Goal: Task Accomplishment & Management: Manage account settings

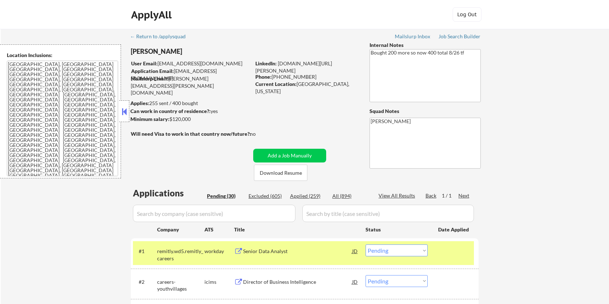
select select ""pending""
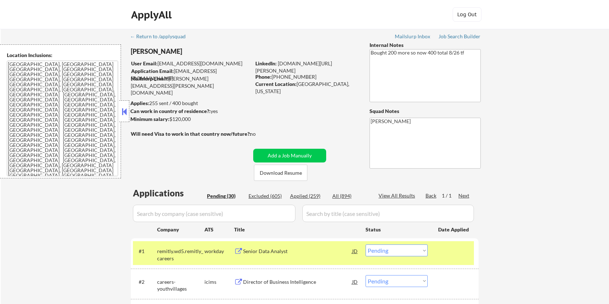
select select ""pending""
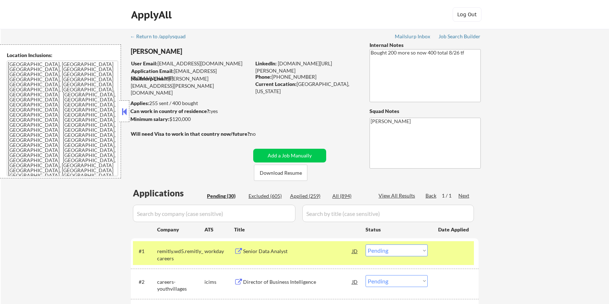
select select ""pending""
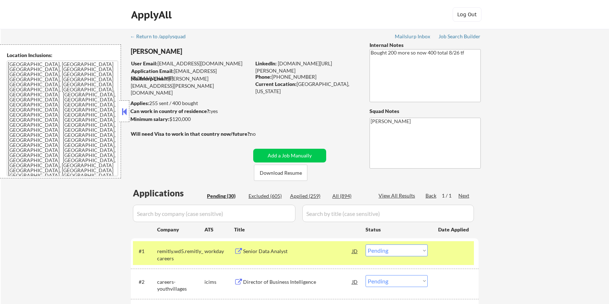
select select ""pending""
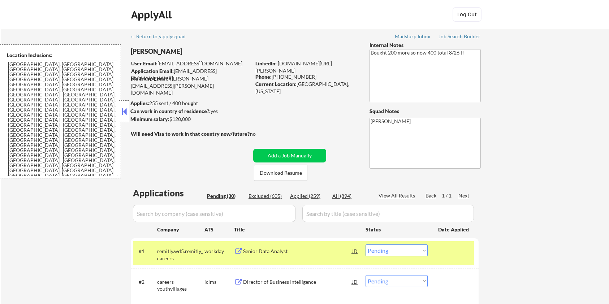
select select ""pending""
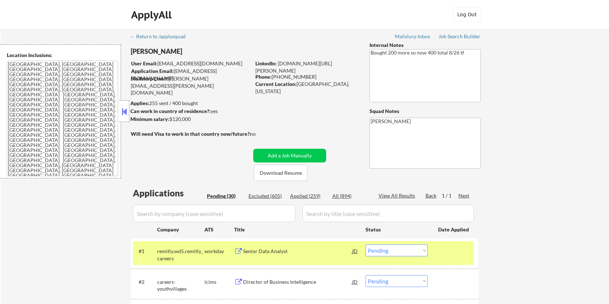
select select ""pending""
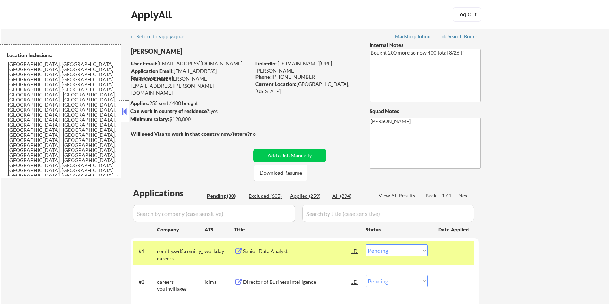
scroll to position [48, 0]
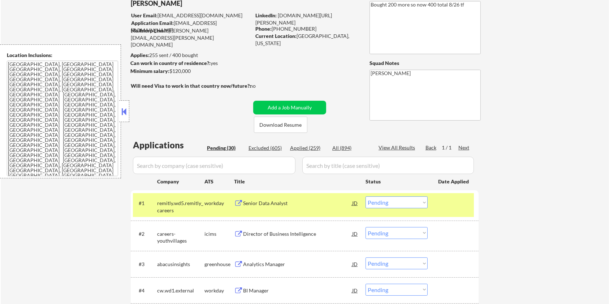
click at [399, 201] on select "Choose an option... Pending Applied Excluded (Questions) Excluded (Expired) Exc…" at bounding box center [397, 203] width 62 height 12
click at [366, 197] on select "Choose an option... Pending Applied Excluded (Questions) Excluded (Expired) Exc…" at bounding box center [397, 203] width 62 height 12
select select ""pending""
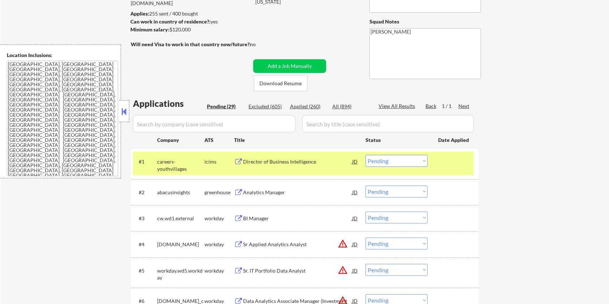
scroll to position [96, 0]
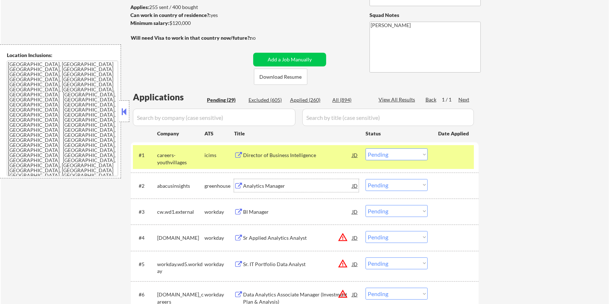
click at [289, 183] on div "Analytics Manager" at bounding box center [297, 185] width 109 height 7
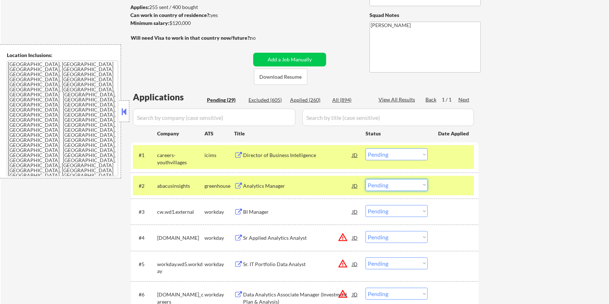
click at [417, 186] on select "Choose an option... Pending Applied Excluded (Questions) Excluded (Expired) Exc…" at bounding box center [397, 185] width 62 height 12
click at [366, 179] on select "Choose an option... Pending Applied Excluded (Questions) Excluded (Expired) Exc…" at bounding box center [397, 185] width 62 height 12
select select ""pending""
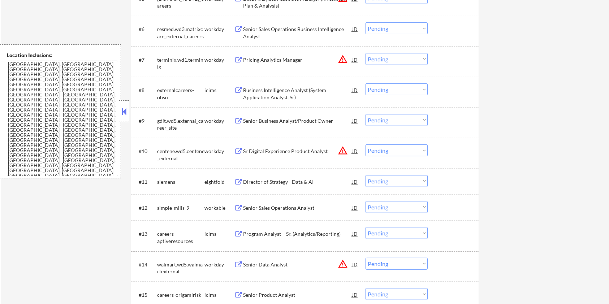
scroll to position [385, 0]
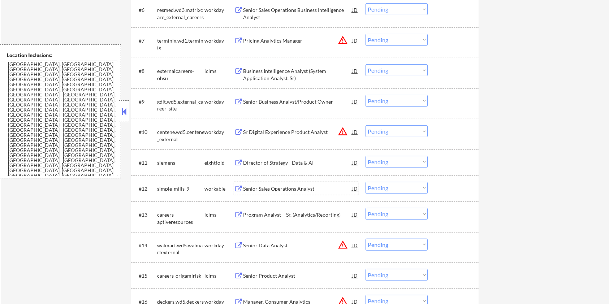
click at [267, 189] on div "Senior Sales Operations Analyst" at bounding box center [297, 188] width 109 height 7
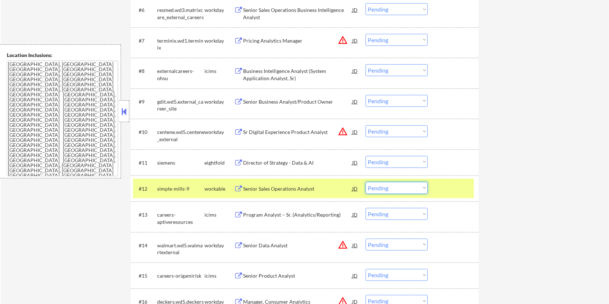
click at [399, 190] on select "Choose an option... Pending Applied Excluded (Questions) Excluded (Expired) Exc…" at bounding box center [397, 188] width 62 height 12
click at [366, 182] on select "Choose an option... Pending Applied Excluded (Questions) Excluded (Expired) Exc…" at bounding box center [397, 188] width 62 height 12
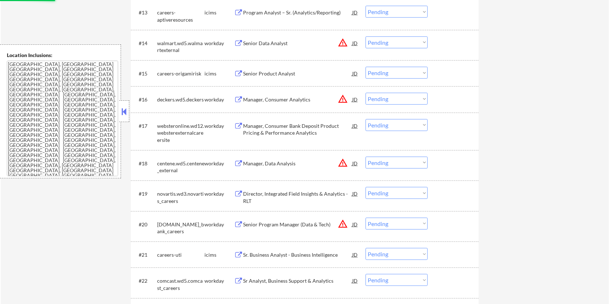
select select ""pending""
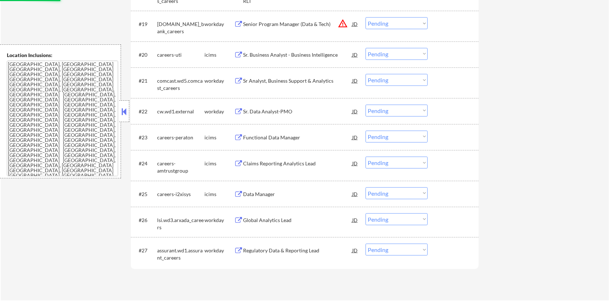
scroll to position [771, 0]
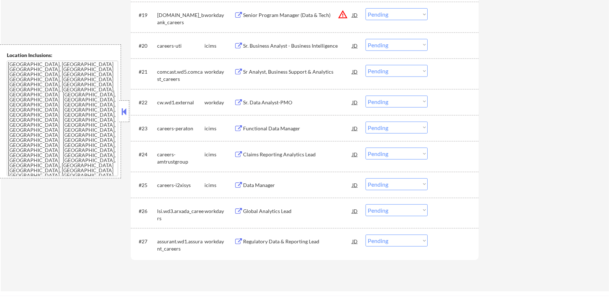
click at [279, 242] on div "Regulatory Data & Reporting Lead" at bounding box center [297, 241] width 109 height 7
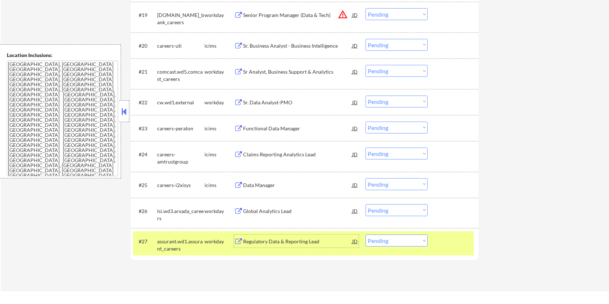
click at [409, 244] on select "Choose an option... Pending Applied Excluded (Questions) Excluded (Expired) Exc…" at bounding box center [397, 241] width 62 height 12
select select ""excluded__salary_""
click at [366, 235] on select "Choose an option... Pending Applied Excluded (Questions) Excluded (Expired) Exc…" at bounding box center [397, 241] width 62 height 12
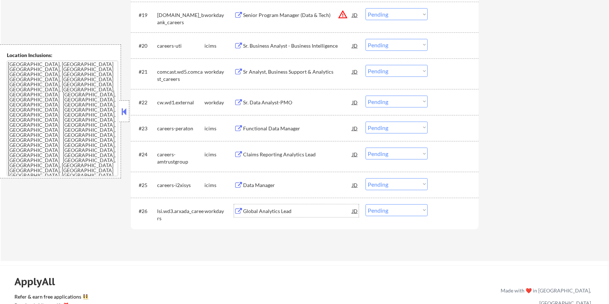
click at [248, 211] on div "Global Analytics Lead" at bounding box center [297, 211] width 109 height 7
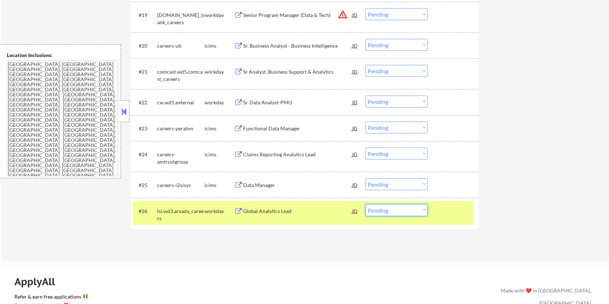
click at [390, 210] on select "Choose an option... Pending Applied Excluded (Questions) Excluded (Expired) Exc…" at bounding box center [397, 211] width 62 height 12
select select ""excluded__salary_""
click at [366, 205] on select "Choose an option... Pending Applied Excluded (Questions) Excluded (Expired) Exc…" at bounding box center [397, 211] width 62 height 12
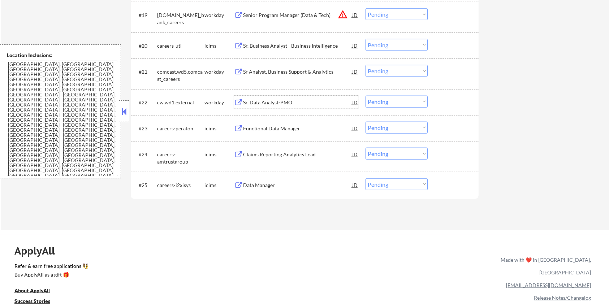
click at [269, 98] on div "Sr. Data Analyst-PMO" at bounding box center [297, 102] width 109 height 13
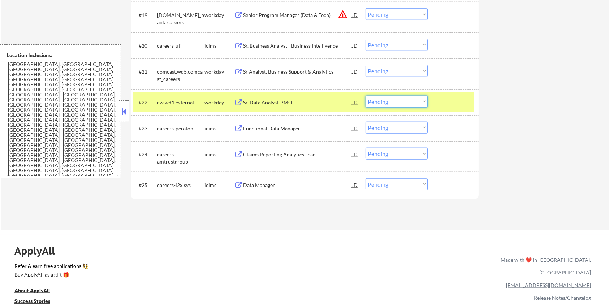
click at [399, 102] on select "Choose an option... Pending Applied Excluded (Questions) Excluded (Expired) Exc…" at bounding box center [397, 102] width 62 height 12
click at [366, 96] on select "Choose an option... Pending Applied Excluded (Questions) Excluded (Expired) Exc…" at bounding box center [397, 102] width 62 height 12
select select ""pending""
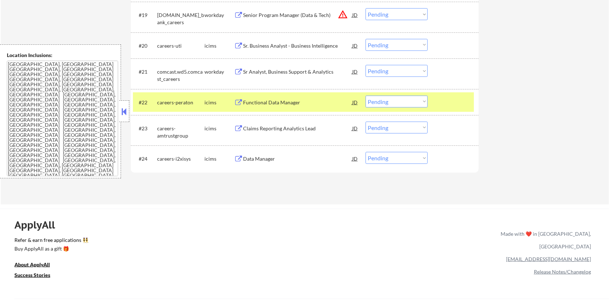
click at [286, 69] on div "Sr Analyst, Business Support & Analytics" at bounding box center [297, 71] width 109 height 7
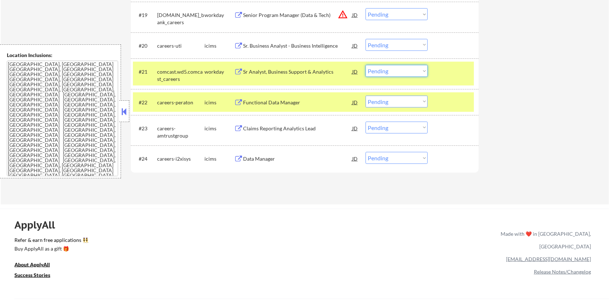
click at [408, 71] on select "Choose an option... Pending Applied Excluded (Questions) Excluded (Expired) Exc…" at bounding box center [397, 71] width 62 height 12
click at [366, 65] on select "Choose an option... Pending Applied Excluded (Questions) Excluded (Expired) Exc…" at bounding box center [397, 71] width 62 height 12
select select ""pending""
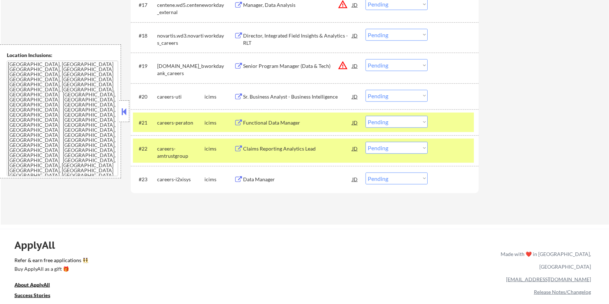
scroll to position [674, 0]
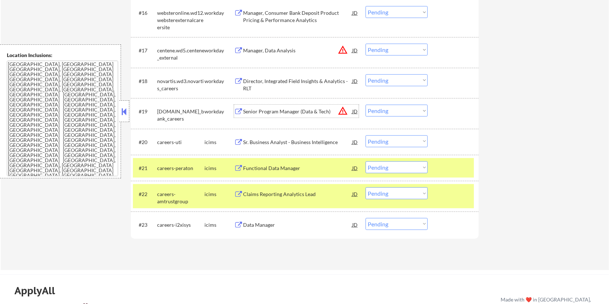
click at [293, 110] on div "Senior Program Manager (Data & Tech)" at bounding box center [297, 111] width 109 height 7
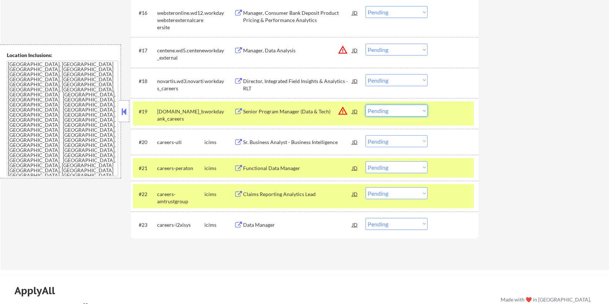
click at [384, 112] on select "Choose an option... Pending Applied Excluded (Questions) Excluded (Expired) Exc…" at bounding box center [397, 111] width 62 height 12
click at [366, 105] on select "Choose an option... Pending Applied Excluded (Questions) Excluded (Expired) Exc…" at bounding box center [397, 111] width 62 height 12
select select ""pending""
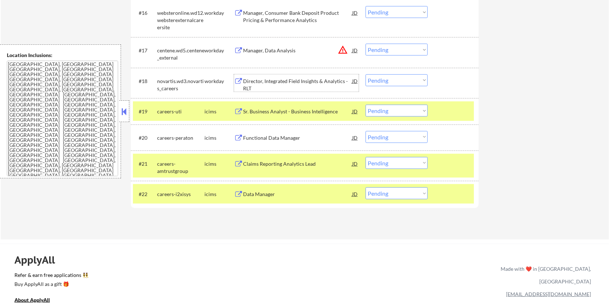
click at [312, 78] on div "Director, Integrated Field Insights & Analytics - RLT" at bounding box center [297, 85] width 109 height 14
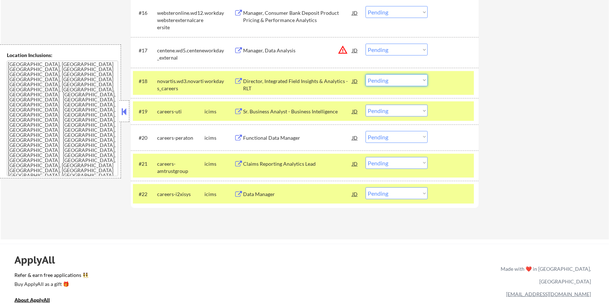
click at [392, 81] on select "Choose an option... Pending Applied Excluded (Questions) Excluded (Expired) Exc…" at bounding box center [397, 80] width 62 height 12
click at [366, 74] on select "Choose an option... Pending Applied Excluded (Questions) Excluded (Expired) Exc…" at bounding box center [397, 80] width 62 height 12
select select ""pending""
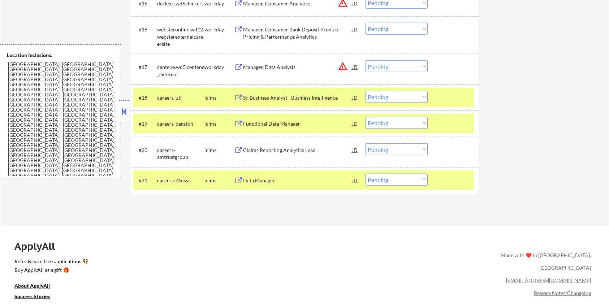
scroll to position [626, 0]
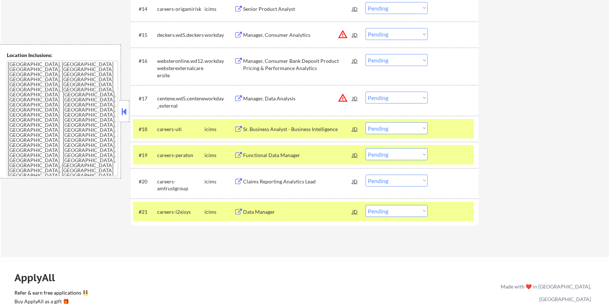
click at [290, 96] on div "Manager, Data Analysis" at bounding box center [297, 98] width 109 height 7
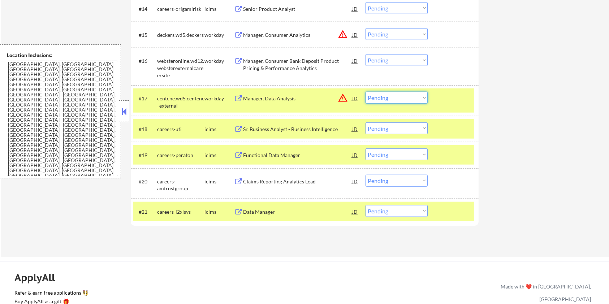
drag, startPoint x: 411, startPoint y: 94, endPoint x: 409, endPoint y: 102, distance: 8.0
click at [411, 94] on select "Choose an option... Pending Applied Excluded (Questions) Excluded (Expired) Exc…" at bounding box center [397, 98] width 62 height 12
click at [366, 92] on select "Choose an option... Pending Applied Excluded (Questions) Excluded (Expired) Exc…" at bounding box center [397, 98] width 62 height 12
select select ""pending""
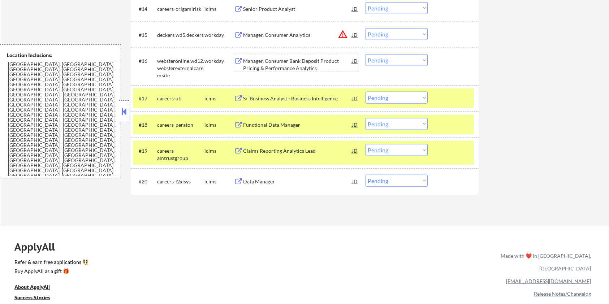
click at [254, 61] on div "Manager, Consumer Bank Deposit Product Pricing & Performance Analytics" at bounding box center [297, 64] width 109 height 14
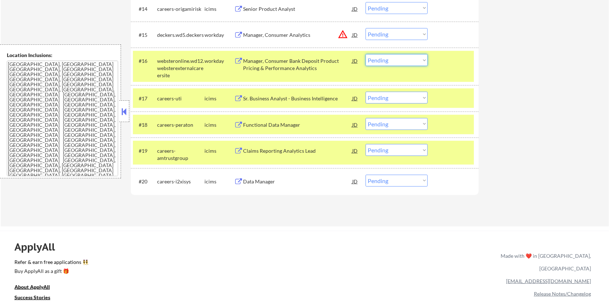
click at [389, 60] on select "Choose an option... Pending Applied Excluded (Questions) Excluded (Expired) Exc…" at bounding box center [397, 60] width 62 height 12
click at [366, 54] on select "Choose an option... Pending Applied Excluded (Questions) Excluded (Expired) Exc…" at bounding box center [397, 60] width 62 height 12
select select ""pending""
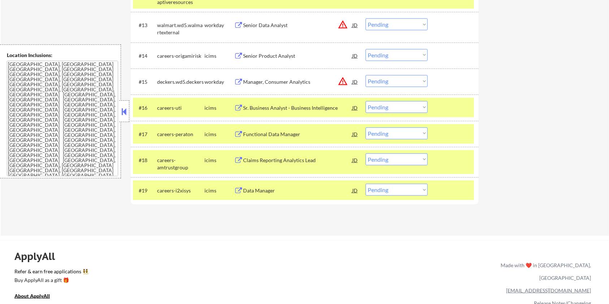
scroll to position [578, 0]
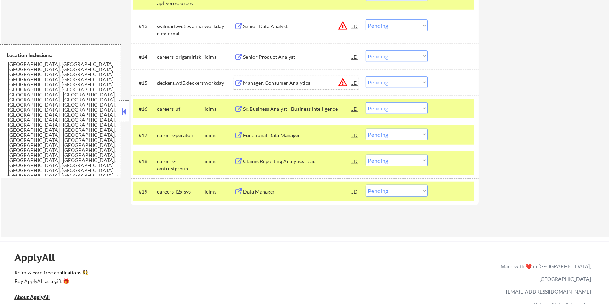
click at [278, 80] on div "Manager, Consumer Analytics" at bounding box center [297, 82] width 109 height 7
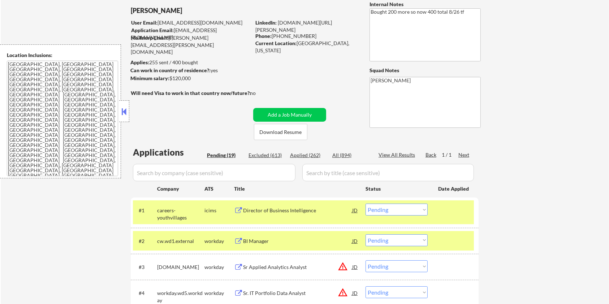
scroll to position [40, 0]
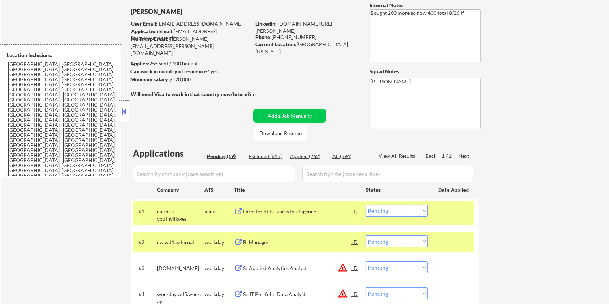
drag, startPoint x: 198, startPoint y: 81, endPoint x: 171, endPoint y: 77, distance: 28.1
click at [171, 77] on div "Minimum salary: $120,000" at bounding box center [190, 79] width 120 height 7
copy div "$120,000"
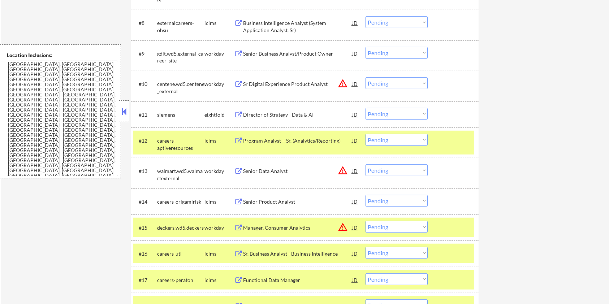
scroll to position [521, 0]
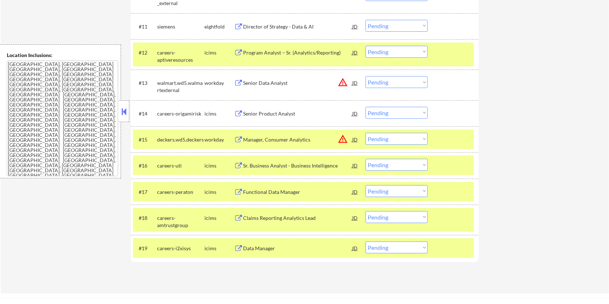
click at [404, 139] on select "Choose an option... Pending Applied Excluded (Questions) Excluded (Expired) Exc…" at bounding box center [397, 139] width 62 height 12
click at [366, 133] on select "Choose an option... Pending Applied Excluded (Questions) Excluded (Expired) Exc…" at bounding box center [397, 139] width 62 height 12
select select ""pending""
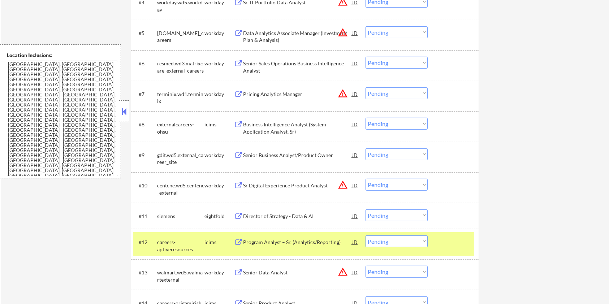
scroll to position [329, 0]
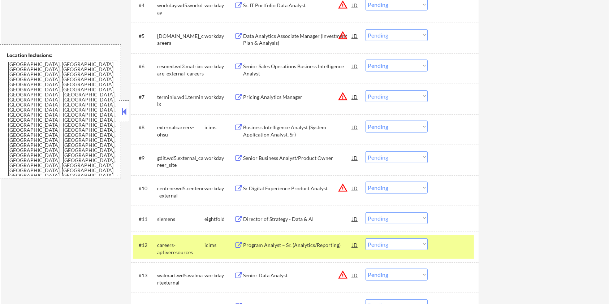
click at [259, 67] on div "Senior Sales Operations Business Intelligence Analyst" at bounding box center [297, 70] width 109 height 14
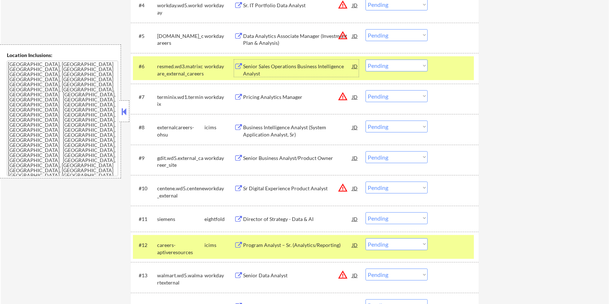
click at [264, 65] on div "Senior Sales Operations Business Intelligence Analyst" at bounding box center [297, 70] width 109 height 14
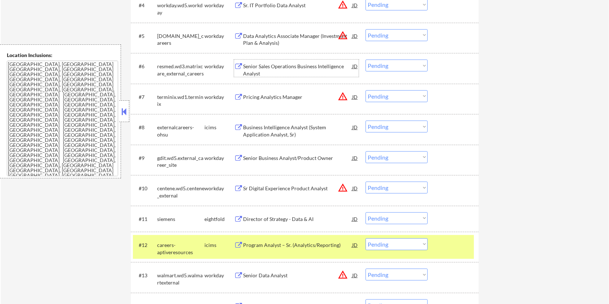
click at [384, 65] on select "Choose an option... Pending Applied Excluded (Questions) Excluded (Expired) Exc…" at bounding box center [397, 66] width 62 height 12
click at [366, 60] on select "Choose an option... Pending Applied Excluded (Questions) Excluded (Expired) Exc…" at bounding box center [397, 66] width 62 height 12
select select ""pending""
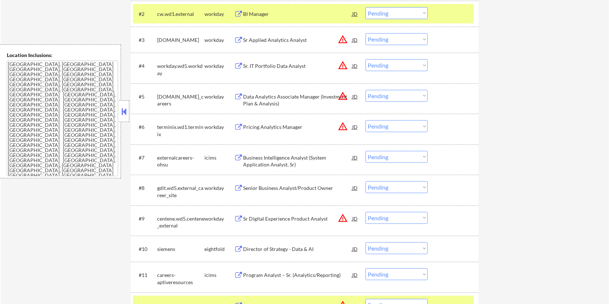
scroll to position [232, 0]
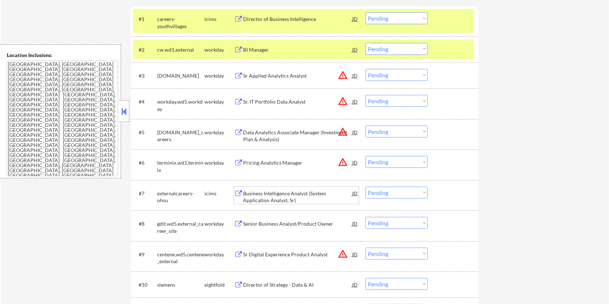
click at [286, 194] on div "Business Intelligence Analyst (System Application Analyst, Sr)" at bounding box center [297, 197] width 109 height 14
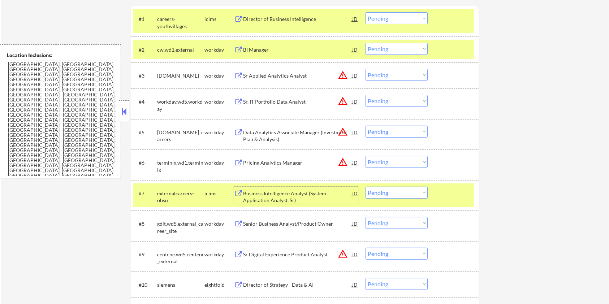
click at [416, 194] on select "Choose an option... Pending Applied Excluded (Questions) Excluded (Expired) Exc…" at bounding box center [397, 193] width 62 height 12
click at [366, 187] on select "Choose an option... Pending Applied Excluded (Questions) Excluded (Expired) Exc…" at bounding box center [397, 193] width 62 height 12
select select ""pending""
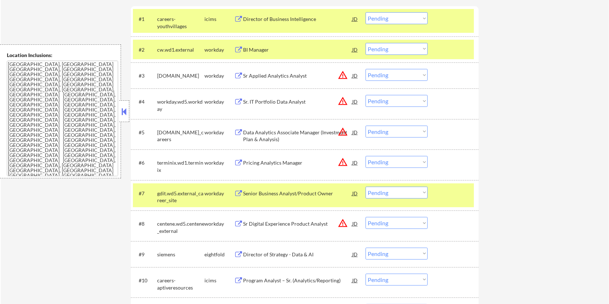
click at [272, 74] on div "Sr Applied Analytics Analyst" at bounding box center [297, 75] width 109 height 7
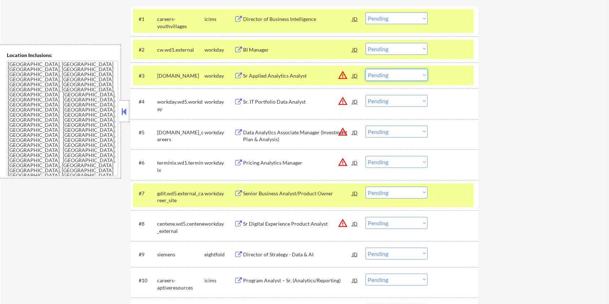
click at [400, 74] on select "Choose an option... Pending Applied Excluded (Questions) Excluded (Expired) Exc…" at bounding box center [397, 75] width 62 height 12
click at [366, 69] on select "Choose an option... Pending Applied Excluded (Questions) Excluded (Expired) Exc…" at bounding box center [397, 75] width 62 height 12
select select ""pending""
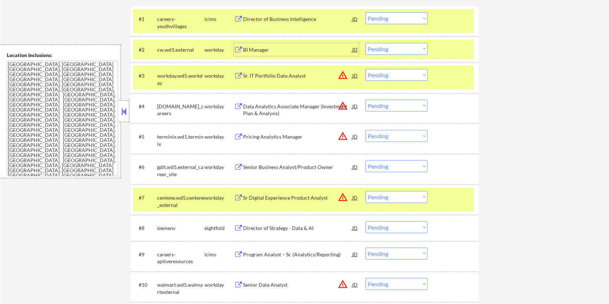
click at [268, 47] on div "BI Manager" at bounding box center [297, 49] width 109 height 7
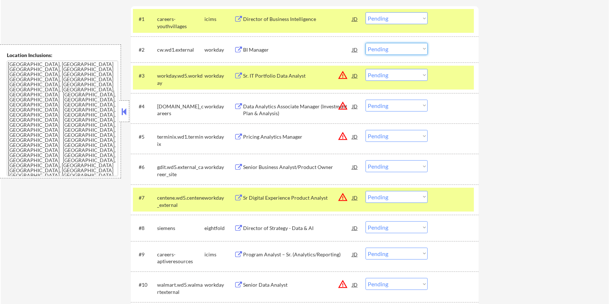
click at [402, 47] on select "Choose an option... Pending Applied Excluded (Questions) Excluded (Expired) Exc…" at bounding box center [397, 49] width 62 height 12
click at [366, 43] on select "Choose an option... Pending Applied Excluded (Questions) Excluded (Expired) Exc…" at bounding box center [397, 49] width 62 height 12
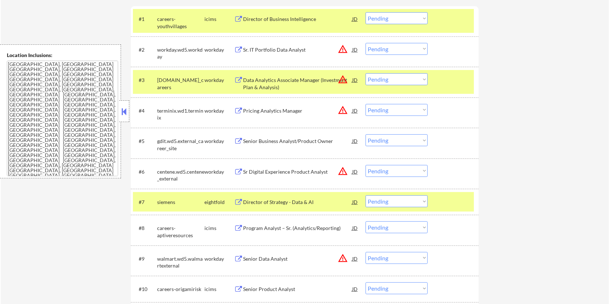
scroll to position [136, 0]
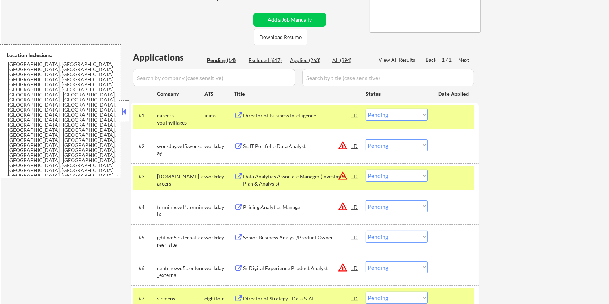
click at [251, 147] on div "Sr. IT Portfolio Data Analyst" at bounding box center [297, 146] width 109 height 7
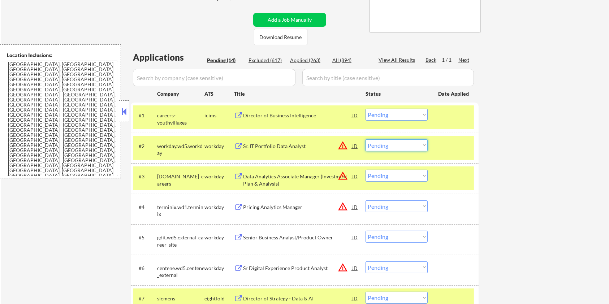
click at [393, 145] on select "Choose an option... Pending Applied Excluded (Questions) Excluded (Expired) Exc…" at bounding box center [397, 145] width 62 height 12
click at [366, 139] on select "Choose an option... Pending Applied Excluded (Questions) Excluded (Expired) Exc…" at bounding box center [397, 145] width 62 height 12
select select ""pending""
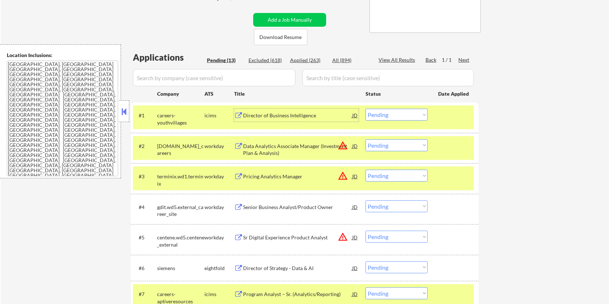
click at [293, 115] on div "Director of Business Intelligence" at bounding box center [297, 115] width 109 height 7
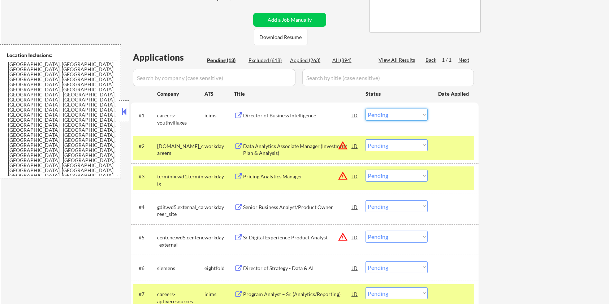
click at [394, 115] on select "Choose an option... Pending Applied Excluded (Questions) Excluded (Expired) Exc…" at bounding box center [397, 115] width 62 height 12
click at [366, 109] on select "Choose an option... Pending Applied Excluded (Questions) Excluded (Expired) Exc…" at bounding box center [397, 115] width 62 height 12
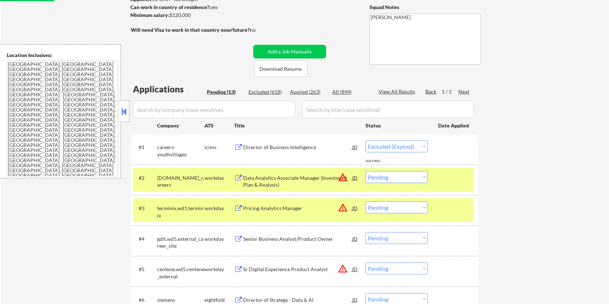
scroll to position [40, 0]
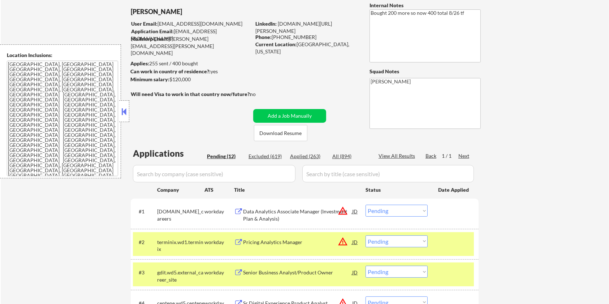
click at [262, 213] on div "Data Analytics Associate Manager (Investment Plan & Analysis)" at bounding box center [297, 215] width 109 height 14
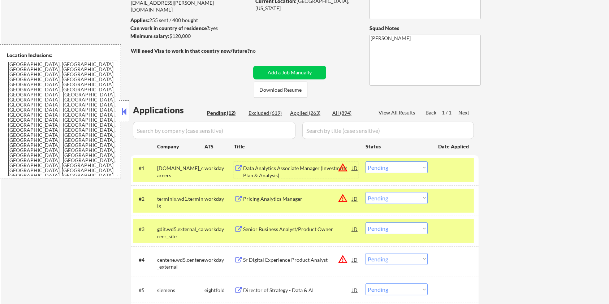
scroll to position [88, 0]
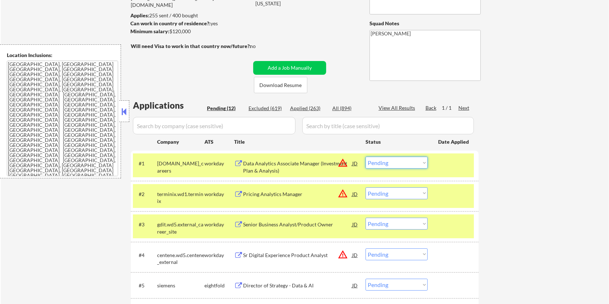
click at [403, 161] on select "Choose an option... Pending Applied Excluded (Questions) Excluded (Expired) Exc…" at bounding box center [397, 163] width 62 height 12
click at [366, 157] on select "Choose an option... Pending Applied Excluded (Questions) Excluded (Expired) Exc…" at bounding box center [397, 163] width 62 height 12
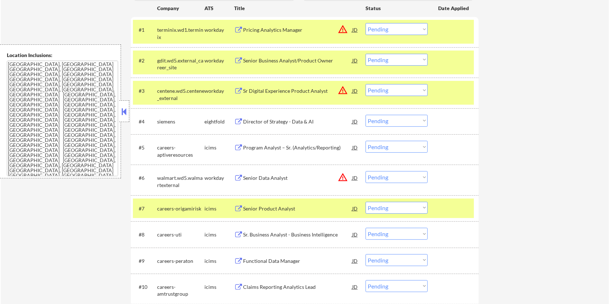
scroll to position [184, 0]
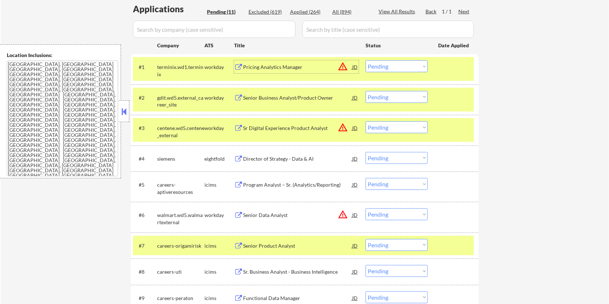
click at [268, 69] on div "Pricing Analytics Manager" at bounding box center [297, 67] width 109 height 7
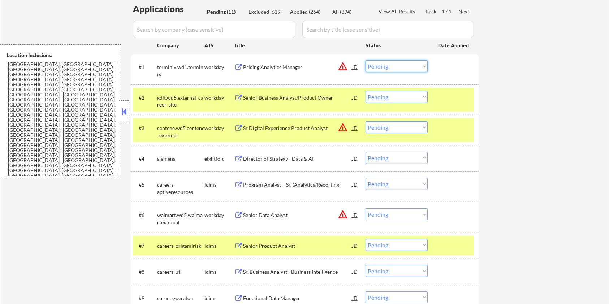
click at [381, 66] on select "Choose an option... Pending Applied Excluded (Questions) Excluded (Expired) Exc…" at bounding box center [397, 66] width 62 height 12
click at [366, 60] on select "Choose an option... Pending Applied Excluded (Questions) Excluded (Expired) Exc…" at bounding box center [397, 66] width 62 height 12
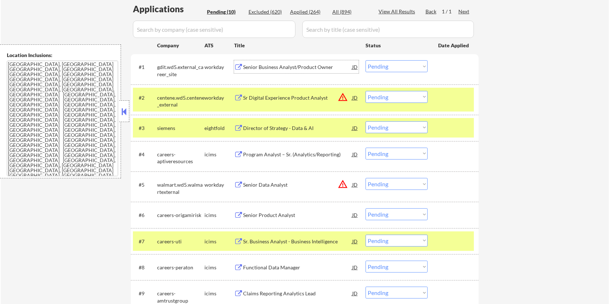
click at [270, 66] on div "Senior Business Analyst/Product Owner" at bounding box center [297, 67] width 109 height 7
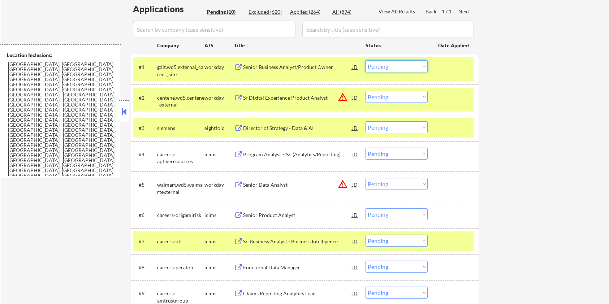
click at [384, 65] on select "Choose an option... Pending Applied Excluded (Questions) Excluded (Expired) Exc…" at bounding box center [397, 66] width 62 height 12
click at [366, 60] on select "Choose an option... Pending Applied Excluded (Questions) Excluded (Expired) Exc…" at bounding box center [397, 66] width 62 height 12
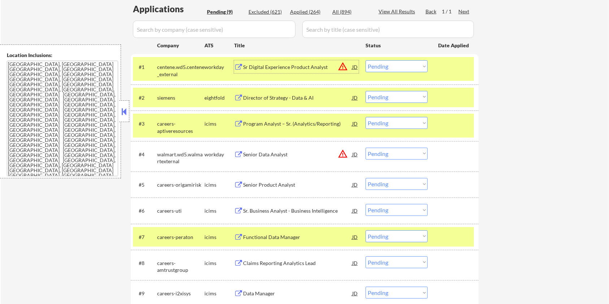
click at [280, 66] on div "Sr Digital Experience Product Analyst" at bounding box center [297, 67] width 109 height 7
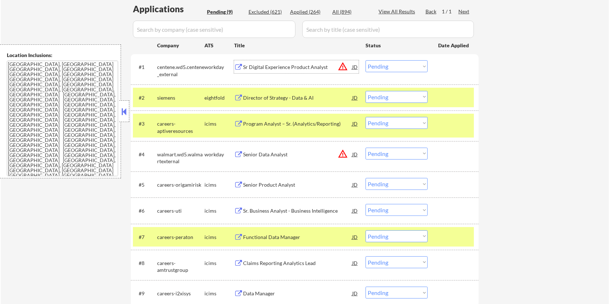
click at [382, 68] on select "Choose an option... Pending Applied Excluded (Questions) Excluded (Expired) Exc…" at bounding box center [397, 66] width 62 height 12
click at [366, 60] on select "Choose an option... Pending Applied Excluded (Questions) Excluded (Expired) Exc…" at bounding box center [397, 66] width 62 height 12
select select ""pending""
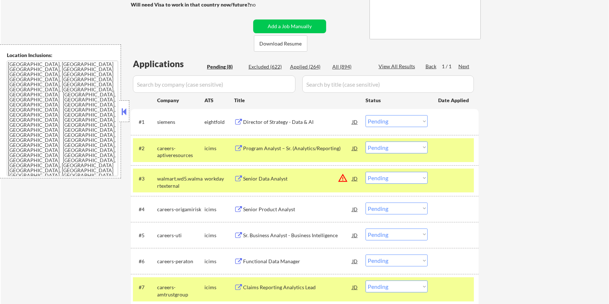
scroll to position [136, 0]
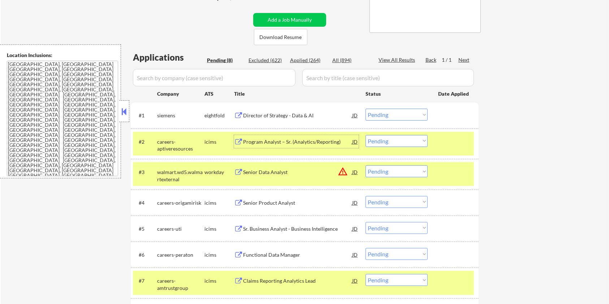
click at [268, 140] on div "Program Analyst – Sr. (Analytics/Reporting)" at bounding box center [297, 141] width 109 height 7
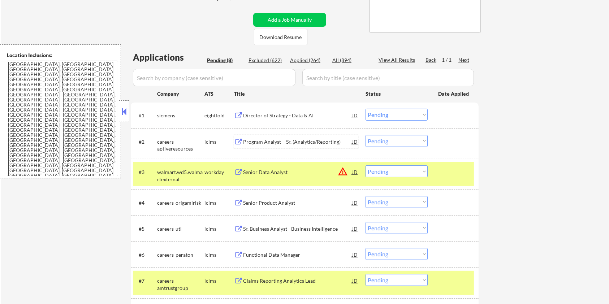
click at [405, 143] on select "Choose an option... Pending Applied Excluded (Questions) Excluded (Expired) Exc…" at bounding box center [397, 141] width 62 height 12
click at [366, 135] on select "Choose an option... Pending Applied Excluded (Questions) Excluded (Expired) Exc…" at bounding box center [397, 141] width 62 height 12
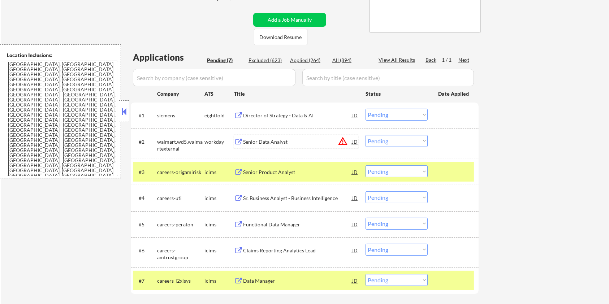
click at [273, 143] on div "Senior Data Analyst" at bounding box center [297, 141] width 109 height 7
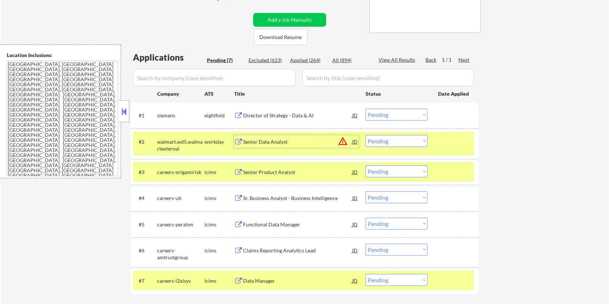
click at [397, 140] on select "Choose an option... Pending Applied Excluded (Questions) Excluded (Expired) Exc…" at bounding box center [397, 141] width 62 height 12
click at [366, 135] on select "Choose an option... Pending Applied Excluded (Questions) Excluded (Expired) Exc…" at bounding box center [397, 141] width 62 height 12
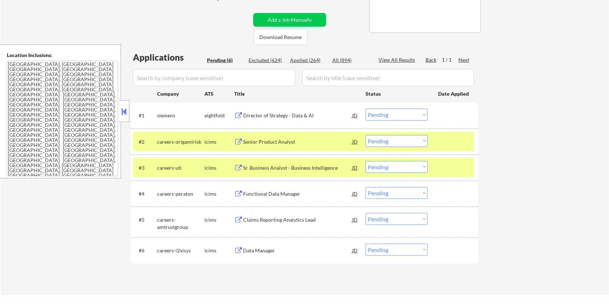
click at [267, 140] on div "Senior Product Analyst" at bounding box center [297, 141] width 109 height 7
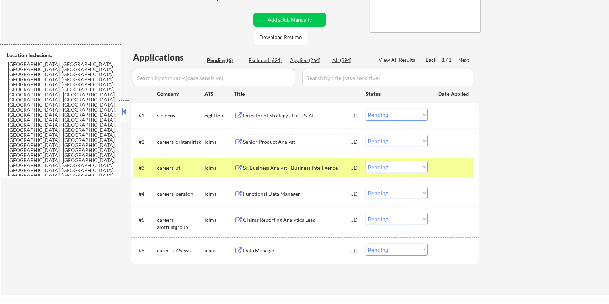
click at [381, 138] on select "Choose an option... Pending Applied Excluded (Questions) Excluded (Expired) Exc…" at bounding box center [397, 141] width 62 height 12
click at [366, 135] on select "Choose an option... Pending Applied Excluded (Questions) Excluded (Expired) Exc…" at bounding box center [397, 141] width 62 height 12
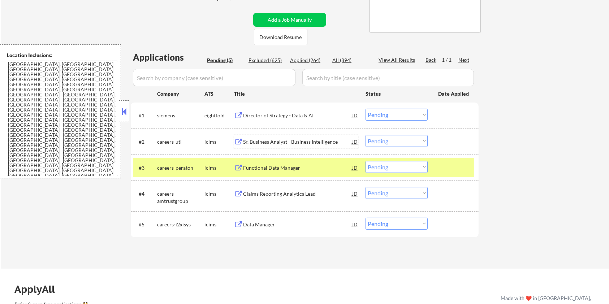
click at [268, 141] on div "Sr. Business Analyst - Business Intelligence" at bounding box center [297, 141] width 109 height 7
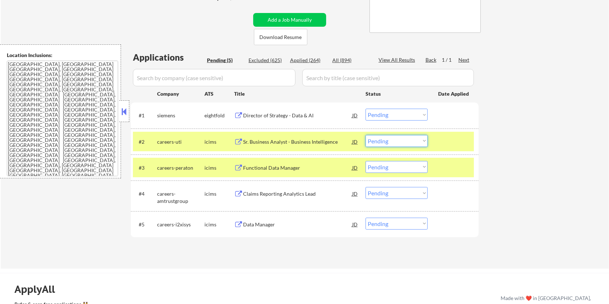
click at [402, 139] on select "Choose an option... Pending Applied Excluded (Questions) Excluded (Expired) Exc…" at bounding box center [397, 141] width 62 height 12
click at [366, 135] on select "Choose an option... Pending Applied Excluded (Questions) Excluded (Expired) Exc…" at bounding box center [397, 141] width 62 height 12
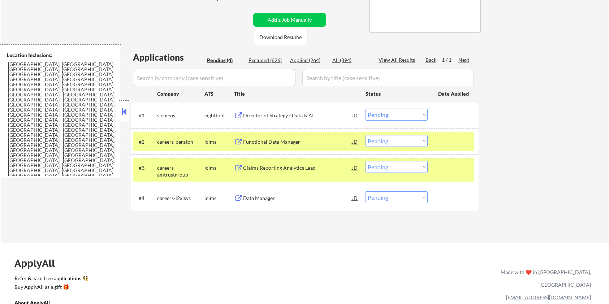
click at [294, 139] on div "Functional Data Manager" at bounding box center [297, 141] width 109 height 7
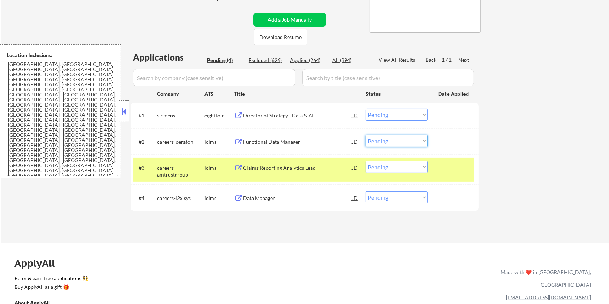
click at [401, 142] on select "Choose an option... Pending Applied Excluded (Questions) Excluded (Expired) Exc…" at bounding box center [397, 141] width 62 height 12
click at [366, 135] on select "Choose an option... Pending Applied Excluded (Questions) Excluded (Expired) Exc…" at bounding box center [397, 141] width 62 height 12
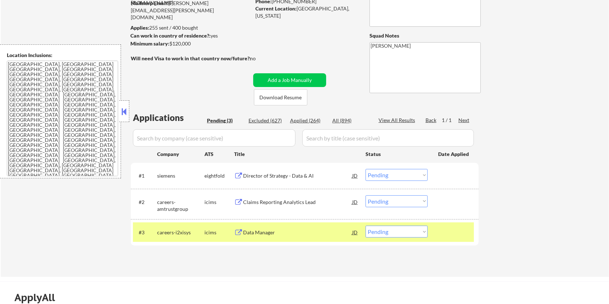
scroll to position [40, 0]
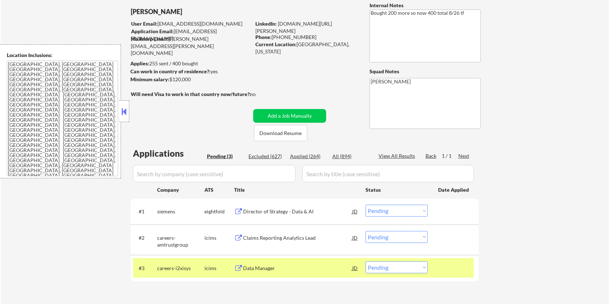
click at [281, 236] on div "Claims Reporting Analytics Lead" at bounding box center [297, 238] width 109 height 7
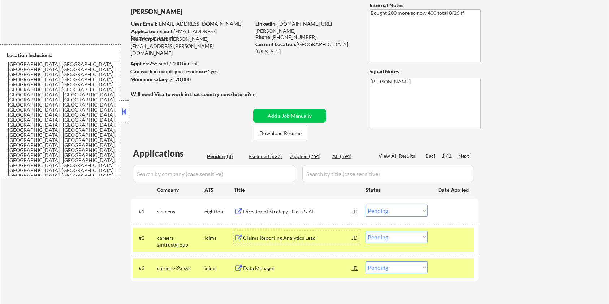
click at [408, 235] on select "Choose an option... Pending Applied Excluded (Questions) Excluded (Expired) Exc…" at bounding box center [397, 237] width 62 height 12
click at [366, 231] on select "Choose an option... Pending Applied Excluded (Questions) Excluded (Expired) Exc…" at bounding box center [397, 237] width 62 height 12
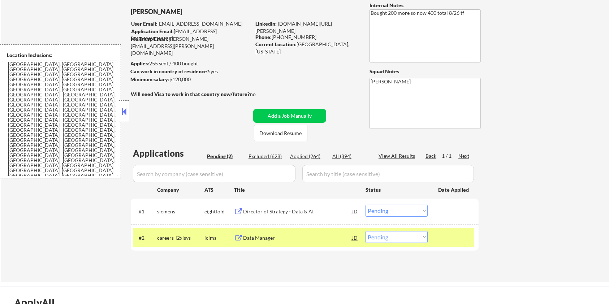
click at [279, 238] on div "Data Manager" at bounding box center [297, 238] width 109 height 7
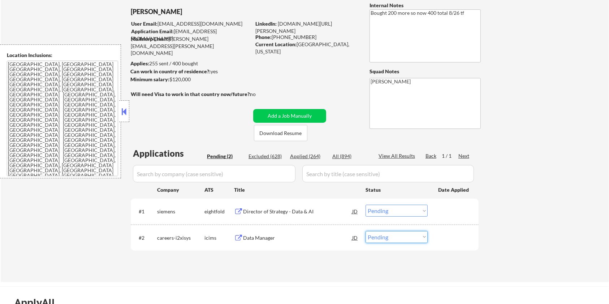
click at [388, 239] on select "Choose an option... Pending Applied Excluded (Questions) Excluded (Expired) Exc…" at bounding box center [397, 237] width 62 height 12
select select ""excluded__expired_""
click at [366, 231] on select "Choose an option... Pending Applied Excluded (Questions) Excluded (Expired) Exc…" at bounding box center [397, 237] width 62 height 12
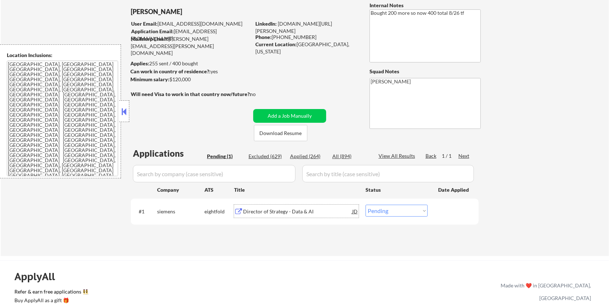
click at [282, 210] on div "Director of Strategy - Data & AI" at bounding box center [297, 211] width 109 height 7
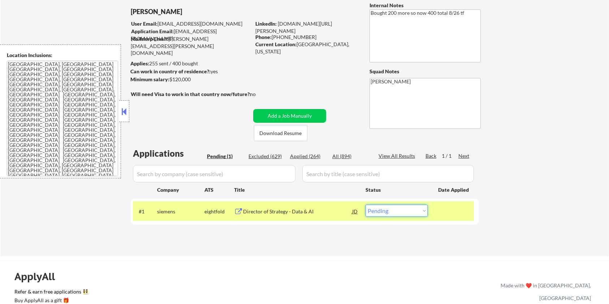
click at [378, 214] on select "Choose an option... Pending Applied Excluded (Questions) Excluded (Expired) Exc…" at bounding box center [397, 211] width 62 height 12
select select ""applied""
click at [366, 205] on select "Choose an option... Pending Applied Excluded (Questions) Excluded (Expired) Exc…" at bounding box center [397, 211] width 62 height 12
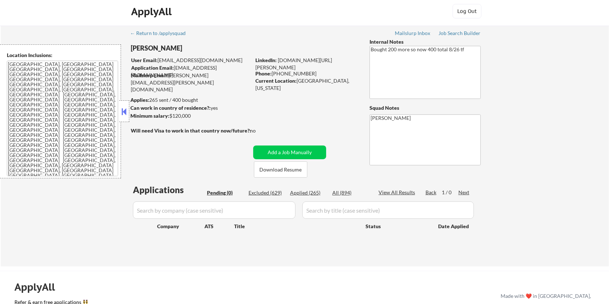
scroll to position [0, 0]
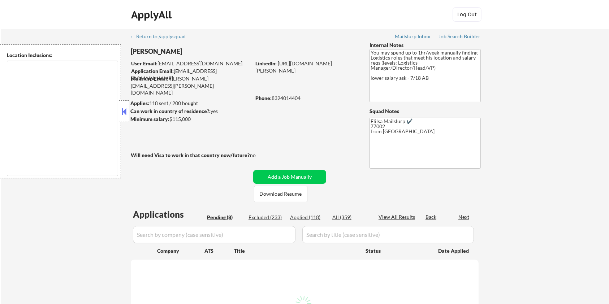
select select ""pending""
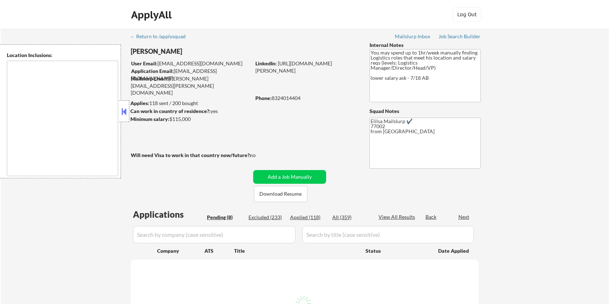
select select ""pending""
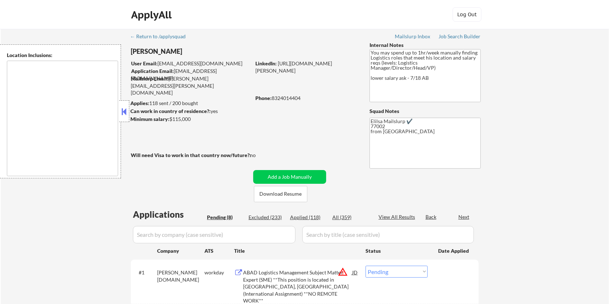
type textarea "Houston, TX Bellaire, TX West University Place, TX Southside Place, TX Hunters …"
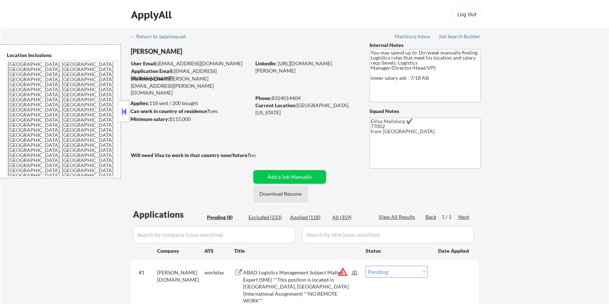
click at [301, 197] on button "Download Resume" at bounding box center [280, 194] width 53 height 16
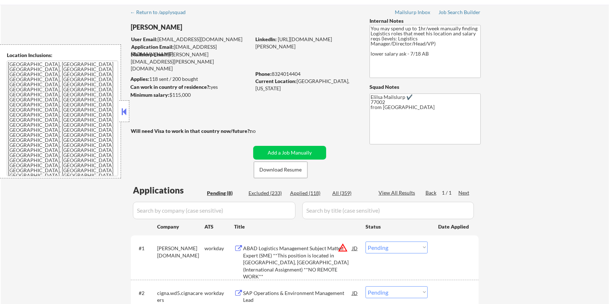
scroll to position [96, 0]
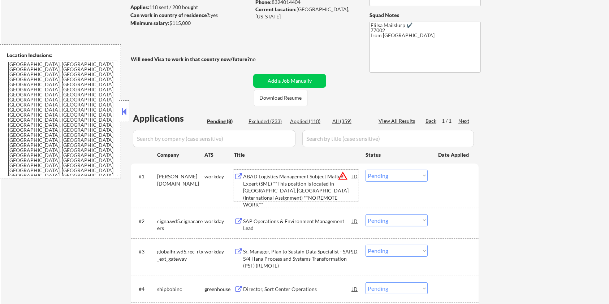
click at [272, 186] on div "ABAD Logistics Management Subject Matter Expert (SME) **This position is locate…" at bounding box center [297, 190] width 109 height 35
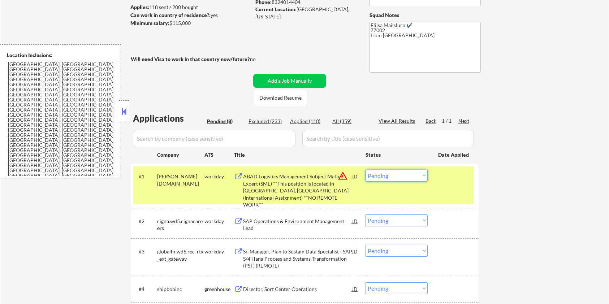
click at [405, 175] on select "Choose an option... Pending Applied Excluded (Questions) Excluded (Expired) Exc…" at bounding box center [397, 176] width 62 height 12
click at [366, 170] on select "Choose an option... Pending Applied Excluded (Questions) Excluded (Expired) Exc…" at bounding box center [397, 176] width 62 height 12
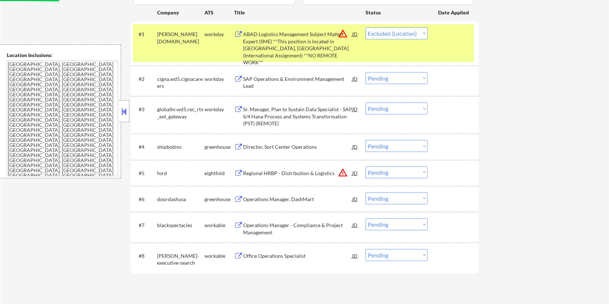
scroll to position [241, 0]
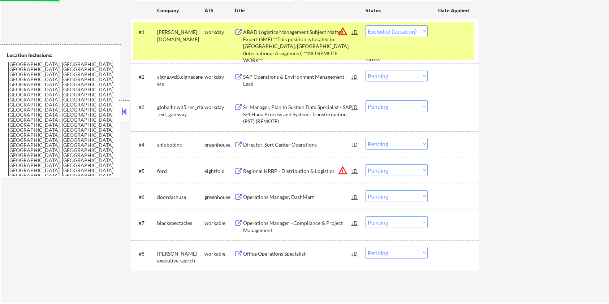
select select ""pending""
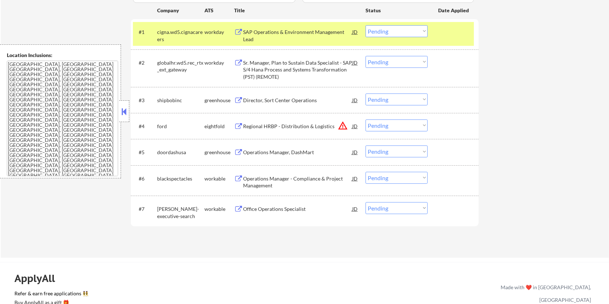
click at [242, 208] on button at bounding box center [238, 209] width 9 height 7
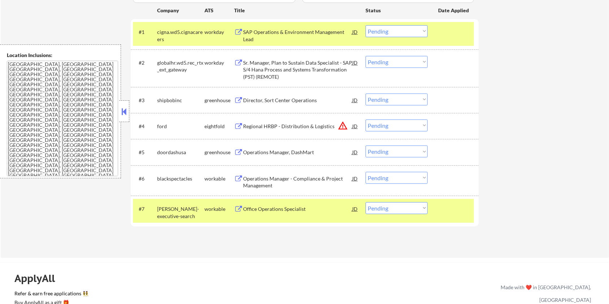
click at [387, 212] on select "Choose an option... Pending Applied Excluded (Questions) Excluded (Expired) Exc…" at bounding box center [397, 208] width 62 height 12
select select ""excluded__salary_""
click at [366, 202] on select "Choose an option... Pending Applied Excluded (Questions) Excluded (Expired) Exc…" at bounding box center [397, 208] width 62 height 12
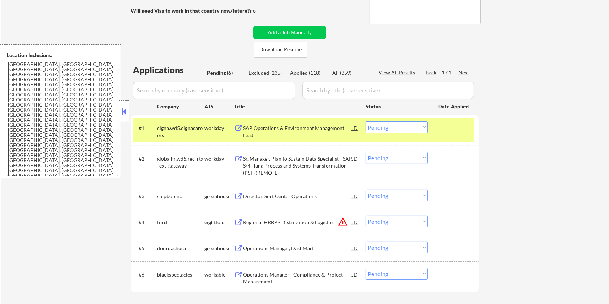
scroll to position [193, 0]
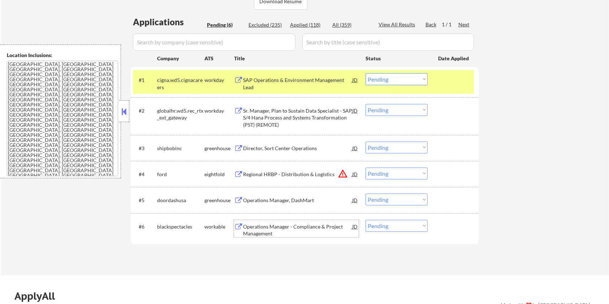
click at [289, 225] on div "Operations Manager - Compliance & Project Management" at bounding box center [297, 230] width 109 height 14
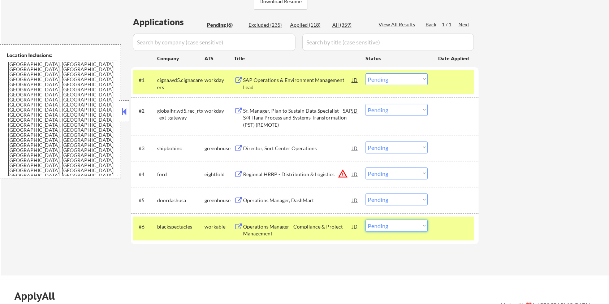
click at [422, 229] on select "Choose an option... Pending Applied Excluded (Questions) Excluded (Expired) Exc…" at bounding box center [397, 226] width 62 height 12
select select ""excluded__salary_""
click at [366, 220] on select "Choose an option... Pending Applied Excluded (Questions) Excluded (Expired) Exc…" at bounding box center [397, 226] width 62 height 12
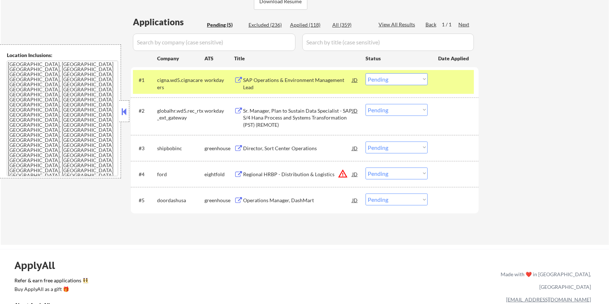
click at [249, 200] on div "Operations Manager, DashMart" at bounding box center [297, 200] width 109 height 7
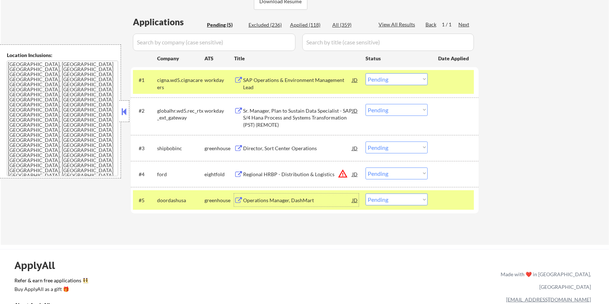
click at [420, 200] on select "Choose an option... Pending Applied Excluded (Questions) Excluded (Expired) Exc…" at bounding box center [397, 200] width 62 height 12
select select ""applied""
click at [366, 194] on select "Choose an option... Pending Applied Excluded (Questions) Excluded (Expired) Exc…" at bounding box center [397, 200] width 62 height 12
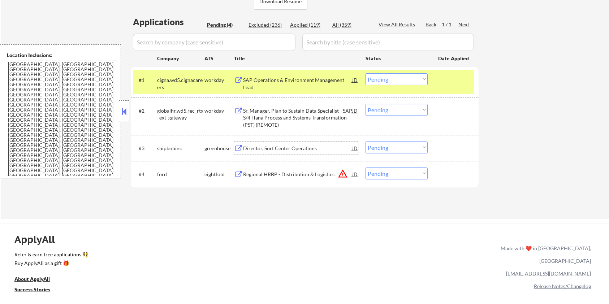
click at [255, 146] on div "Director, Sort Center Operations" at bounding box center [297, 148] width 109 height 7
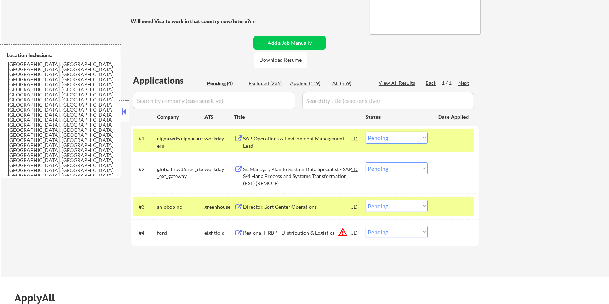
scroll to position [145, 0]
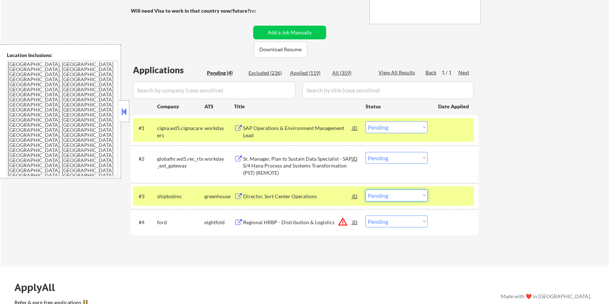
click at [407, 195] on select "Choose an option... Pending Applied Excluded (Questions) Excluded (Expired) Exc…" at bounding box center [397, 196] width 62 height 12
click at [366, 190] on select "Choose an option... Pending Applied Excluded (Questions) Excluded (Expired) Exc…" at bounding box center [397, 196] width 62 height 12
select select ""pending""
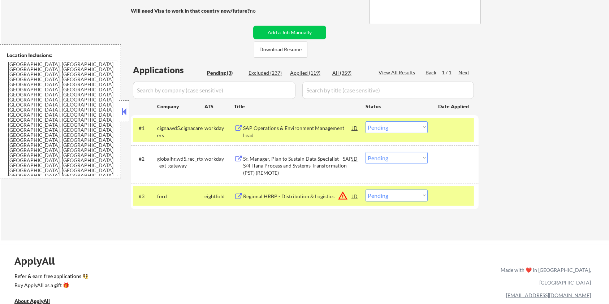
click at [272, 128] on div "SAP Operations & Environment Management Lead" at bounding box center [297, 132] width 109 height 14
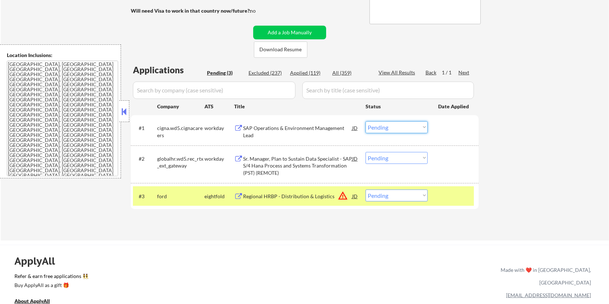
click at [401, 129] on select "Choose an option... Pending Applied Excluded (Questions) Excluded (Expired) Exc…" at bounding box center [397, 127] width 62 height 12
click at [366, 121] on select "Choose an option... Pending Applied Excluded (Questions) Excluded (Expired) Exc…" at bounding box center [397, 127] width 62 height 12
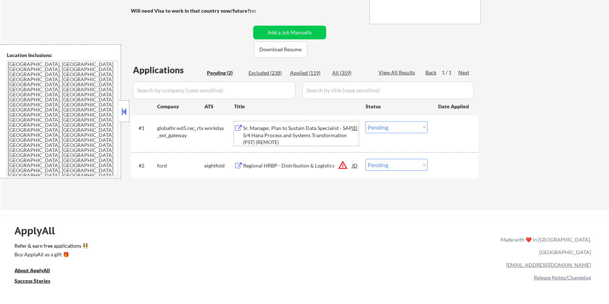
click at [275, 132] on div "Sr. Manager, Plan to Sustain Data Specialist - SAP S/4 Hana Process and Systems…" at bounding box center [297, 135] width 109 height 21
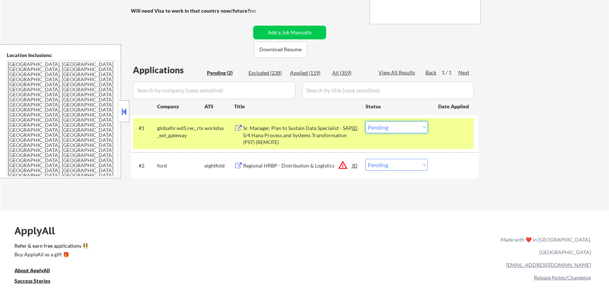
click at [410, 126] on select "Choose an option... Pending Applied Excluded (Questions) Excluded (Expired) Exc…" at bounding box center [397, 127] width 62 height 12
click at [366, 121] on select "Choose an option... Pending Applied Excluded (Questions) Excluded (Expired) Exc…" at bounding box center [397, 127] width 62 height 12
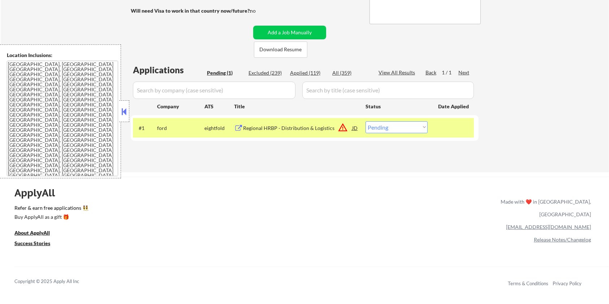
click at [291, 130] on div "Regional HRBP - Distribution & Logistics" at bounding box center [297, 128] width 109 height 7
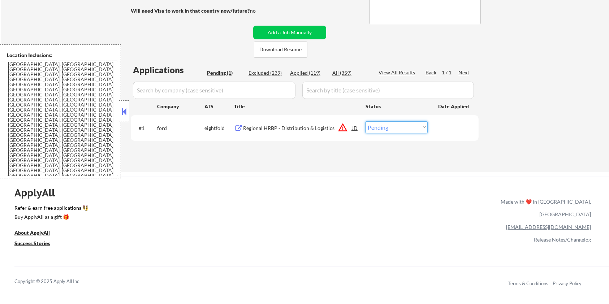
click at [396, 126] on select "Choose an option... Pending Applied Excluded (Questions) Excluded (Expired) Exc…" at bounding box center [397, 127] width 62 height 12
select select ""excluded__bad_match_""
click at [366, 121] on select "Choose an option... Pending Applied Excluded (Questions) Excluded (Expired) Exc…" at bounding box center [397, 127] width 62 height 12
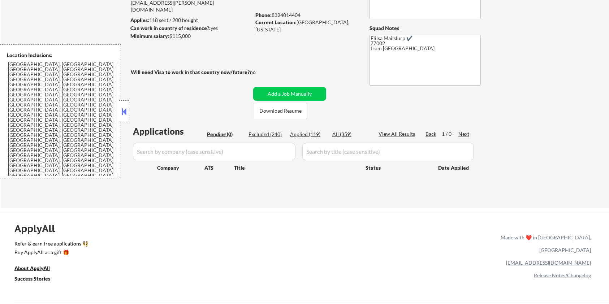
scroll to position [48, 0]
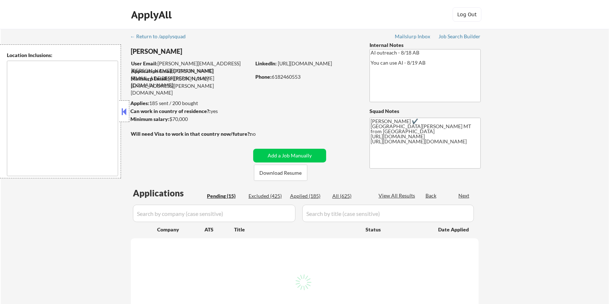
type textarea "[GEOGRAPHIC_DATA][PERSON_NAME], CO [PERSON_NAME], CO [GEOGRAPHIC_DATA], CO Timn…"
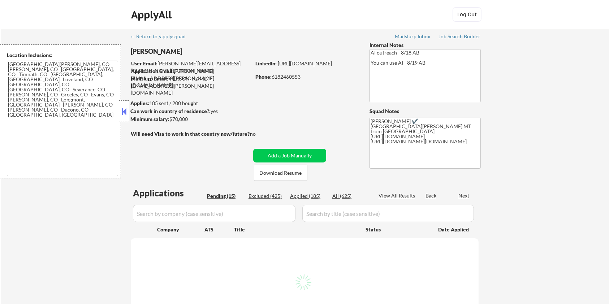
select select ""pending""
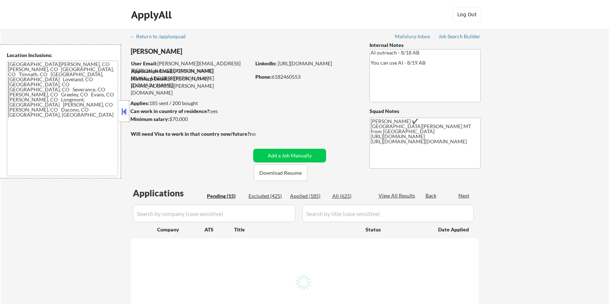
select select ""pending""
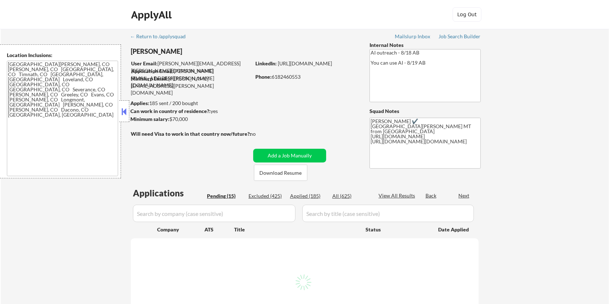
select select ""pending""
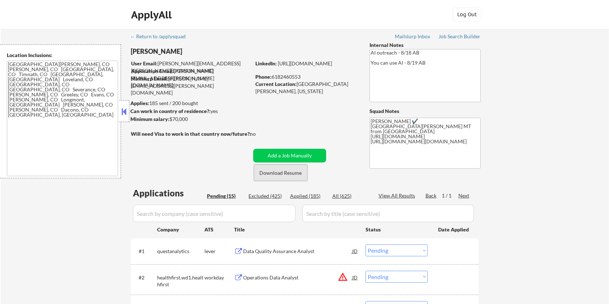
click at [286, 174] on button "Download Resume" at bounding box center [280, 173] width 53 height 16
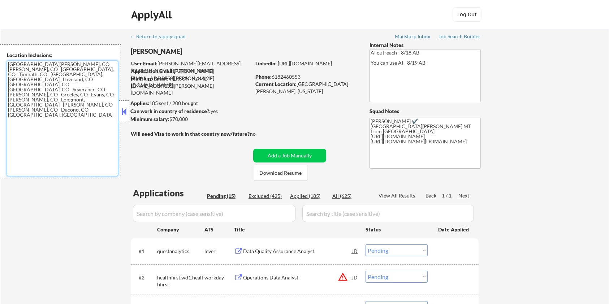
drag, startPoint x: 77, startPoint y: 95, endPoint x: 3, endPoint y: 66, distance: 79.4
click at [3, 66] on div "Location Inclusions: Fort Collins, CO Laporte, CO Wellington, CO Timnath, CO Wi…" at bounding box center [60, 111] width 121 height 134
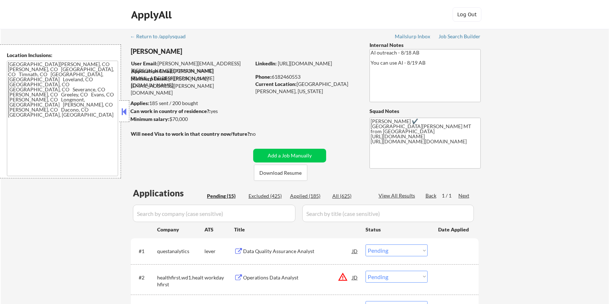
drag, startPoint x: 189, startPoint y: 120, endPoint x: 180, endPoint y: 122, distance: 8.5
click at [170, 119] on div "Minimum salary: $70,000" at bounding box center [190, 119] width 120 height 7
copy div "$70,000"
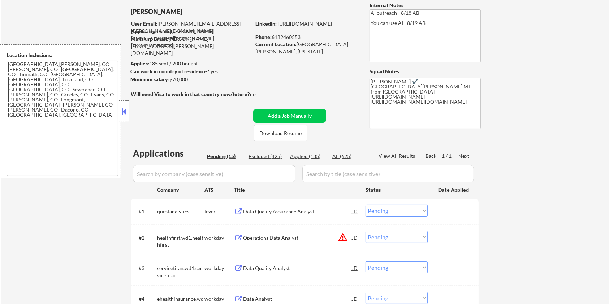
scroll to position [48, 0]
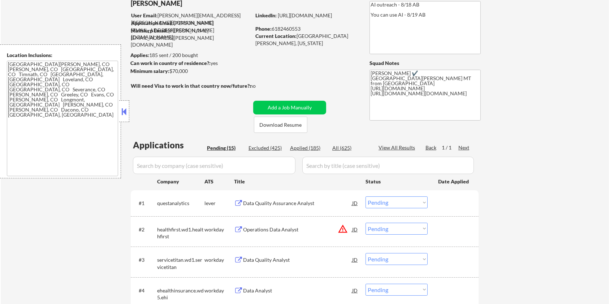
click at [278, 203] on div "Data Quality Assurance Analyst" at bounding box center [297, 203] width 109 height 7
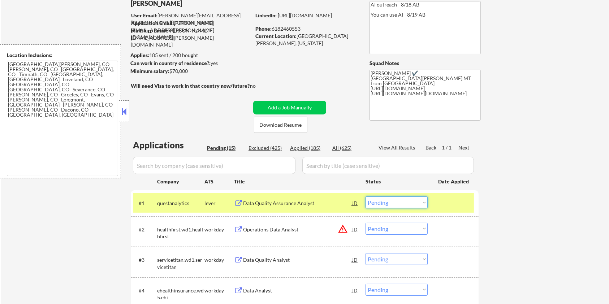
click at [392, 201] on select "Choose an option... Pending Applied Excluded (Questions) Excluded (Expired) Exc…" at bounding box center [397, 203] width 62 height 12
click at [366, 197] on select "Choose an option... Pending Applied Excluded (Questions) Excluded (Expired) Exc…" at bounding box center [397, 203] width 62 height 12
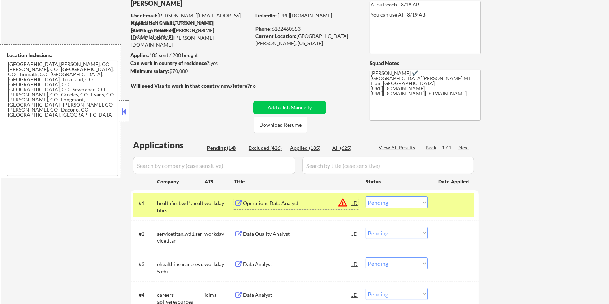
click at [278, 204] on div "Operations Data Analyst" at bounding box center [297, 203] width 109 height 7
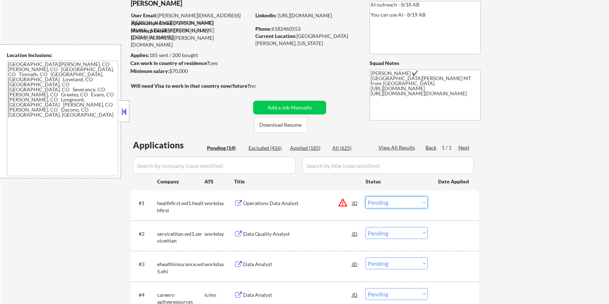
click at [410, 203] on select "Choose an option... Pending Applied Excluded (Questions) Excluded (Expired) Exc…" at bounding box center [397, 203] width 62 height 12
click at [366, 197] on select "Choose an option... Pending Applied Excluded (Questions) Excluded (Expired) Exc…" at bounding box center [397, 203] width 62 height 12
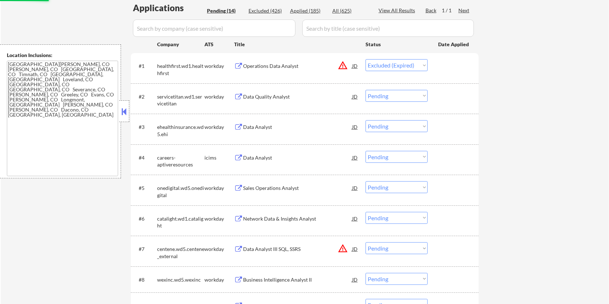
scroll to position [193, 0]
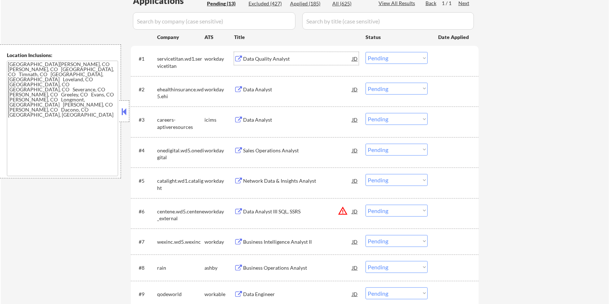
click at [274, 56] on div "Data Quality Analyst" at bounding box center [297, 58] width 109 height 7
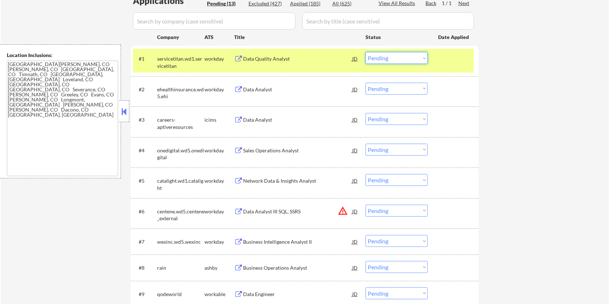
click at [413, 57] on select "Choose an option... Pending Applied Excluded (Questions) Excluded (Expired) Exc…" at bounding box center [397, 58] width 62 height 12
click at [366, 52] on select "Choose an option... Pending Applied Excluded (Questions) Excluded (Expired) Exc…" at bounding box center [397, 58] width 62 height 12
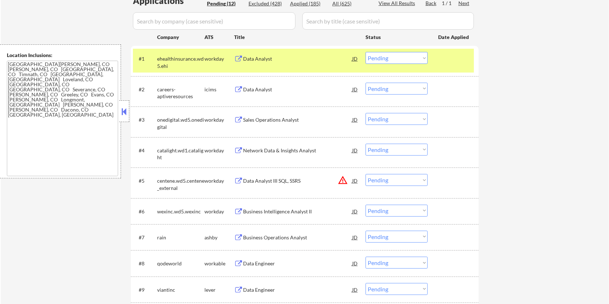
click at [270, 59] on div "Data Analyst" at bounding box center [297, 58] width 109 height 7
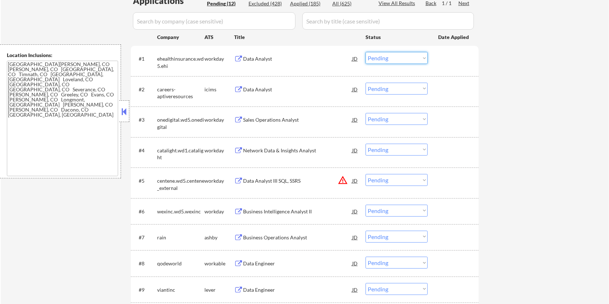
click at [414, 55] on select "Choose an option... Pending Applied Excluded (Questions) Excluded (Expired) Exc…" at bounding box center [397, 58] width 62 height 12
click at [366, 52] on select "Choose an option... Pending Applied Excluded (Questions) Excluded (Expired) Exc…" at bounding box center [397, 58] width 62 height 12
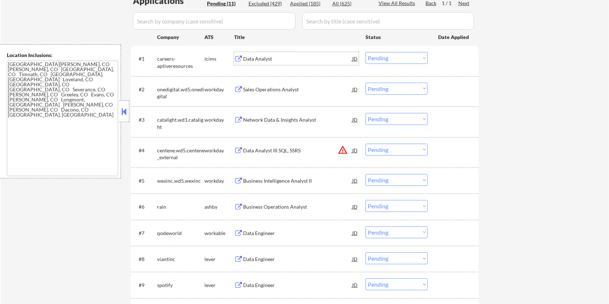
click at [254, 59] on div "Data Analyst" at bounding box center [297, 58] width 109 height 7
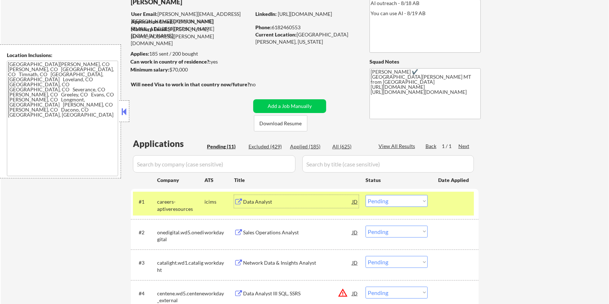
scroll to position [48, 0]
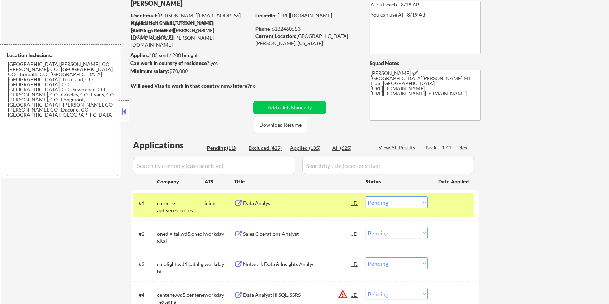
drag, startPoint x: 195, startPoint y: 72, endPoint x: 170, endPoint y: 69, distance: 25.8
click at [170, 69] on div "Minimum salary: $70,000" at bounding box center [190, 71] width 120 height 7
copy div "$70,000"
click at [417, 202] on select "Choose an option... Pending Applied Excluded (Questions) Excluded (Expired) Exc…" at bounding box center [397, 203] width 62 height 12
click at [366, 197] on select "Choose an option... Pending Applied Excluded (Questions) Excluded (Expired) Exc…" at bounding box center [397, 203] width 62 height 12
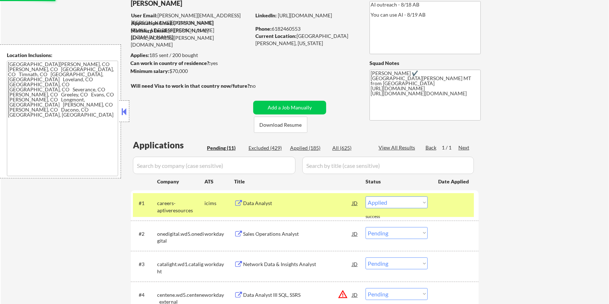
select select ""pending""
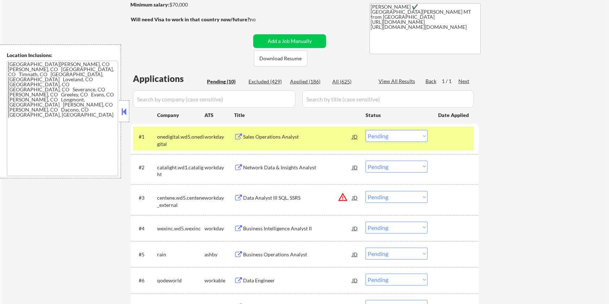
scroll to position [145, 0]
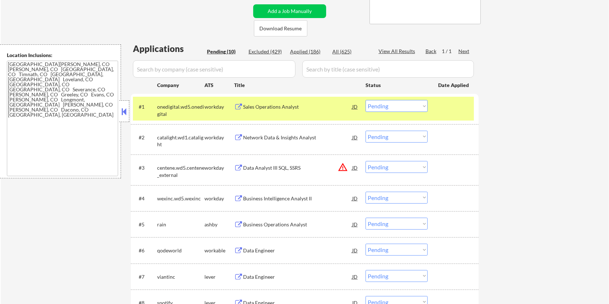
click at [278, 223] on div "Business Operations Analyst" at bounding box center [297, 224] width 109 height 7
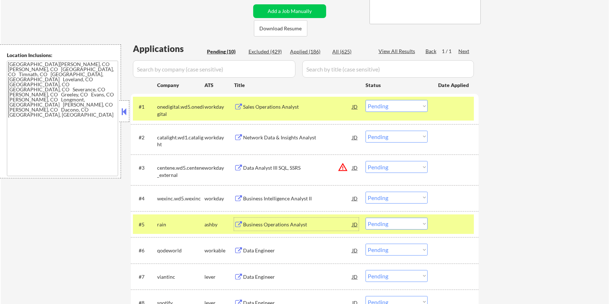
click at [410, 227] on select "Choose an option... Pending Applied Excluded (Questions) Excluded (Expired) Exc…" at bounding box center [397, 224] width 62 height 12
click at [366, 218] on select "Choose an option... Pending Applied Excluded (Questions) Excluded (Expired) Exc…" at bounding box center [397, 224] width 62 height 12
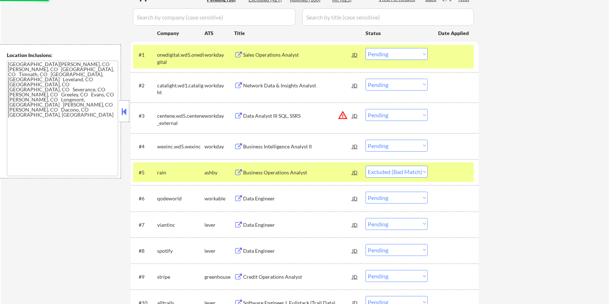
scroll to position [241, 0]
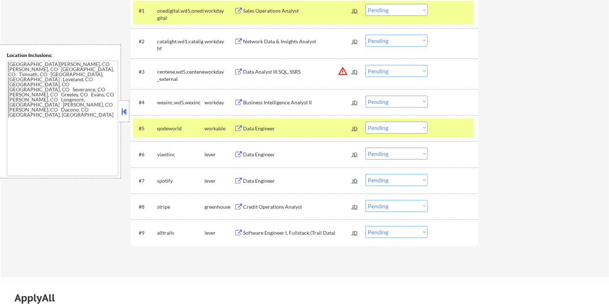
click at [264, 125] on div "Data Engineer" at bounding box center [297, 128] width 109 height 7
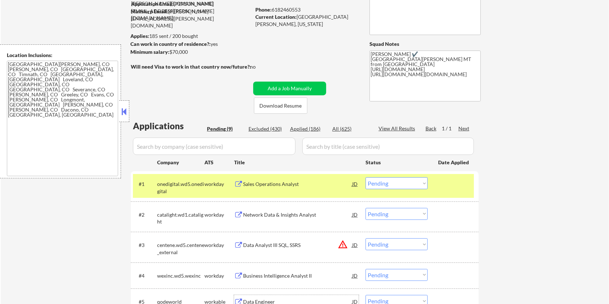
scroll to position [0, 0]
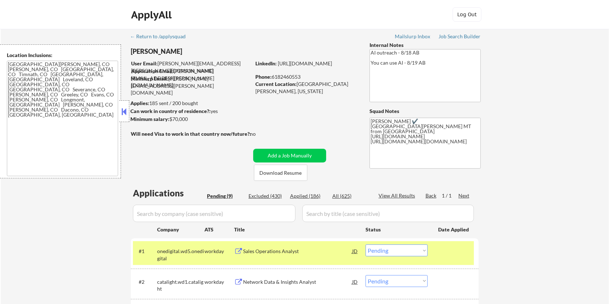
drag, startPoint x: 200, startPoint y: 120, endPoint x: 170, endPoint y: 117, distance: 29.7
click at [170, 117] on div "Minimum salary: $70,000" at bounding box center [190, 119] width 120 height 7
copy div "$70,000"
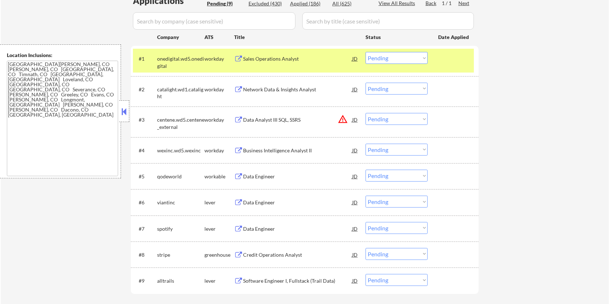
scroll to position [241, 0]
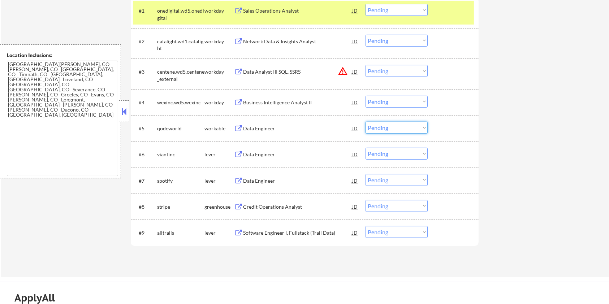
click at [392, 126] on select "Choose an option... Pending Applied Excluded (Questions) Excluded (Expired) Exc…" at bounding box center [397, 128] width 62 height 12
click at [366, 122] on select "Choose an option... Pending Applied Excluded (Questions) Excluded (Expired) Exc…" at bounding box center [397, 128] width 62 height 12
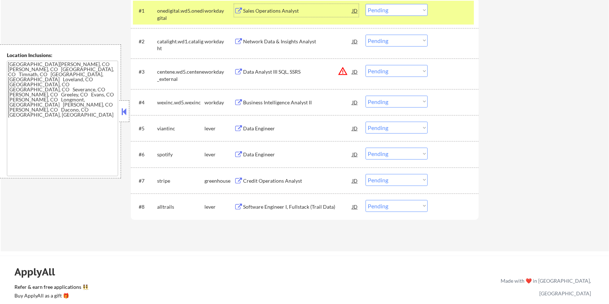
click at [278, 13] on div "Sales Operations Analyst" at bounding box center [297, 10] width 109 height 7
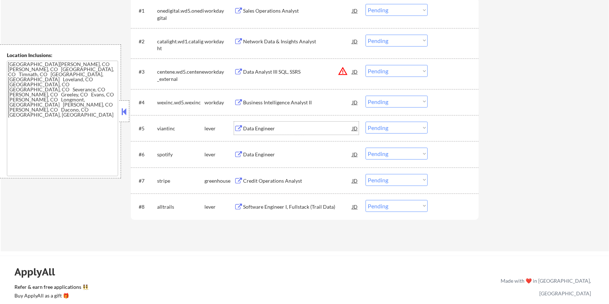
click at [247, 129] on div "Data Engineer" at bounding box center [297, 128] width 109 height 7
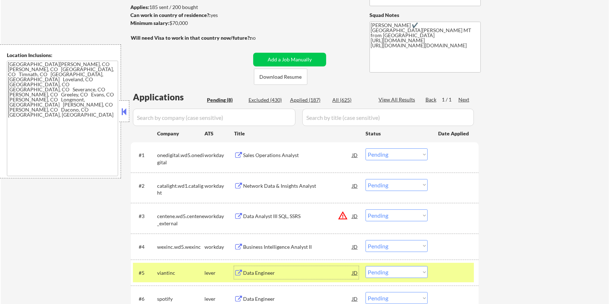
scroll to position [48, 0]
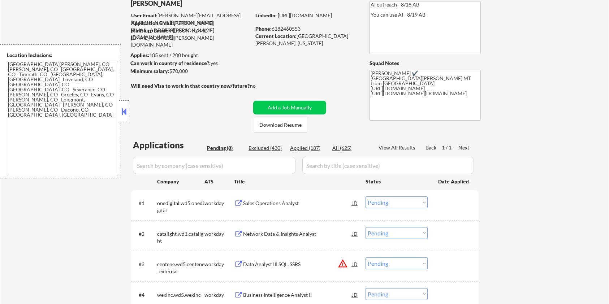
drag, startPoint x: 198, startPoint y: 70, endPoint x: 171, endPoint y: 72, distance: 27.5
click at [171, 72] on div "Minimum salary: $70,000" at bounding box center [190, 71] width 120 height 7
copy div "$70,000"
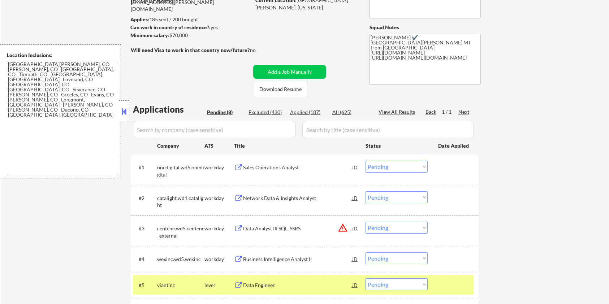
scroll to position [145, 0]
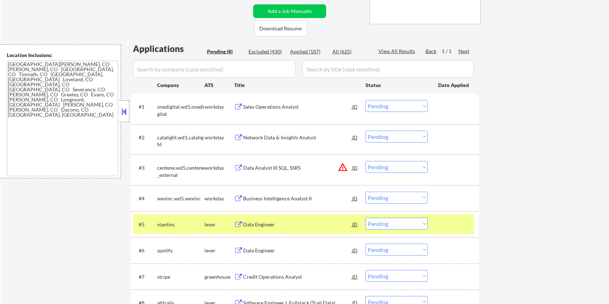
click at [410, 225] on select "Choose an option... Pending Applied Excluded (Questions) Excluded (Expired) Exc…" at bounding box center [397, 224] width 62 height 12
click at [366, 218] on select "Choose an option... Pending Applied Excluded (Questions) Excluded (Expired) Exc…" at bounding box center [397, 224] width 62 height 12
select select ""pending""
click at [289, 220] on div "Data Engineer" at bounding box center [297, 224] width 109 height 13
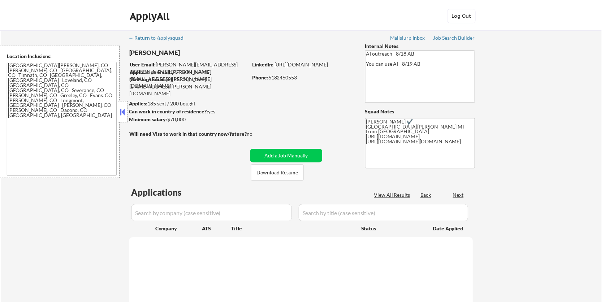
scroll to position [173, 0]
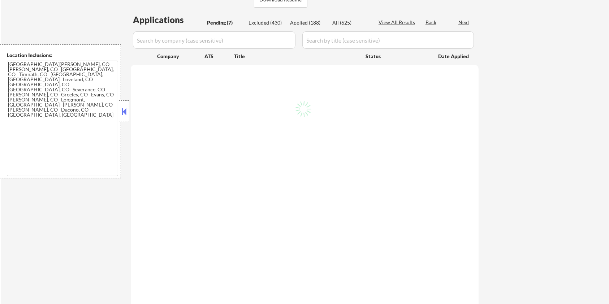
select select ""pending""
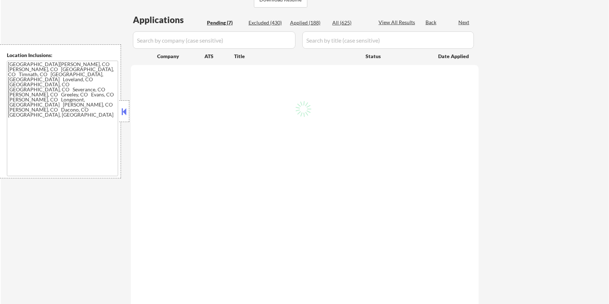
select select ""pending""
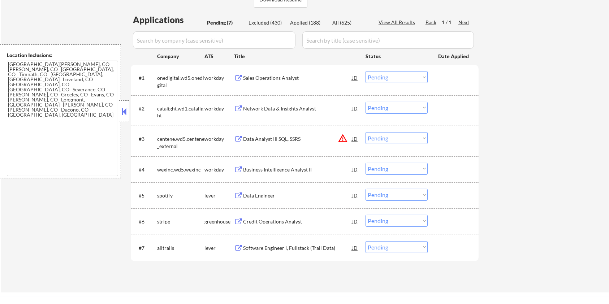
scroll to position [145, 0]
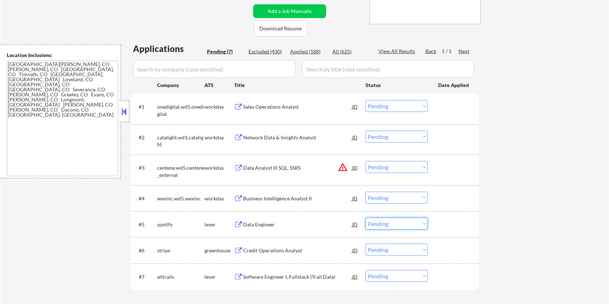
click at [396, 224] on select "Choose an option... Pending Applied Excluded (Questions) Excluded (Expired) Exc…" at bounding box center [397, 224] width 62 height 12
click at [366, 218] on select "Choose an option... Pending Applied Excluded (Questions) Excluded (Expired) Exc…" at bounding box center [397, 224] width 62 height 12
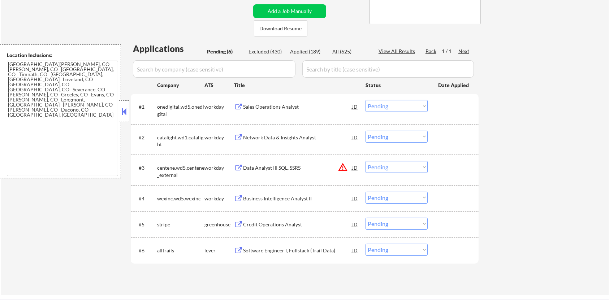
click at [262, 220] on div "Credit Operations Analyst" at bounding box center [297, 224] width 109 height 13
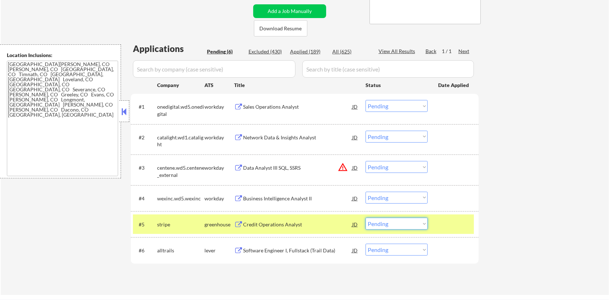
click at [415, 227] on select "Choose an option... Pending Applied Excluded (Questions) Excluded (Expired) Exc…" at bounding box center [397, 224] width 62 height 12
click at [366, 218] on select "Choose an option... Pending Applied Excluded (Questions) Excluded (Expired) Exc…" at bounding box center [397, 224] width 62 height 12
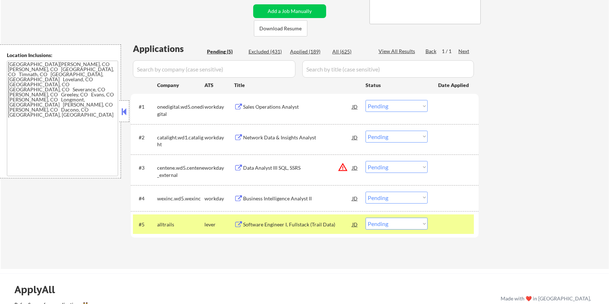
click at [304, 223] on div "Software Engineer I, Fullstack (Trail Data)" at bounding box center [297, 224] width 109 height 7
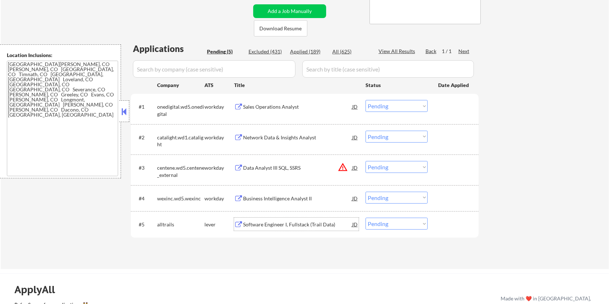
click at [376, 227] on select "Choose an option... Pending Applied Excluded (Questions) Excluded (Expired) Exc…" at bounding box center [397, 224] width 62 height 12
select select ""excluded__bad_match_""
click at [366, 218] on select "Choose an option... Pending Applied Excluded (Questions) Excluded (Expired) Exc…" at bounding box center [397, 224] width 62 height 12
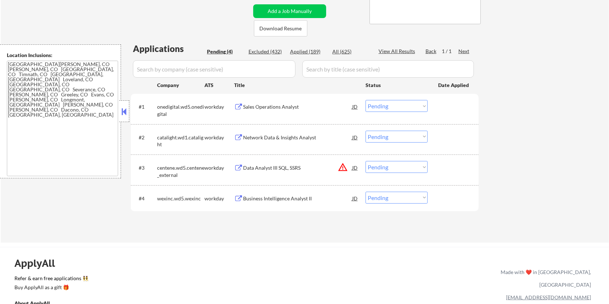
click at [279, 197] on div "Business Intelligence Analyst II" at bounding box center [297, 198] width 109 height 7
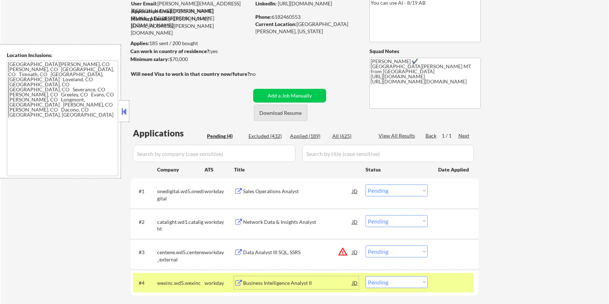
scroll to position [48, 0]
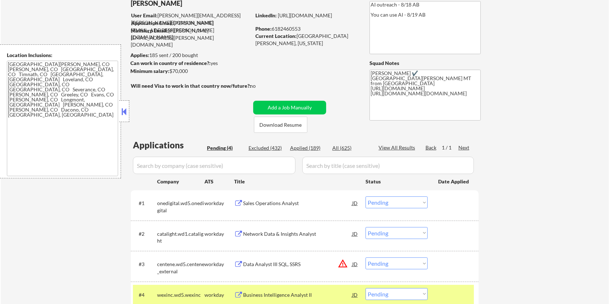
drag, startPoint x: 199, startPoint y: 73, endPoint x: 170, endPoint y: 72, distance: 28.5
click at [170, 72] on div "Minimum salary: $70,000" at bounding box center [190, 71] width 120 height 7
copy div "$70,000"
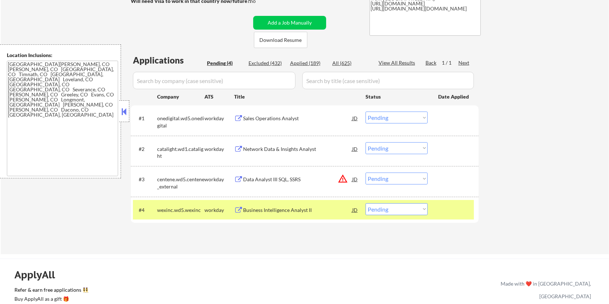
scroll to position [145, 0]
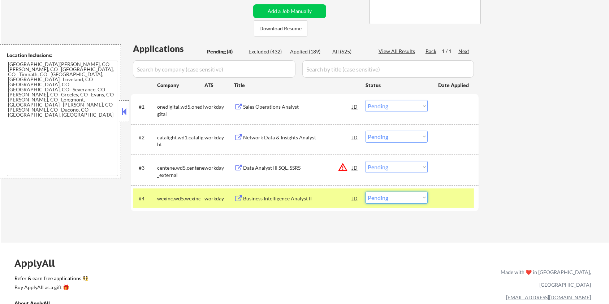
click at [413, 195] on select "Choose an option... Pending Applied Excluded (Questions) Excluded (Expired) Exc…" at bounding box center [397, 198] width 62 height 12
select select ""applied""
click at [366, 192] on select "Choose an option... Pending Applied Excluded (Questions) Excluded (Expired) Exc…" at bounding box center [397, 198] width 62 height 12
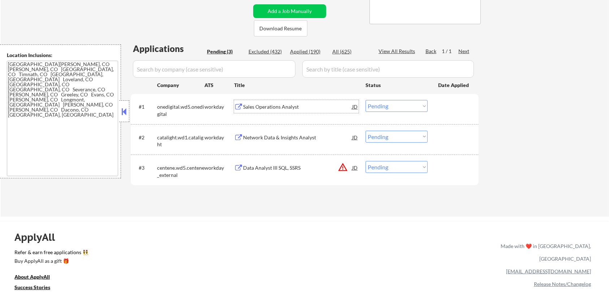
click at [284, 107] on div "Sales Operations Analyst" at bounding box center [297, 106] width 109 height 7
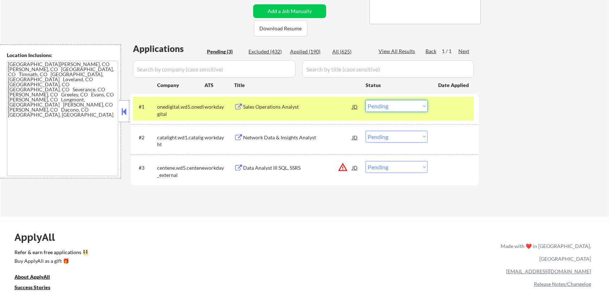
click at [390, 108] on select "Choose an option... Pending Applied Excluded (Questions) Excluded (Expired) Exc…" at bounding box center [397, 106] width 62 height 12
click at [366, 100] on select "Choose an option... Pending Applied Excluded (Questions) Excluded (Expired) Exc…" at bounding box center [397, 106] width 62 height 12
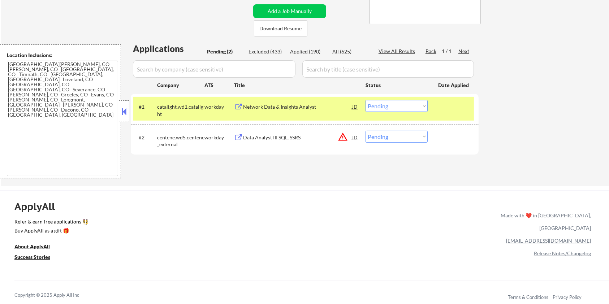
click at [278, 108] on div "Network Data & Insights Analyst" at bounding box center [297, 106] width 109 height 7
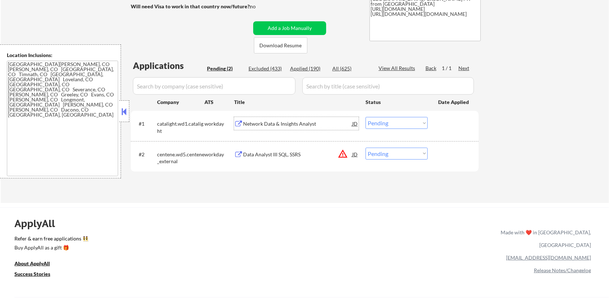
scroll to position [96, 0]
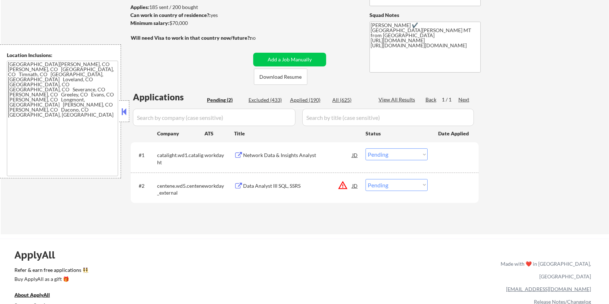
drag, startPoint x: 195, startPoint y: 25, endPoint x: 170, endPoint y: 21, distance: 25.2
click at [170, 21] on div "Minimum salary: $70,000" at bounding box center [190, 23] width 120 height 7
copy div "$70,000"
click at [391, 156] on select "Choose an option... Pending Applied Excluded (Questions) Excluded (Expired) Exc…" at bounding box center [397, 155] width 62 height 12
click at [366, 149] on select "Choose an option... Pending Applied Excluded (Questions) Excluded (Expired) Exc…" at bounding box center [397, 155] width 62 height 12
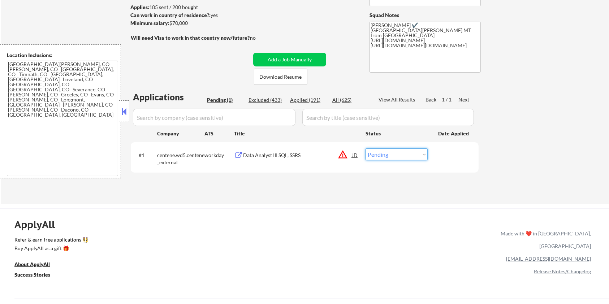
click at [395, 157] on select "Choose an option... Pending Applied Excluded (Questions) Excluded (Expired) Exc…" at bounding box center [397, 155] width 62 height 12
click at [281, 151] on div "Data Analyst III SQL, SSRS" at bounding box center [297, 155] width 109 height 13
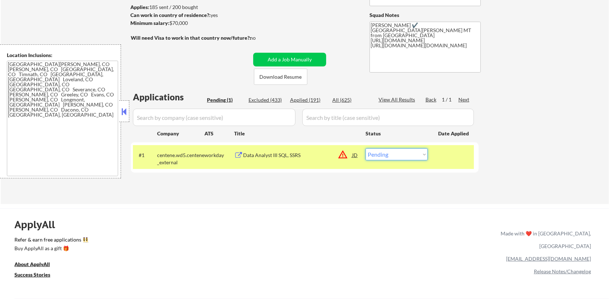
click at [375, 154] on select "Choose an option... Pending Applied Excluded (Questions) Excluded (Expired) Exc…" at bounding box center [397, 155] width 62 height 12
select select ""excluded__expired_""
click at [366, 149] on select "Choose an option... Pending Applied Excluded (Questions) Excluded (Expired) Exc…" at bounding box center [397, 155] width 62 height 12
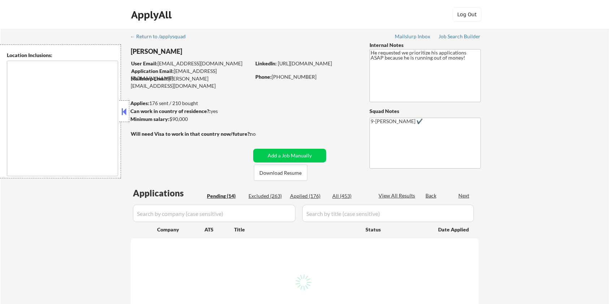
select select ""pending""
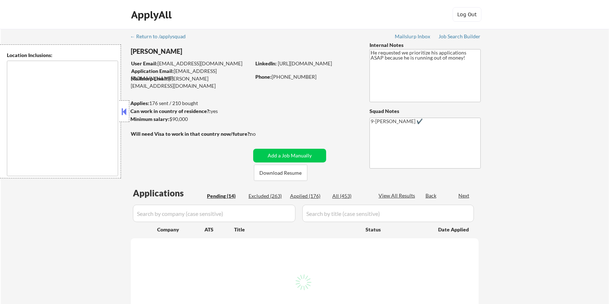
select select ""pending""
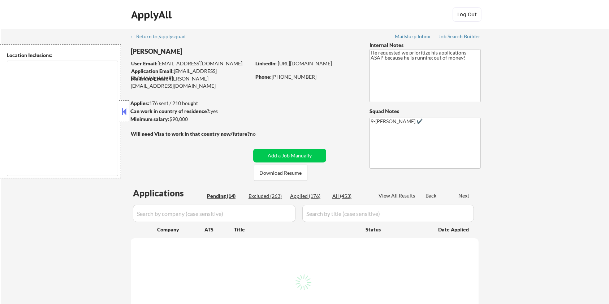
select select ""pending""
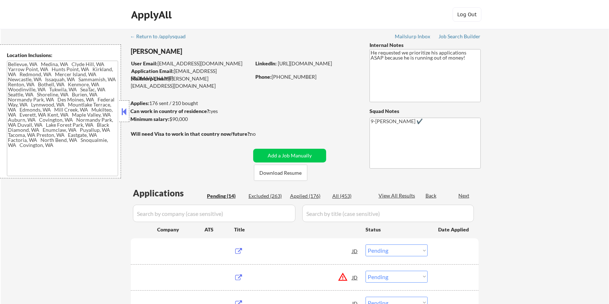
type textarea "[GEOGRAPHIC_DATA], [GEOGRAPHIC_DATA] [GEOGRAPHIC_DATA], [GEOGRAPHIC_DATA] [GEOG…"
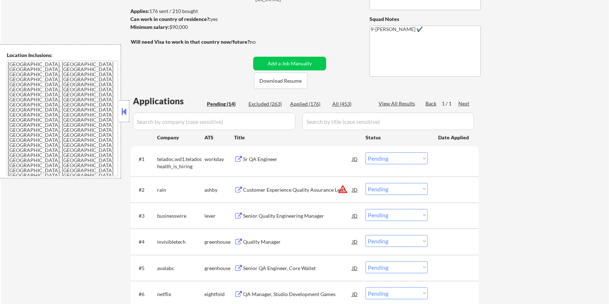
scroll to position [96, 0]
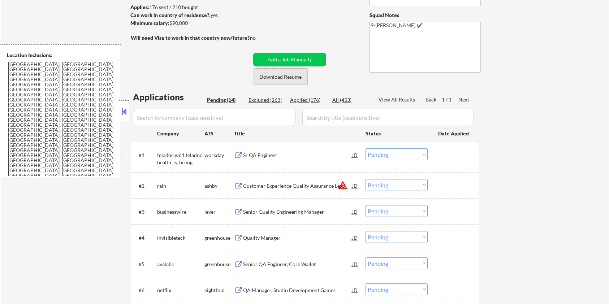
click at [278, 75] on button "Download Resume" at bounding box center [280, 77] width 53 height 16
click at [246, 187] on div "Customer Experience Quality Assurance Lead" at bounding box center [297, 185] width 109 height 7
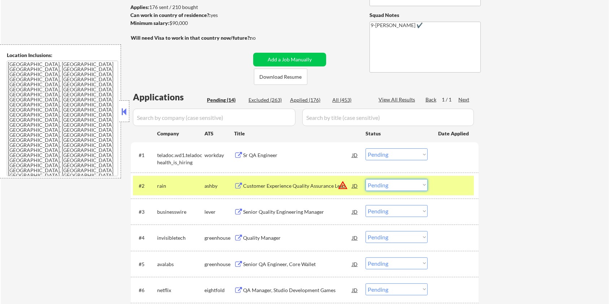
click at [409, 183] on select "Choose an option... Pending Applied Excluded (Questions) Excluded (Expired) Exc…" at bounding box center [397, 185] width 62 height 12
click at [366, 179] on select "Choose an option... Pending Applied Excluded (Questions) Excluded (Expired) Exc…" at bounding box center [397, 185] width 62 height 12
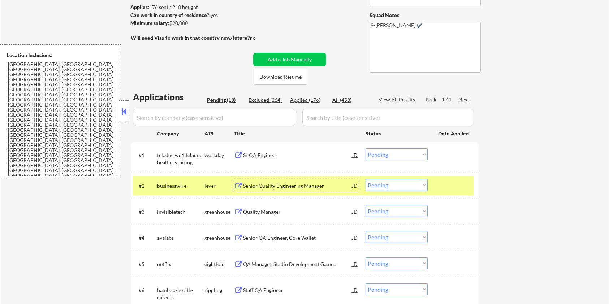
click at [282, 181] on div "Senior Quality Engineering Manager" at bounding box center [297, 185] width 109 height 13
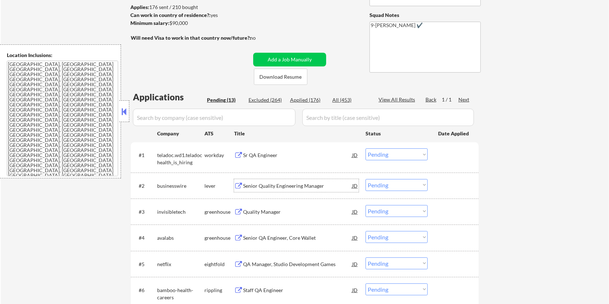
click at [397, 184] on select "Choose an option... Pending Applied Excluded (Questions) Excluded (Expired) Exc…" at bounding box center [397, 185] width 62 height 12
click at [366, 179] on select "Choose an option... Pending Applied Excluded (Questions) Excluded (Expired) Exc…" at bounding box center [397, 185] width 62 height 12
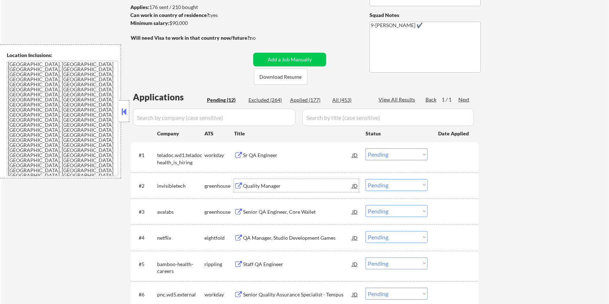
click at [259, 186] on div "Quality Manager" at bounding box center [297, 185] width 109 height 7
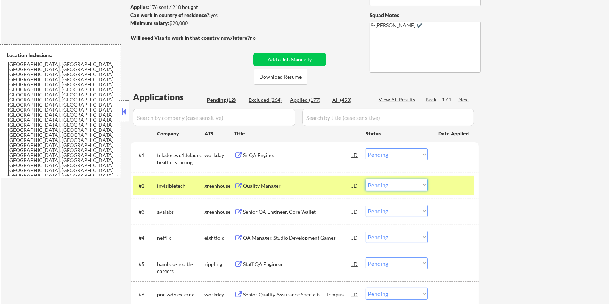
click at [405, 186] on select "Choose an option... Pending Applied Excluded (Questions) Excluded (Expired) Exc…" at bounding box center [397, 185] width 62 height 12
click at [366, 179] on select "Choose an option... Pending Applied Excluded (Questions) Excluded (Expired) Exc…" at bounding box center [397, 185] width 62 height 12
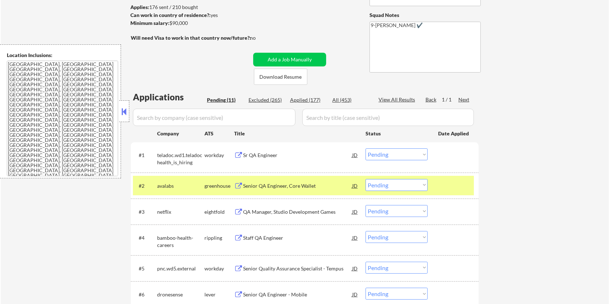
click at [253, 186] on div "Senior QA Engineer, Core Wallet" at bounding box center [297, 185] width 109 height 7
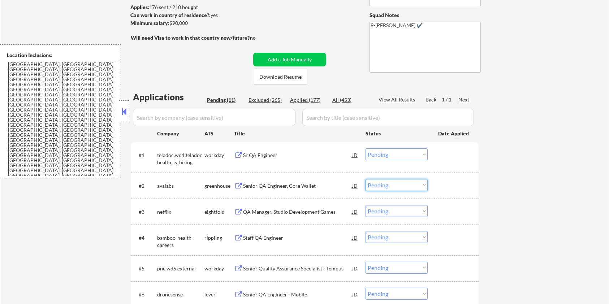
click at [404, 184] on select "Choose an option... Pending Applied Excluded (Questions) Excluded (Expired) Exc…" at bounding box center [397, 185] width 62 height 12
click at [366, 179] on select "Choose an option... Pending Applied Excluded (Questions) Excluded (Expired) Exc…" at bounding box center [397, 185] width 62 height 12
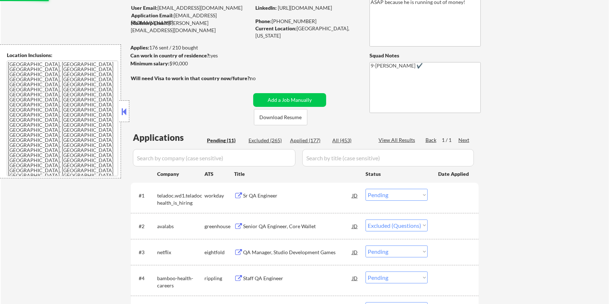
scroll to position [0, 0]
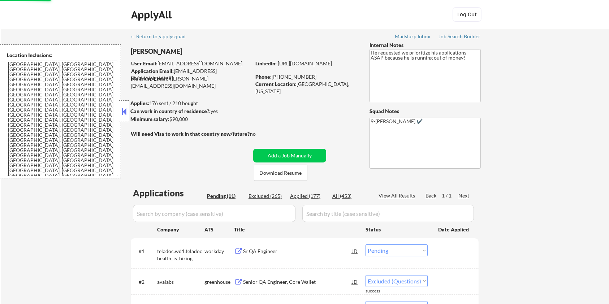
select select ""pending""
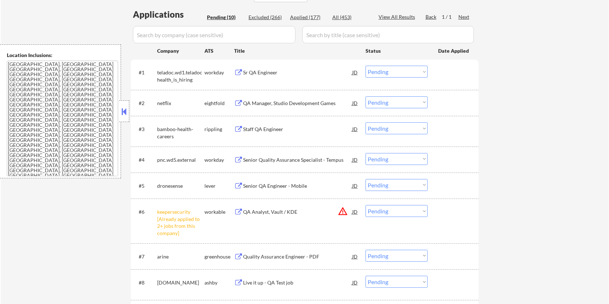
scroll to position [241, 0]
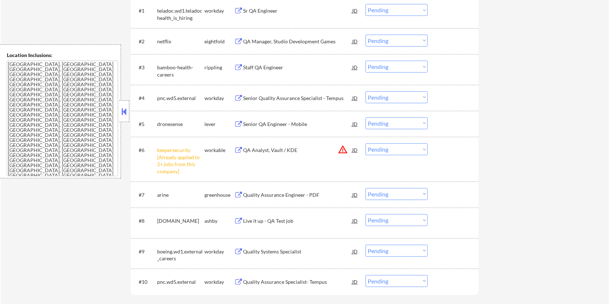
click at [250, 122] on div "Senior QA Engineer - Mobile" at bounding box center [297, 124] width 109 height 7
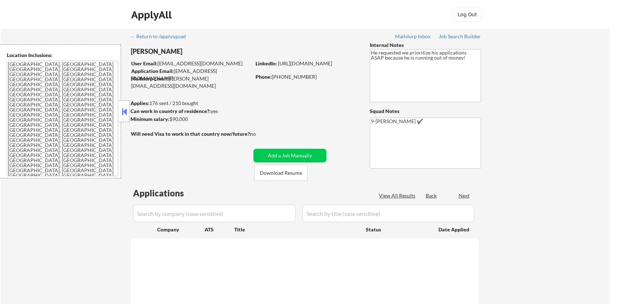
select select ""pending""
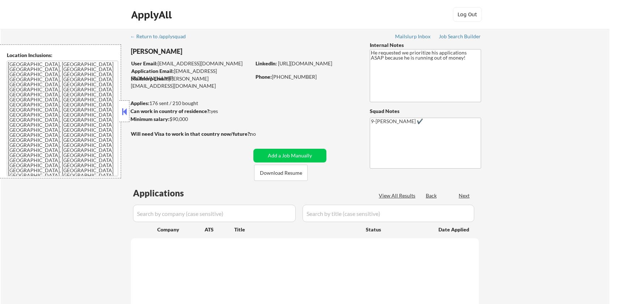
select select ""pending""
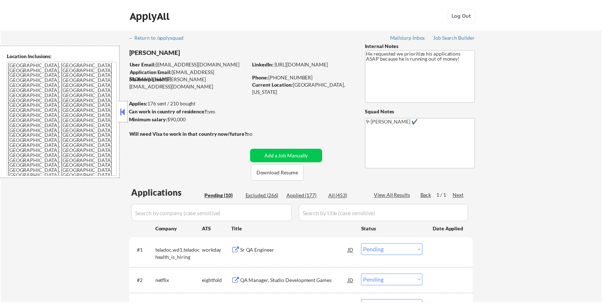
scroll to position [145, 0]
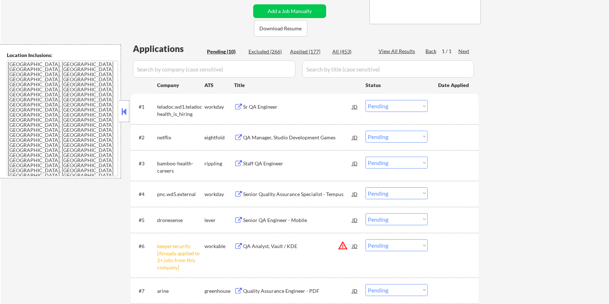
click at [262, 216] on div "Senior QA Engineer - Mobile" at bounding box center [297, 220] width 109 height 13
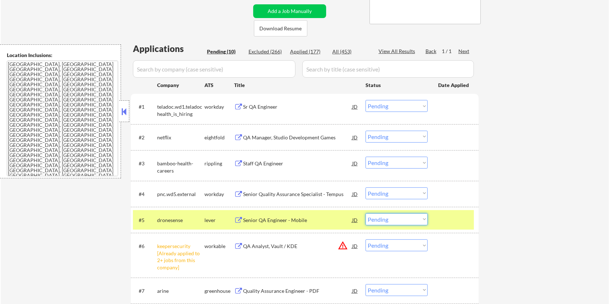
click at [402, 219] on select "Choose an option... Pending Applied Excluded (Questions) Excluded (Expired) Exc…" at bounding box center [397, 220] width 62 height 12
click at [366, 214] on select "Choose an option... Pending Applied Excluded (Questions) Excluded (Expired) Exc…" at bounding box center [397, 220] width 62 height 12
select select ""pending""
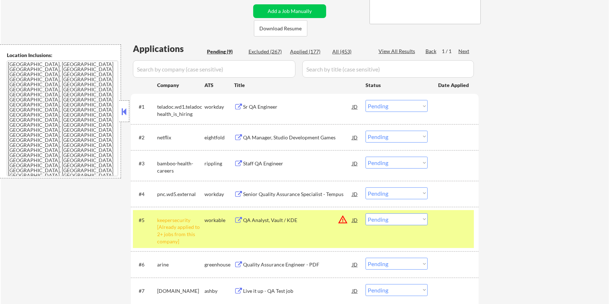
click at [266, 192] on div "Senior Quality Assurance Specialist - Tempus" at bounding box center [297, 194] width 109 height 7
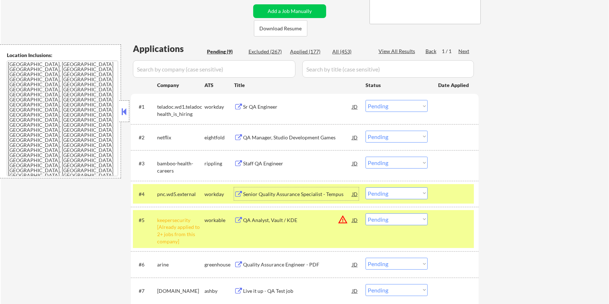
click at [407, 195] on select "Choose an option... Pending Applied Excluded (Questions) Excluded (Expired) Exc…" at bounding box center [397, 194] width 62 height 12
click at [366, 188] on select "Choose an option... Pending Applied Excluded (Questions) Excluded (Expired) Exc…" at bounding box center [397, 194] width 62 height 12
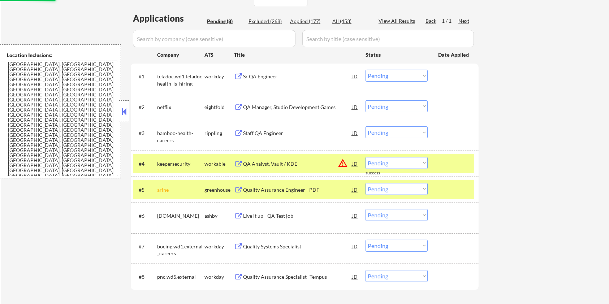
scroll to position [193, 0]
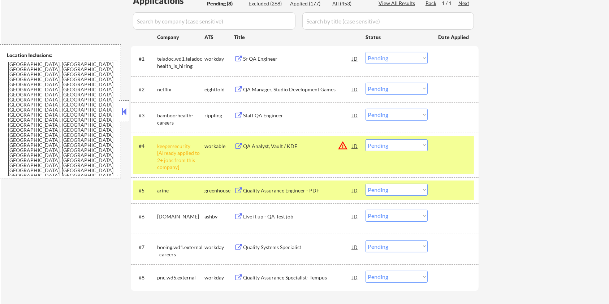
click at [243, 217] on button at bounding box center [238, 217] width 9 height 7
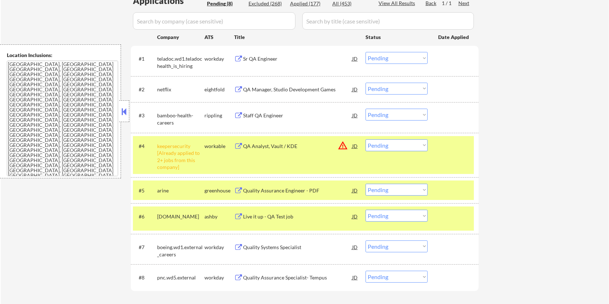
click at [415, 146] on select "Choose an option... Pending Applied Excluded (Questions) Excluded (Expired) Exc…" at bounding box center [397, 145] width 62 height 12
click at [366, 139] on select "Choose an option... Pending Applied Excluded (Questions) Excluded (Expired) Exc…" at bounding box center [397, 145] width 62 height 12
select select ""pending""
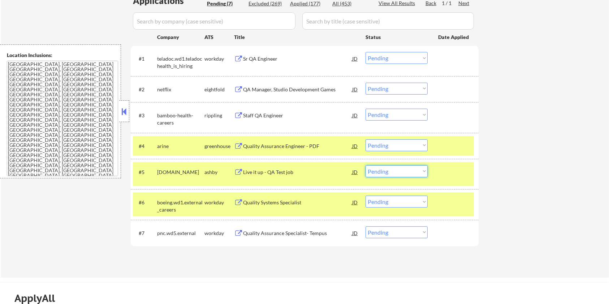
click at [394, 169] on select "Choose an option... Pending Applied Excluded (Questions) Excluded (Expired) Exc…" at bounding box center [397, 171] width 62 height 12
click at [366, 165] on select "Choose an option... Pending Applied Excluded (Questions) Excluded (Expired) Exc…" at bounding box center [397, 171] width 62 height 12
select select ""pending""
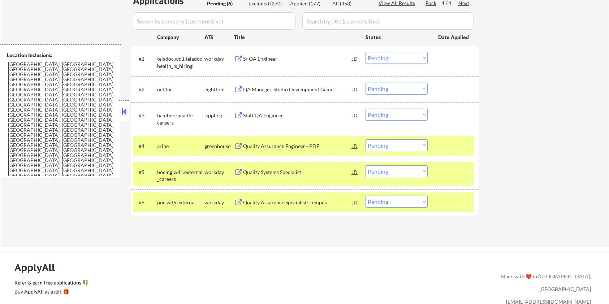
click at [285, 148] on div "Quality Assurance Engineer - PDF" at bounding box center [297, 146] width 109 height 7
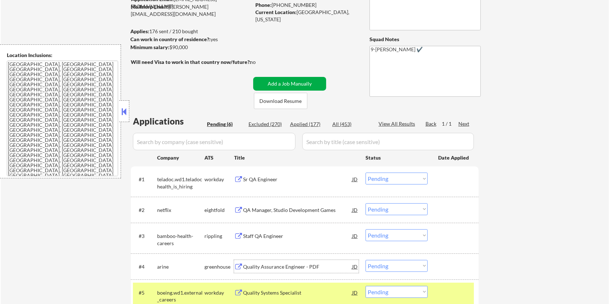
scroll to position [48, 0]
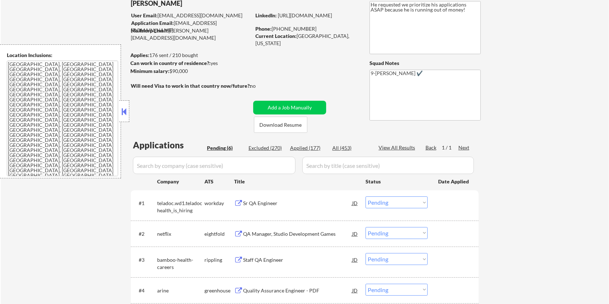
drag, startPoint x: 192, startPoint y: 73, endPoint x: 175, endPoint y: 76, distance: 17.5
click at [168, 73] on div "Minimum salary: $90,000" at bounding box center [190, 71] width 120 height 7
copy div ": $90,000"
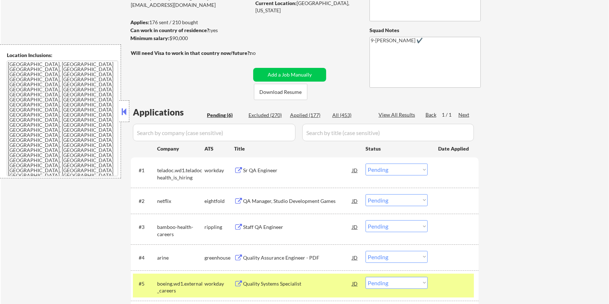
scroll to position [96, 0]
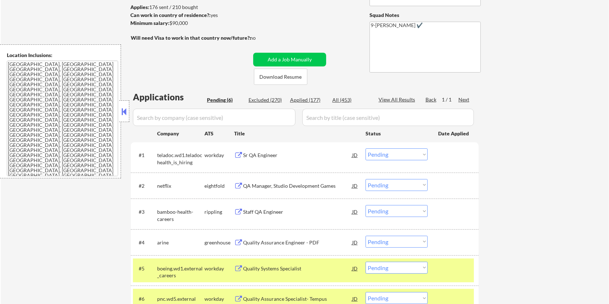
click at [389, 242] on select "Choose an option... Pending Applied Excluded (Questions) Excluded (Expired) Exc…" at bounding box center [397, 242] width 62 height 12
click at [366, 236] on select "Choose an option... Pending Applied Excluded (Questions) Excluded (Expired) Exc…" at bounding box center [397, 242] width 62 height 12
select select ""pending""
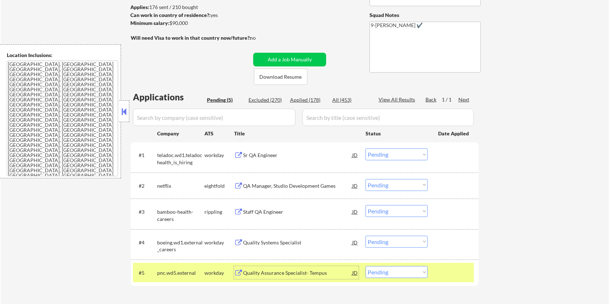
click at [254, 273] on div "Quality Assurance Specialist- Tempus" at bounding box center [297, 273] width 109 height 7
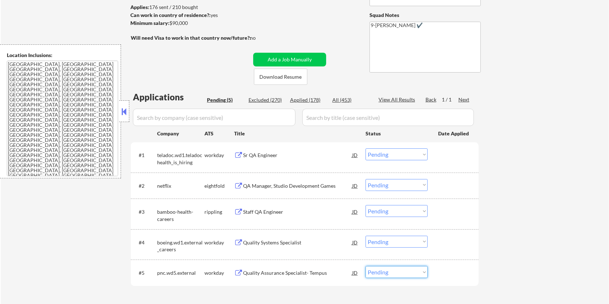
click at [380, 274] on select "Choose an option... Pending Applied Excluded (Questions) Excluded (Expired) Exc…" at bounding box center [397, 272] width 62 height 12
select select ""excluded__expired_""
click at [366, 266] on select "Choose an option... Pending Applied Excluded (Questions) Excluded (Expired) Exc…" at bounding box center [397, 272] width 62 height 12
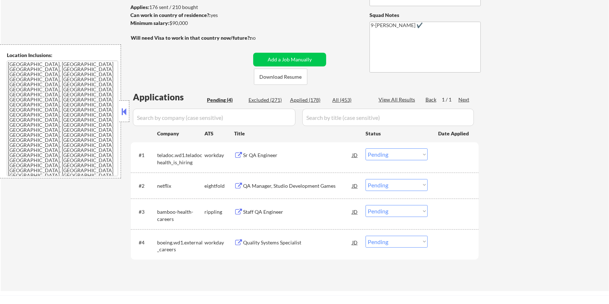
click at [248, 154] on div "Sr QA Engineer" at bounding box center [297, 155] width 109 height 7
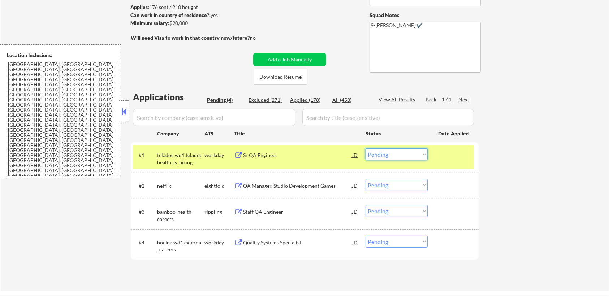
click at [416, 158] on select "Choose an option... Pending Applied Excluded (Questions) Excluded (Expired) Exc…" at bounding box center [397, 155] width 62 height 12
click at [366, 149] on select "Choose an option... Pending Applied Excluded (Questions) Excluded (Expired) Exc…" at bounding box center [397, 155] width 62 height 12
select select ""pending""
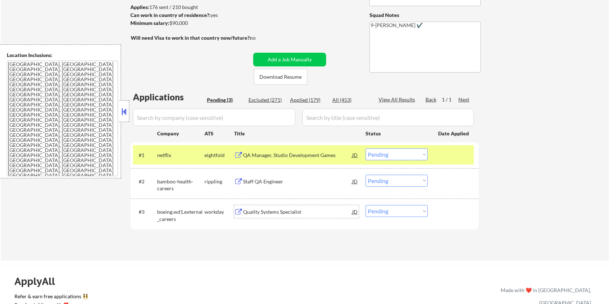
click at [276, 209] on div "Quality Systems Specialist" at bounding box center [297, 211] width 109 height 7
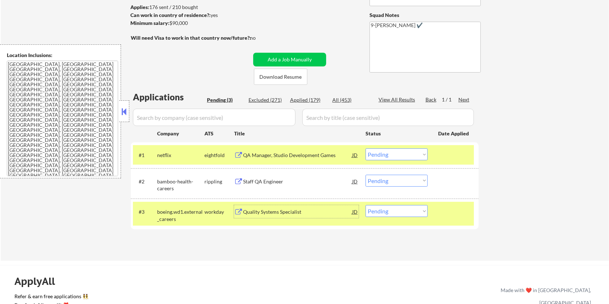
click at [403, 210] on select "Choose an option... Pending Applied Excluded (Questions) Excluded (Expired) Exc…" at bounding box center [397, 211] width 62 height 12
select select ""excluded__bad_match_""
click at [366, 205] on select "Choose an option... Pending Applied Excluded (Questions) Excluded (Expired) Exc…" at bounding box center [397, 211] width 62 height 12
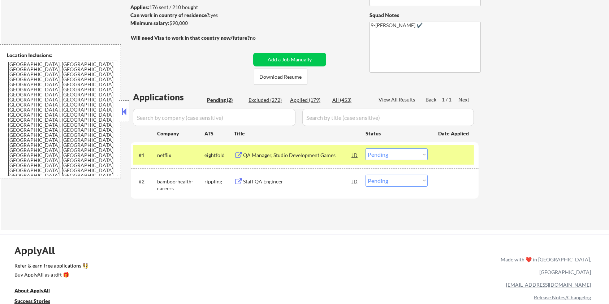
click at [265, 183] on div "Staff QA Engineer" at bounding box center [297, 181] width 109 height 7
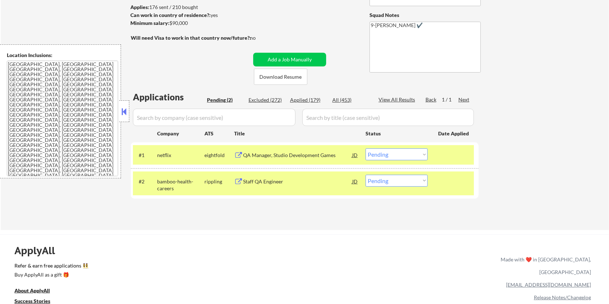
drag, startPoint x: 201, startPoint y: 22, endPoint x: 169, endPoint y: 23, distance: 31.8
click at [169, 23] on div "Minimum salary: $90,000" at bounding box center [190, 23] width 120 height 7
copy div "$90,000"
click at [397, 180] on select "Choose an option... Pending Applied Excluded (Questions) Excluded (Expired) Exc…" at bounding box center [397, 181] width 62 height 12
select select ""applied""
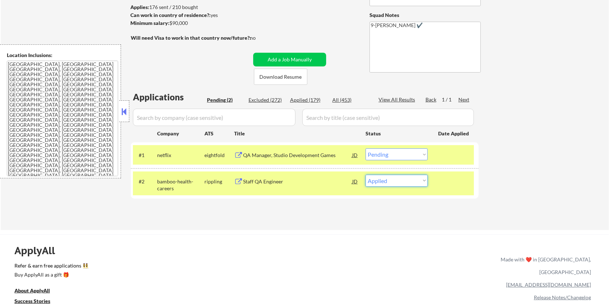
click at [366, 175] on select "Choose an option... Pending Applied Excluded (Questions) Excluded (Expired) Exc…" at bounding box center [397, 181] width 62 height 12
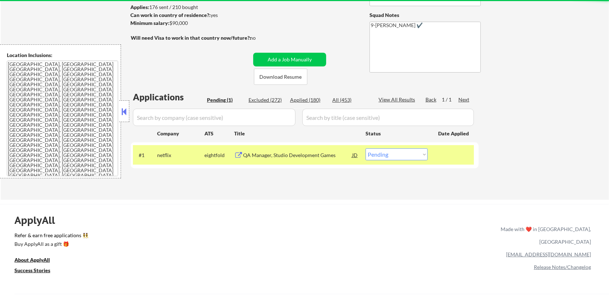
click at [293, 154] on div "QA Manager, Studio Development Games" at bounding box center [297, 155] width 109 height 7
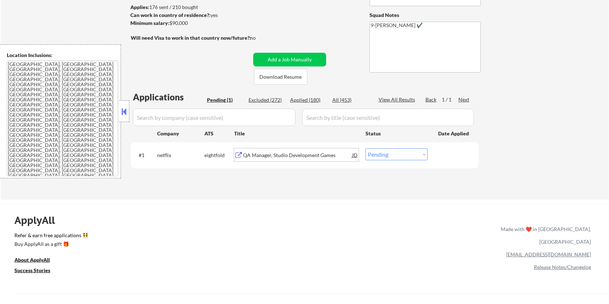
click at [396, 152] on select "Choose an option... Pending Applied Excluded (Questions) Excluded (Expired) Exc…" at bounding box center [397, 155] width 62 height 12
select select ""excluded__bad_match_""
click at [366, 149] on select "Choose an option... Pending Applied Excluded (Questions) Excluded (Expired) Exc…" at bounding box center [397, 155] width 62 height 12
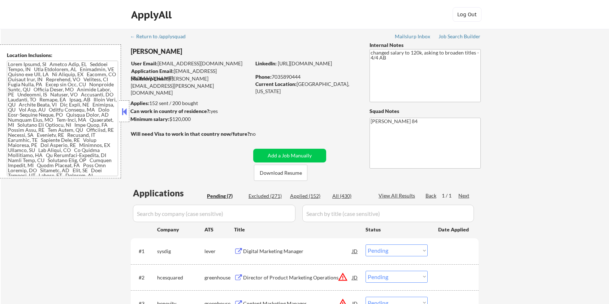
select select ""pending""
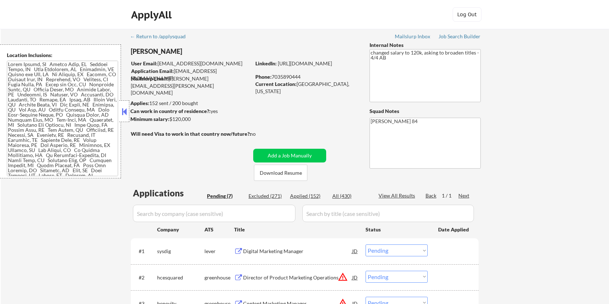
select select ""pending""
click at [281, 171] on button "Download Resume" at bounding box center [280, 173] width 53 height 16
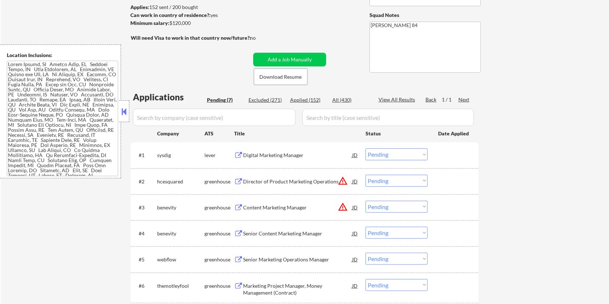
click at [267, 154] on div "Digital Marketing Manager" at bounding box center [297, 155] width 109 height 7
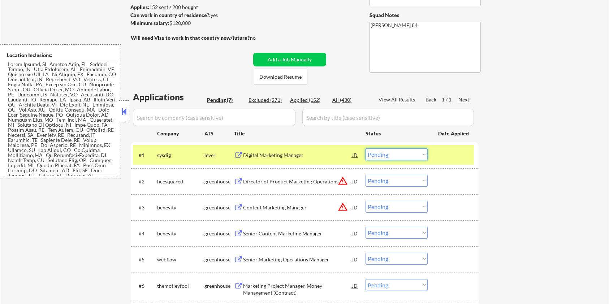
click at [402, 155] on select "Choose an option... Pending Applied Excluded (Questions) Excluded (Expired) Exc…" at bounding box center [397, 155] width 62 height 12
click at [366, 149] on select "Choose an option... Pending Applied Excluded (Questions) Excluded (Expired) Exc…" at bounding box center [397, 155] width 62 height 12
select select ""pending""
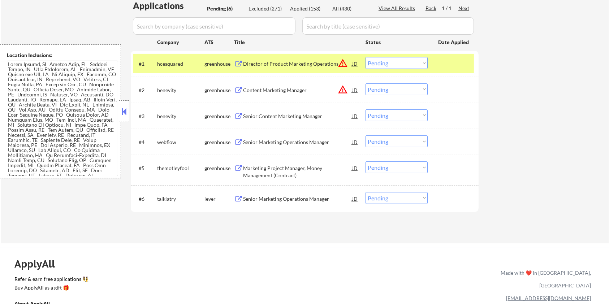
scroll to position [193, 0]
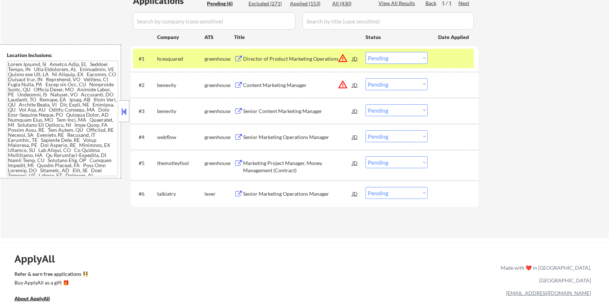
click at [274, 193] on div "Senior Marketing Operations Manager" at bounding box center [297, 193] width 109 height 7
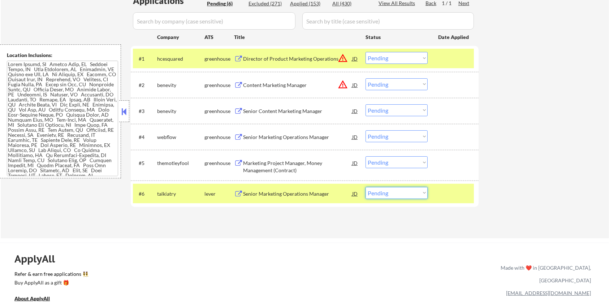
click at [401, 195] on select "Choose an option... Pending Applied Excluded (Questions) Excluded (Expired) Exc…" at bounding box center [397, 193] width 62 height 12
select select ""applied""
click at [366, 187] on select "Choose an option... Pending Applied Excluded (Questions) Excluded (Expired) Exc…" at bounding box center [397, 193] width 62 height 12
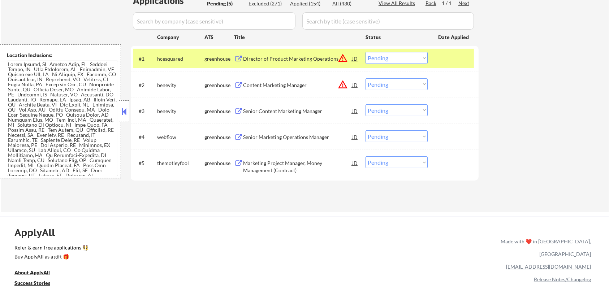
scroll to position [96, 0]
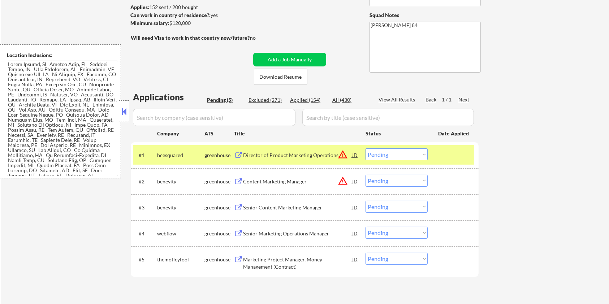
click at [276, 260] on div "Marketing Project Manager, Money Management (Contract)" at bounding box center [297, 263] width 109 height 14
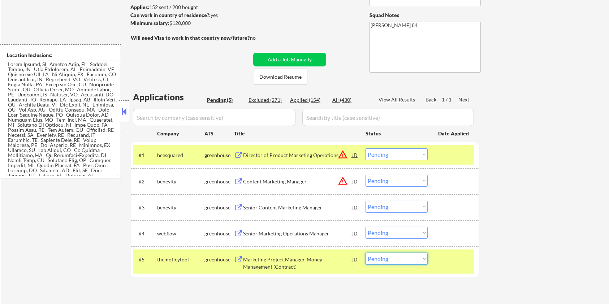
click at [383, 262] on select "Choose an option... Pending Applied Excluded (Questions) Excluded (Expired) Exc…" at bounding box center [397, 259] width 62 height 12
select select ""excluded__bad_match_""
click at [366, 253] on select "Choose an option... Pending Applied Excluded (Questions) Excluded (Expired) Exc…" at bounding box center [397, 259] width 62 height 12
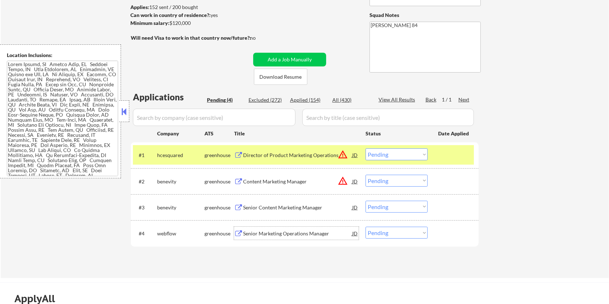
click at [276, 235] on div "Senior Marketing Operations Manager" at bounding box center [297, 233] width 109 height 7
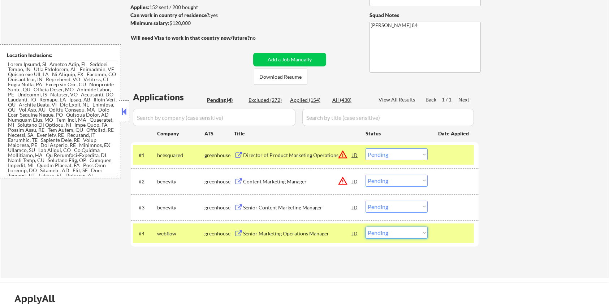
click at [387, 235] on select "Choose an option... Pending Applied Excluded (Questions) Excluded (Expired) Exc…" at bounding box center [397, 233] width 62 height 12
select select ""applied""
click at [366, 227] on select "Choose an option... Pending Applied Excluded (Questions) Excluded (Expired) Exc…" at bounding box center [397, 233] width 62 height 12
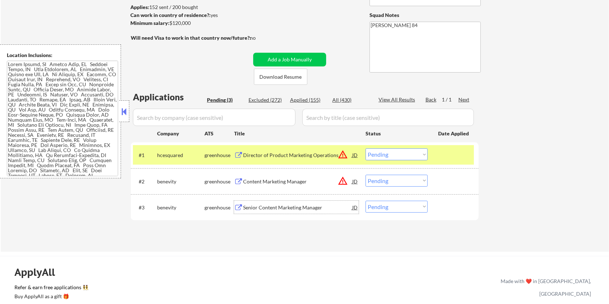
click at [270, 207] on div "Senior Content Marketing Manager" at bounding box center [297, 207] width 109 height 7
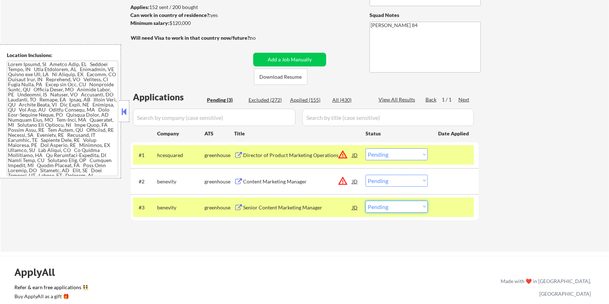
click at [404, 210] on select "Choose an option... Pending Applied Excluded (Questions) Excluded (Expired) Exc…" at bounding box center [397, 207] width 62 height 12
select select ""excluded__bad_match_""
click at [366, 201] on select "Choose an option... Pending Applied Excluded (Questions) Excluded (Expired) Exc…" at bounding box center [397, 207] width 62 height 12
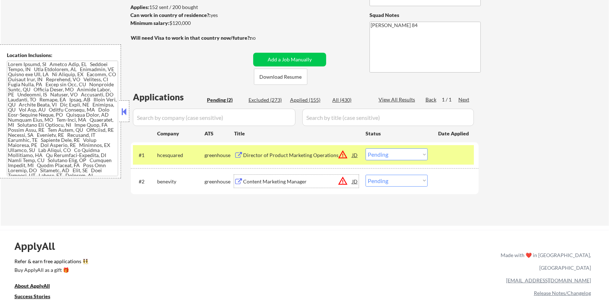
click at [253, 178] on div "Content Marketing Manager" at bounding box center [297, 181] width 109 height 7
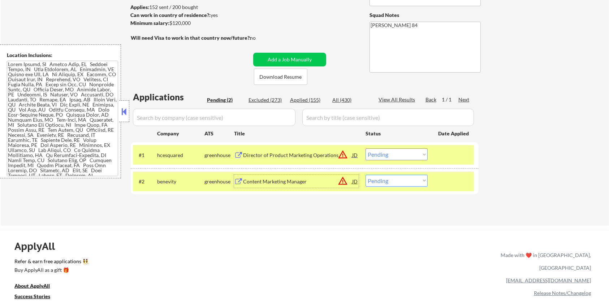
click at [399, 178] on select "Choose an option... Pending Applied Excluded (Questions) Excluded (Expired) Exc…" at bounding box center [397, 181] width 62 height 12
select select ""excluded__bad_match_""
click at [366, 175] on select "Choose an option... Pending Applied Excluded (Questions) Excluded (Expired) Exc…" at bounding box center [397, 181] width 62 height 12
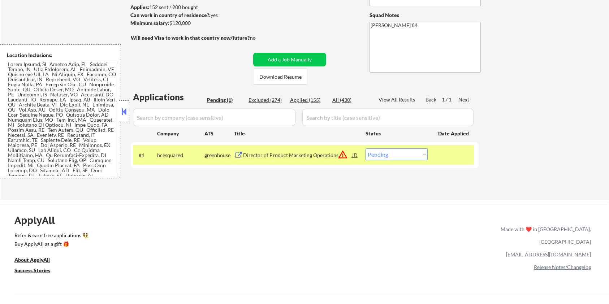
click at [281, 155] on div "Director of Product Marketing Operations" at bounding box center [297, 155] width 109 height 7
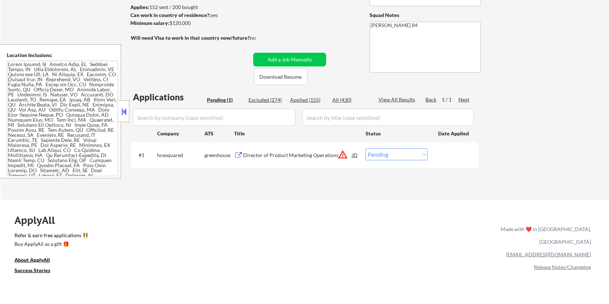
drag, startPoint x: 197, startPoint y: 22, endPoint x: 170, endPoint y: 22, distance: 27.1
click at [170, 22] on div "Minimum salary: $120,000" at bounding box center [190, 23] width 120 height 7
copy div "$120,000"
click at [401, 157] on select "Choose an option... Pending Applied Excluded (Questions) Excluded (Expired) Exc…" at bounding box center [397, 155] width 62 height 12
select select ""applied""
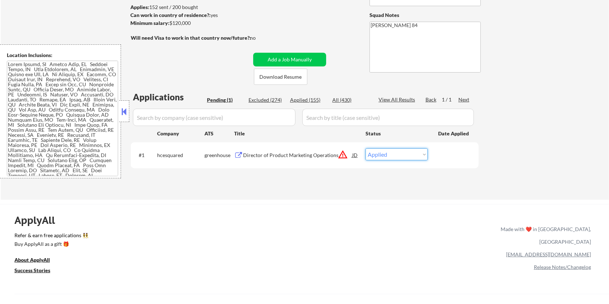
click at [366, 149] on select "Choose an option... Pending Applied Excluded (Questions) Excluded (Expired) Exc…" at bounding box center [397, 155] width 62 height 12
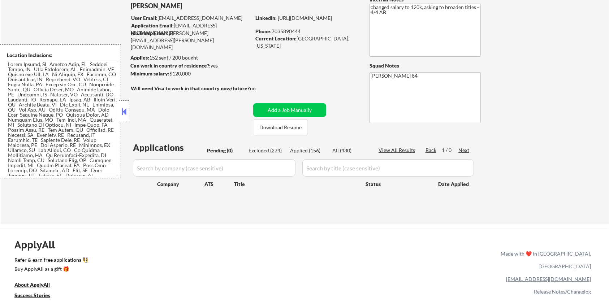
scroll to position [0, 0]
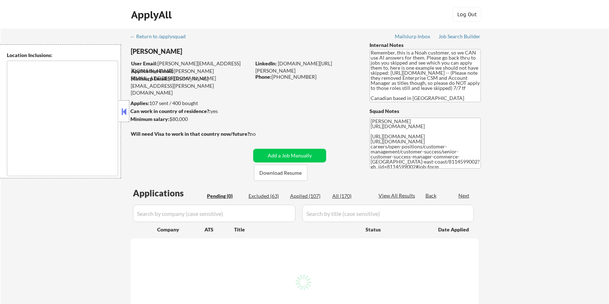
type textarea "[GEOGRAPHIC_DATA], ON [GEOGRAPHIC_DATA], ON [GEOGRAPHIC_DATA], ON [GEOGRAPHIC_D…"
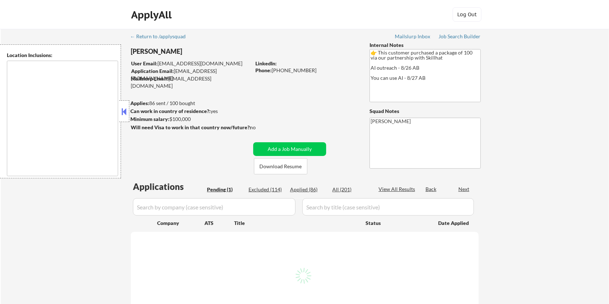
type textarea "[GEOGRAPHIC_DATA], ON [GEOGRAPHIC_DATA], ON [GEOGRAPHIC_DATA], ON [GEOGRAPHIC_D…"
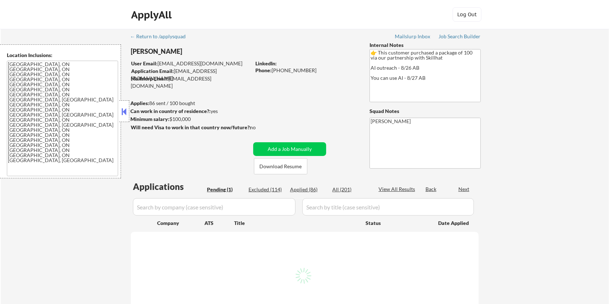
select select ""pending""
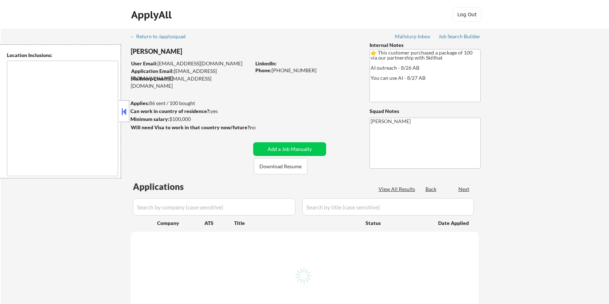
select select ""pending""
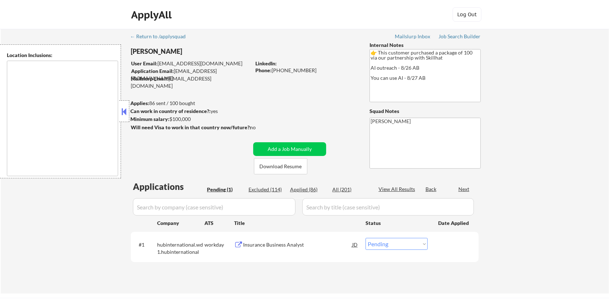
type textarea "[GEOGRAPHIC_DATA], ON [GEOGRAPHIC_DATA], ON [GEOGRAPHIC_DATA], ON [GEOGRAPHIC_D…"
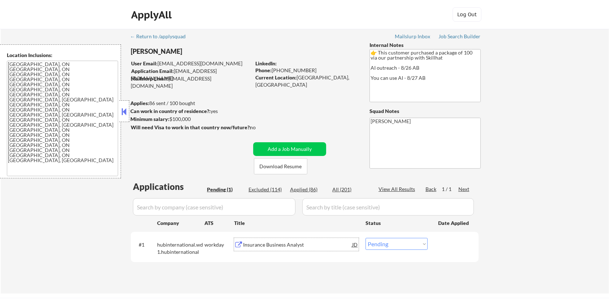
click at [265, 245] on div "Insurance Business Analyst" at bounding box center [297, 244] width 109 height 7
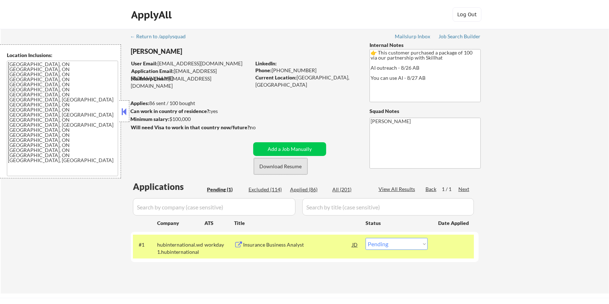
click at [272, 164] on button "Download Resume" at bounding box center [280, 166] width 53 height 16
click at [401, 244] on select "Choose an option... Pending Applied Excluded (Questions) Excluded (Expired) Exc…" at bounding box center [397, 244] width 62 height 12
select select ""applied""
click at [366, 238] on select "Choose an option... Pending Applied Excluded (Questions) Excluded (Expired) Exc…" at bounding box center [397, 244] width 62 height 12
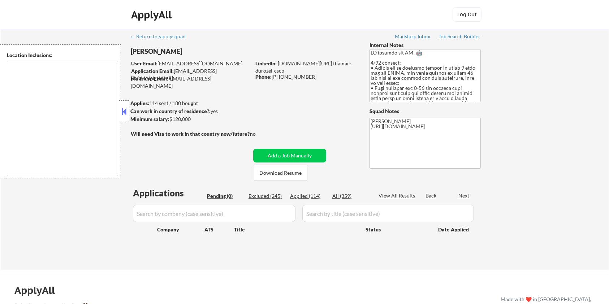
type textarea "[GEOGRAPHIC_DATA], [GEOGRAPHIC_DATA] [GEOGRAPHIC_DATA], [GEOGRAPHIC_DATA] [GEOG…"
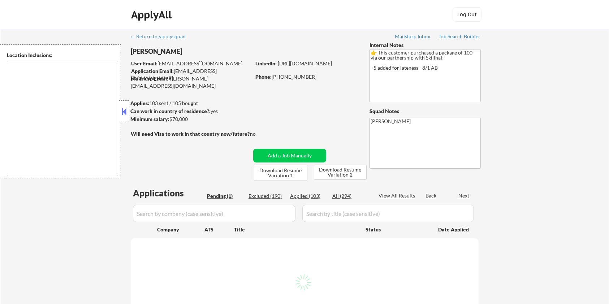
select select ""pending""
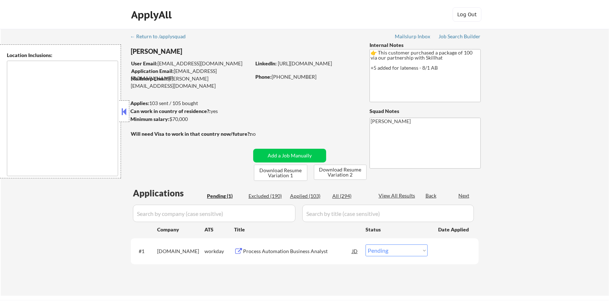
type textarea "country:[GEOGRAPHIC_DATA]"
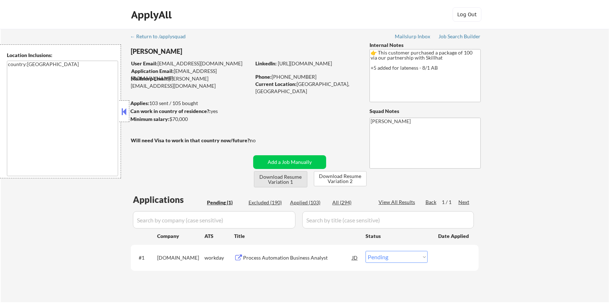
click at [283, 179] on button "Download Resume Variation 1" at bounding box center [280, 179] width 53 height 16
click at [341, 177] on button "Download Resume Variation 2" at bounding box center [340, 178] width 53 height 15
click at [263, 261] on div "Process Automation Business Analyst" at bounding box center [297, 257] width 109 height 7
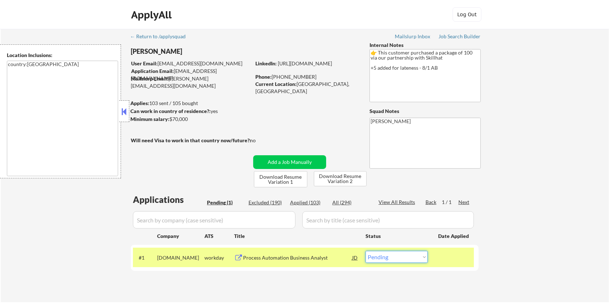
click at [393, 256] on select "Choose an option... Pending Applied Excluded (Questions) Excluded (Expired) Exc…" at bounding box center [397, 257] width 62 height 12
select select ""excluded""
click at [366, 251] on select "Choose an option... Pending Applied Excluded (Questions) Excluded (Expired) Exc…" at bounding box center [397, 257] width 62 height 12
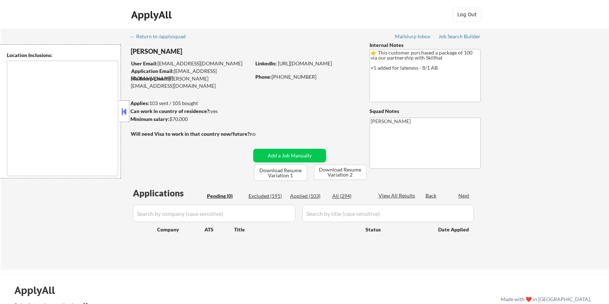
type textarea "country:[GEOGRAPHIC_DATA]"
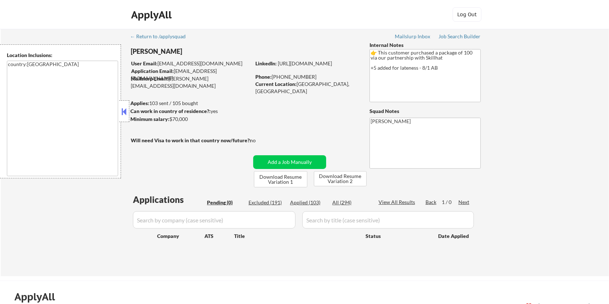
click at [299, 202] on div "Applied (103)" at bounding box center [308, 202] width 36 height 7
select select ""applied""
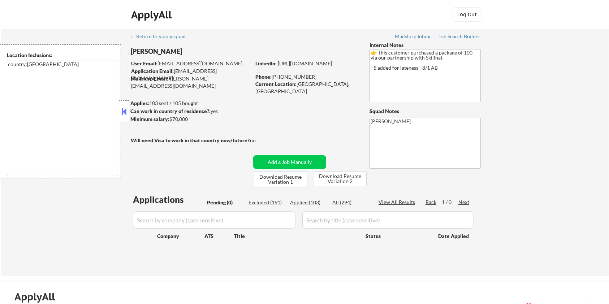
select select ""applied""
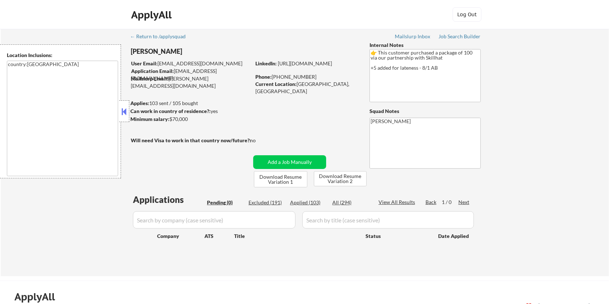
select select ""applied""
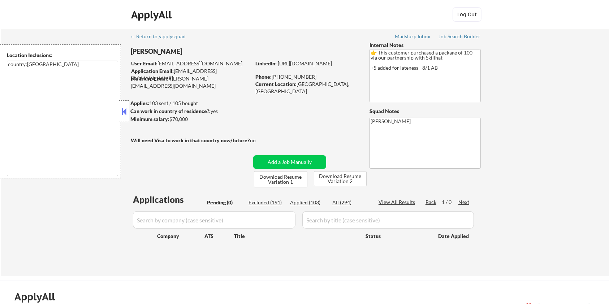
select select ""applied""
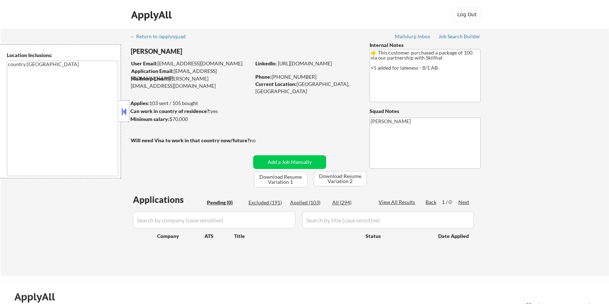
select select ""applied""
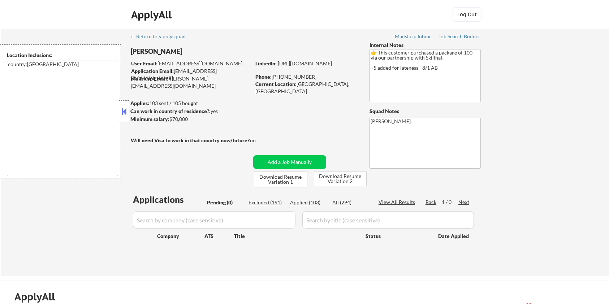
select select ""applied""
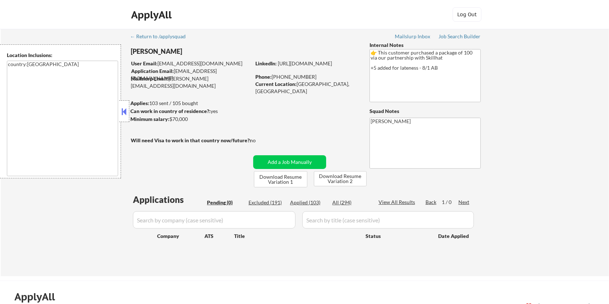
select select ""applied""
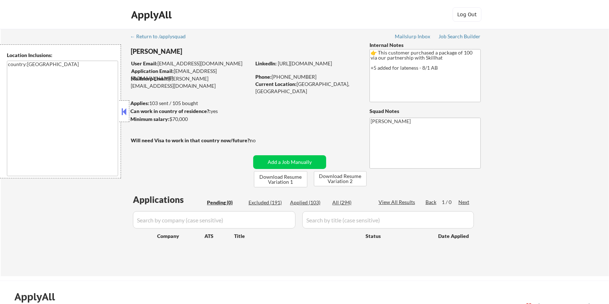
select select ""applied""
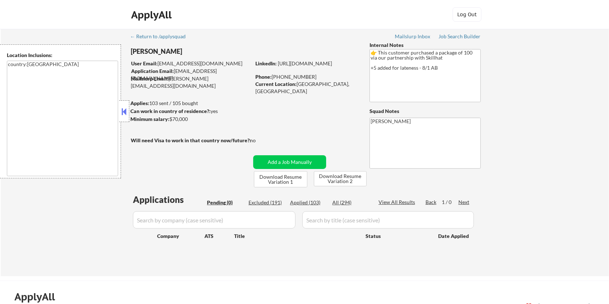
select select ""applied""
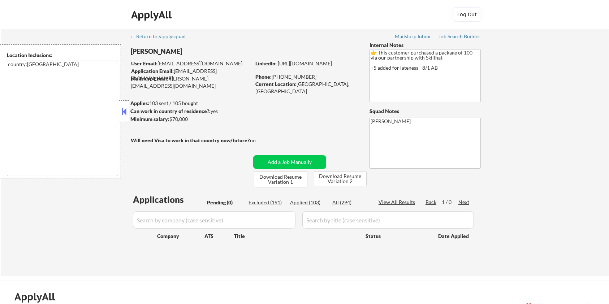
select select ""applied""
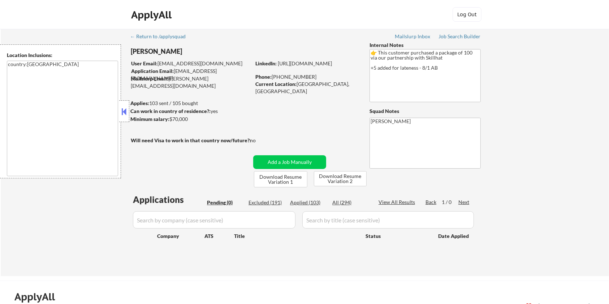
select select ""applied""
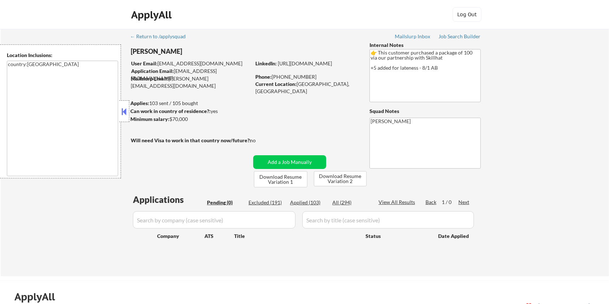
select select ""applied""
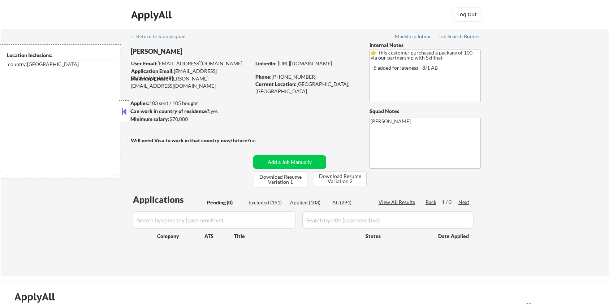
select select ""applied""
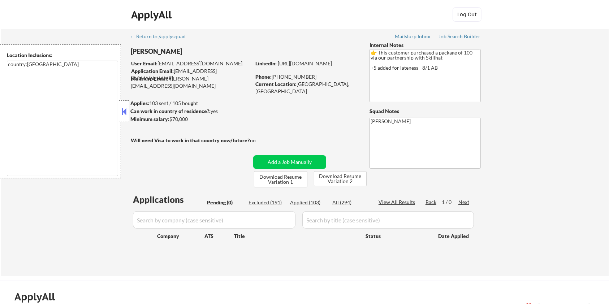
select select ""applied""
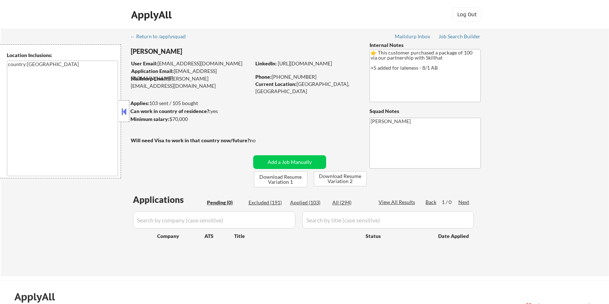
select select ""applied""
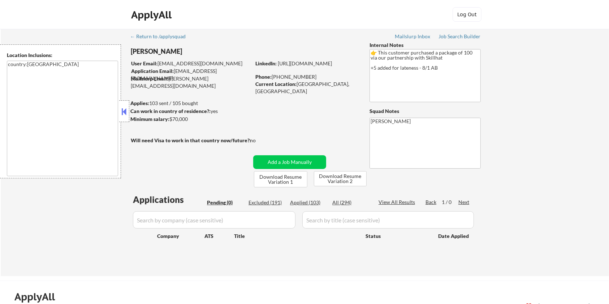
select select ""applied""
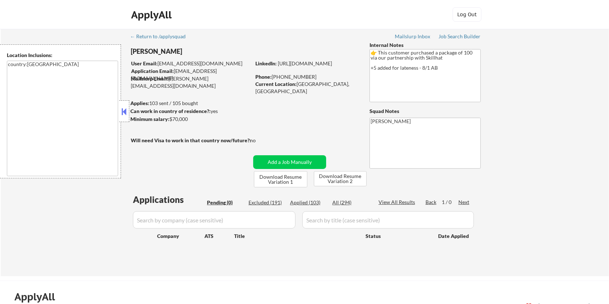
select select ""applied""
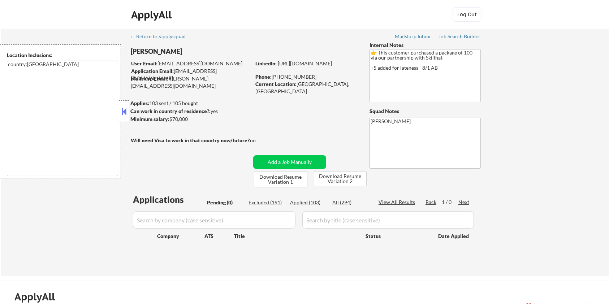
select select ""applied""
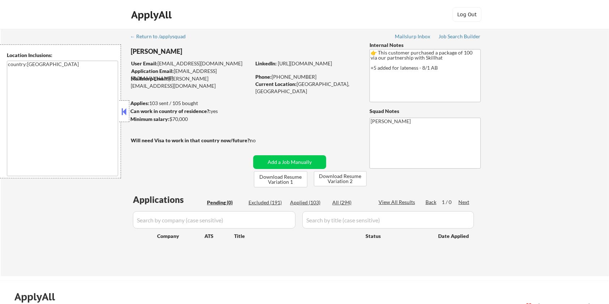
select select ""applied""
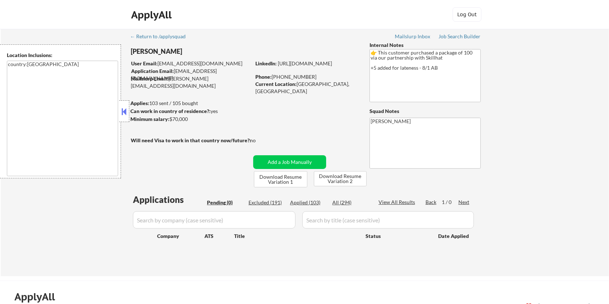
select select ""applied""
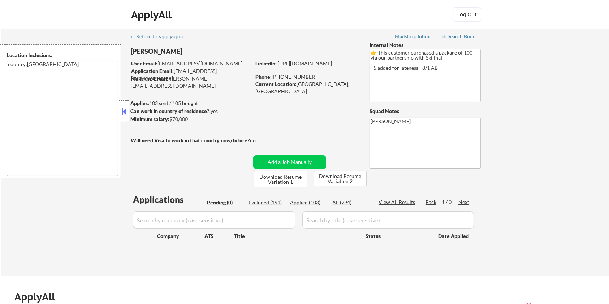
select select ""applied""
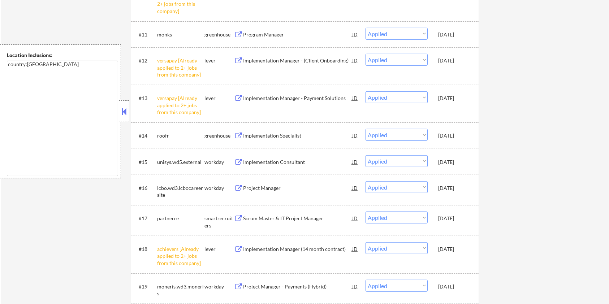
scroll to position [626, 0]
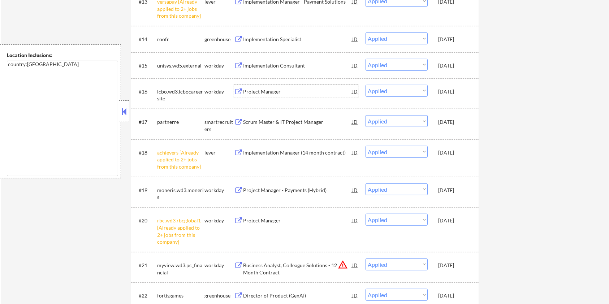
click at [257, 91] on div "Project Manager" at bounding box center [297, 91] width 109 height 7
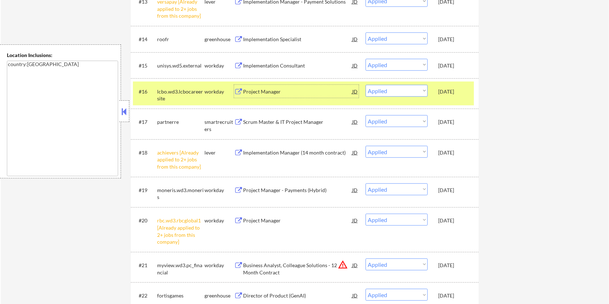
click at [266, 89] on div "Project Manager" at bounding box center [297, 91] width 109 height 7
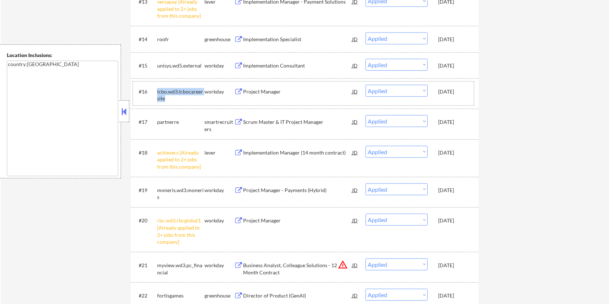
drag, startPoint x: 168, startPoint y: 96, endPoint x: 156, endPoint y: 91, distance: 13.1
click at [156, 91] on div "#16 lcbo.wd3.lcbocareersite workday Project Manager JD Choose an option... Pend…" at bounding box center [303, 94] width 341 height 24
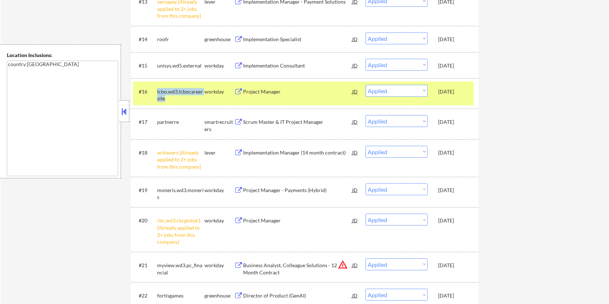
copy div "lcbo.wd3.lcbocareersite"
click at [266, 122] on div "Scrum Master & IT Project Manager" at bounding box center [297, 122] width 109 height 7
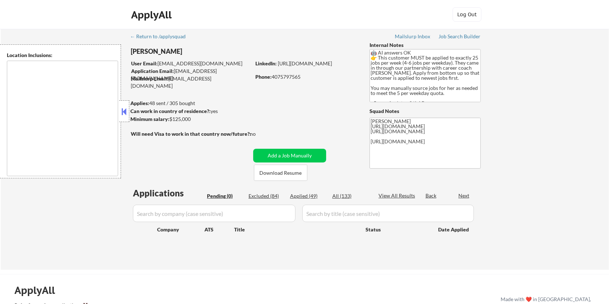
type textarea "[GEOGRAPHIC_DATA], [GEOGRAPHIC_DATA] [GEOGRAPHIC_DATA], [GEOGRAPHIC_DATA] [GEOG…"
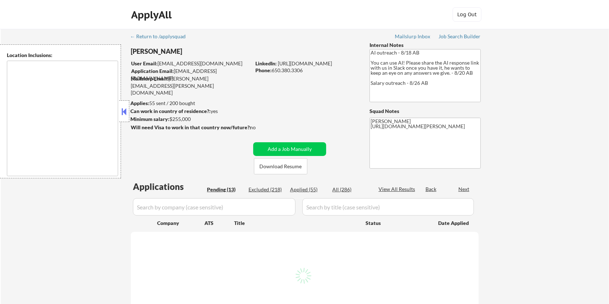
select select ""pending""
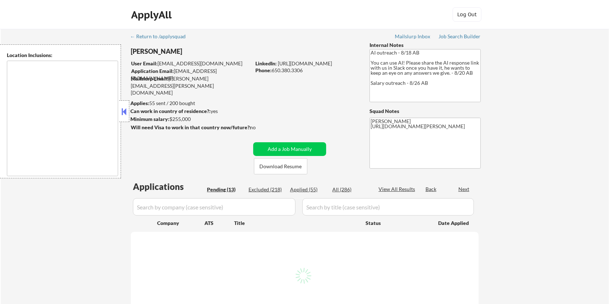
select select ""pending""
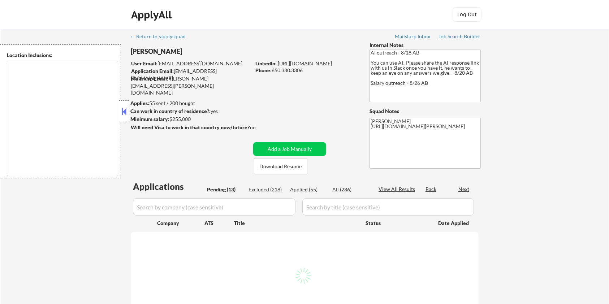
select select ""pending""
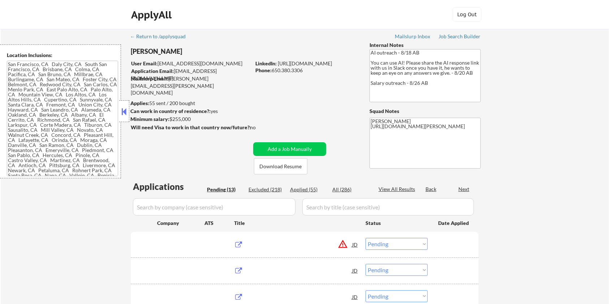
type textarea "[GEOGRAPHIC_DATA], [GEOGRAPHIC_DATA] [GEOGRAPHIC_DATA], [GEOGRAPHIC_DATA] [GEOG…"
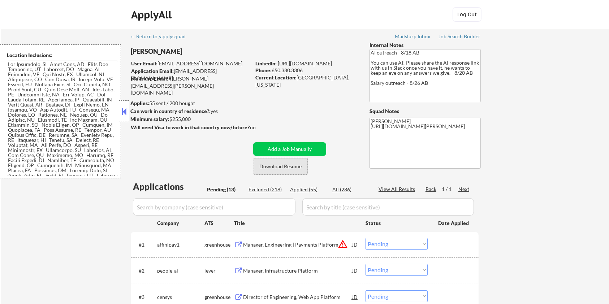
click at [287, 168] on button "Download Resume" at bounding box center [280, 166] width 53 height 16
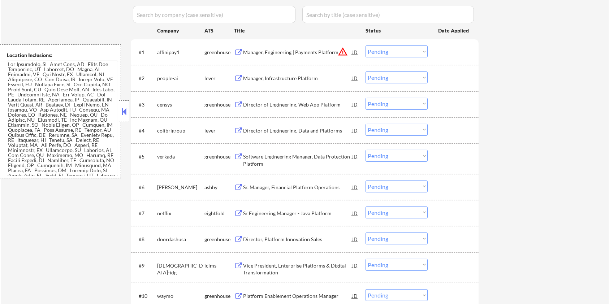
scroll to position [241, 0]
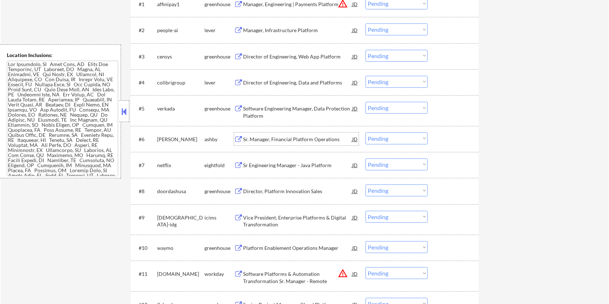
click at [264, 137] on div "Sr. Manager, Financial Platform Operations" at bounding box center [297, 139] width 109 height 7
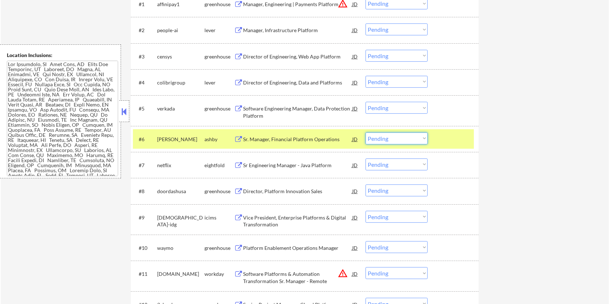
click at [422, 138] on select "Choose an option... Pending Applied Excluded (Questions) Excluded (Expired) Exc…" at bounding box center [397, 139] width 62 height 12
click at [366, 133] on select "Choose an option... Pending Applied Excluded (Questions) Excluded (Expired) Exc…" at bounding box center [397, 139] width 62 height 12
select select ""pending""
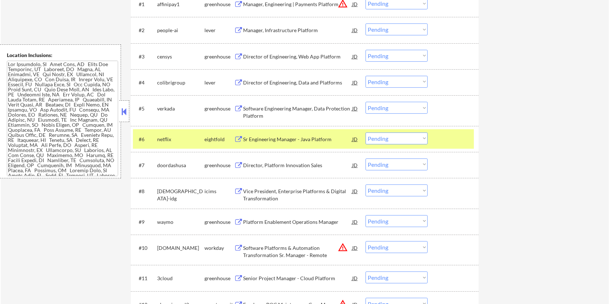
click at [272, 81] on div "Director of Engineering, Data and Platforms" at bounding box center [297, 82] width 109 height 7
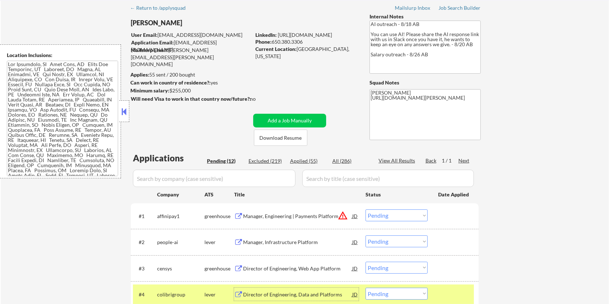
scroll to position [0, 0]
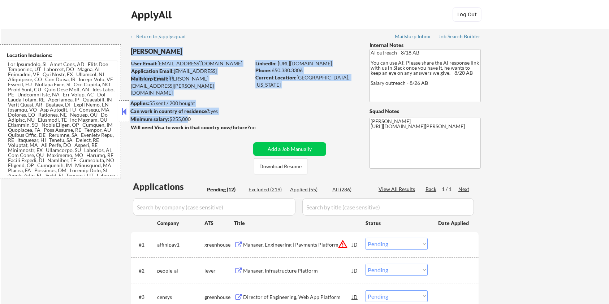
drag, startPoint x: 197, startPoint y: 123, endPoint x: 185, endPoint y: 121, distance: 11.4
click at [185, 121] on div "← Return to /applysquad Mailslurp Inbox Job Search Builder [PERSON_NAME] User E…" at bounding box center [305, 309] width 361 height 560
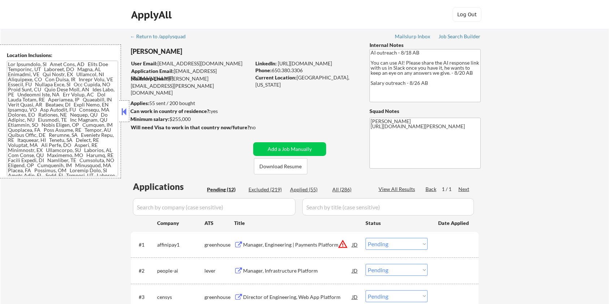
click at [197, 121] on div "Minimum salary: $255,000" at bounding box center [190, 119] width 120 height 7
drag, startPoint x: 171, startPoint y: 117, endPoint x: 192, endPoint y: 118, distance: 21.0
click at [192, 118] on div "Minimum salary: $255,000" at bounding box center [190, 119] width 120 height 7
copy div "$255,000"
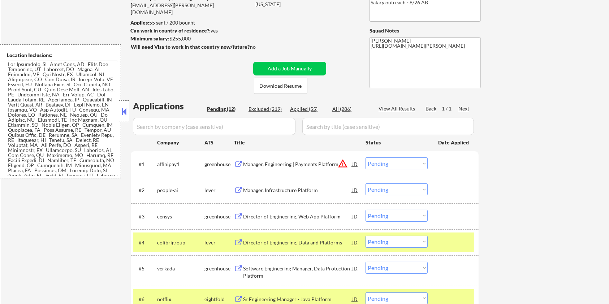
scroll to position [145, 0]
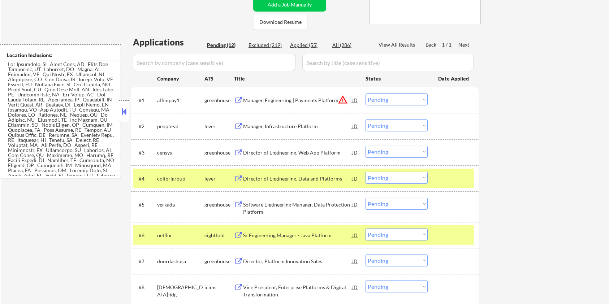
click at [411, 179] on select "Choose an option... Pending Applied Excluded (Questions) Excluded (Expired) Exc…" at bounding box center [397, 178] width 62 height 12
click at [366, 172] on select "Choose an option... Pending Applied Excluded (Questions) Excluded (Expired) Exc…" at bounding box center [397, 178] width 62 height 12
select select ""pending""
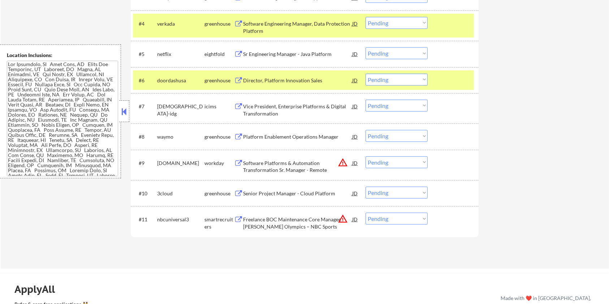
scroll to position [337, 0]
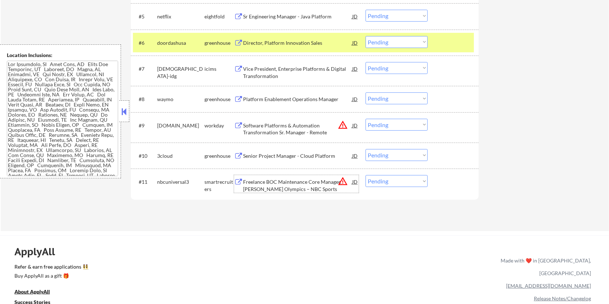
click at [283, 184] on div "Freelance BOC Maintenance Core Manager, [PERSON_NAME] Olympics – NBC Sports" at bounding box center [297, 185] width 109 height 14
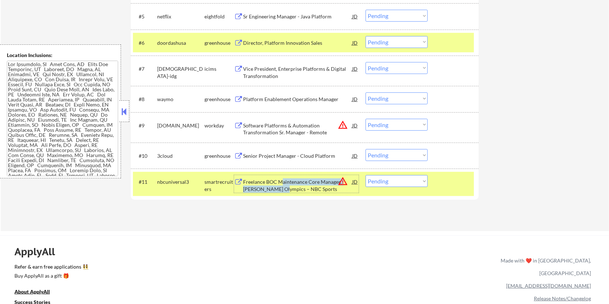
click at [281, 185] on div "Freelance BOC Maintenance Core Manager, [PERSON_NAME] Olympics – NBC Sports" at bounding box center [297, 185] width 109 height 14
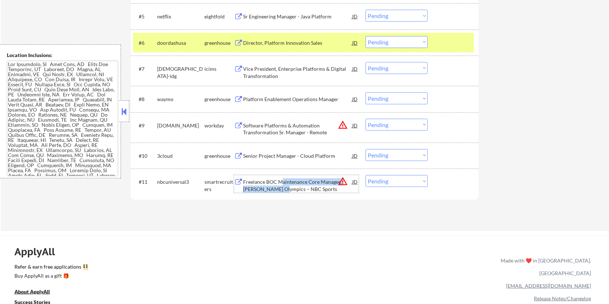
click at [408, 183] on select "Choose an option... Pending Applied Excluded (Questions) Excluded (Expired) Exc…" at bounding box center [397, 181] width 62 height 12
click at [403, 178] on select "Choose an option... Pending Applied Excluded (Questions) Excluded (Expired) Exc…" at bounding box center [397, 181] width 62 height 12
select select ""excluded__bad_match_""
click at [366, 175] on select "Choose an option... Pending Applied Excluded (Questions) Excluded (Expired) Exc…" at bounding box center [397, 181] width 62 height 12
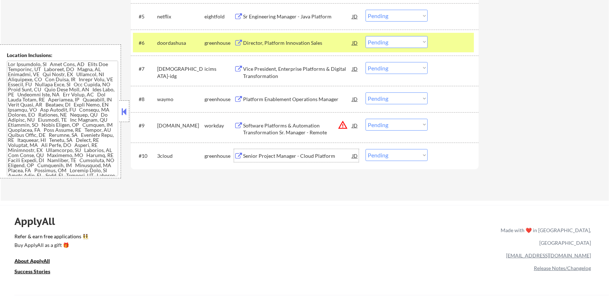
click at [285, 150] on div "Senior Project Manager - Cloud Platform" at bounding box center [297, 155] width 109 height 13
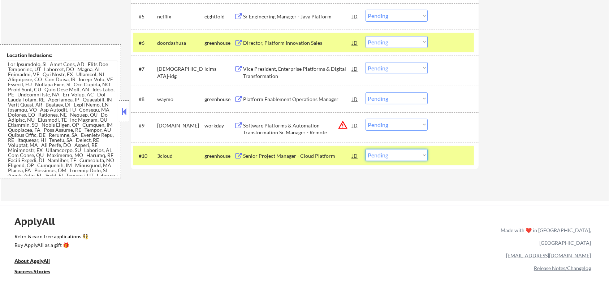
click at [402, 153] on select "Choose an option... Pending Applied Excluded (Questions) Excluded (Expired) Exc…" at bounding box center [397, 155] width 62 height 12
select select ""excluded__bad_match_""
click at [366, 149] on select "Choose an option... Pending Applied Excluded (Questions) Excluded (Expired) Exc…" at bounding box center [397, 155] width 62 height 12
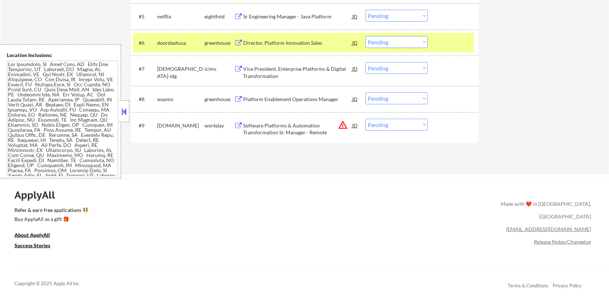
click at [264, 100] on div "Platform Enablement Operations Manager" at bounding box center [297, 99] width 109 height 7
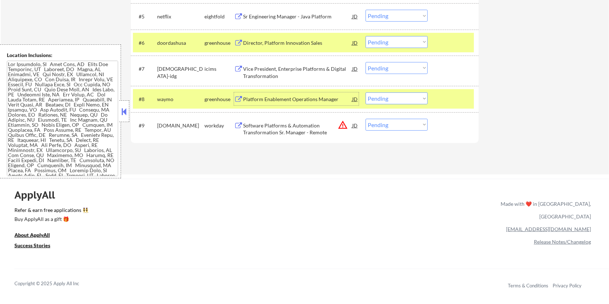
click at [415, 96] on select "Choose an option... Pending Applied Excluded (Questions) Excluded (Expired) Exc…" at bounding box center [397, 99] width 62 height 12
click at [366, 93] on select "Choose an option... Pending Applied Excluded (Questions) Excluded (Expired) Exc…" at bounding box center [397, 99] width 62 height 12
select select ""pending""
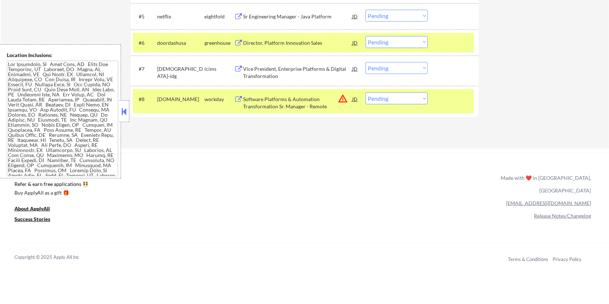
click at [267, 44] on div "Director, Platform Innovation Sales" at bounding box center [297, 42] width 109 height 7
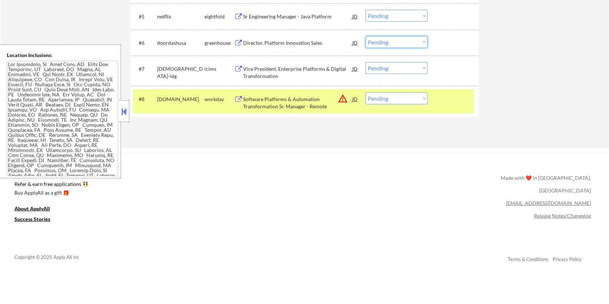
click at [402, 43] on select "Choose an option... Pending Applied Excluded (Questions) Excluded (Expired) Exc…" at bounding box center [397, 42] width 62 height 12
click at [366, 36] on select "Choose an option... Pending Applied Excluded (Questions) Excluded (Expired) Exc…" at bounding box center [397, 42] width 62 height 12
select select ""pending""
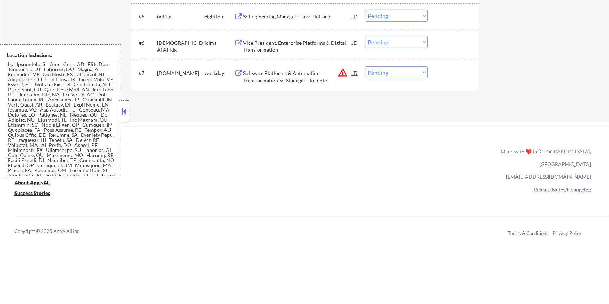
scroll to position [289, 0]
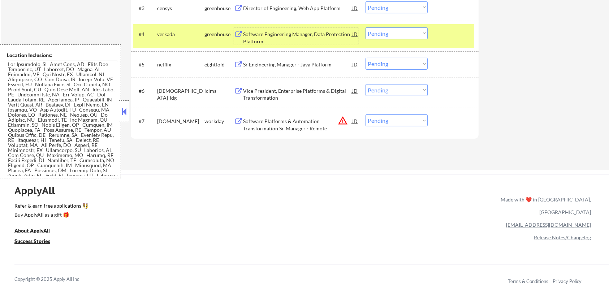
click at [311, 33] on div "Software Engineering Manager, Data Protection Platform" at bounding box center [297, 38] width 109 height 14
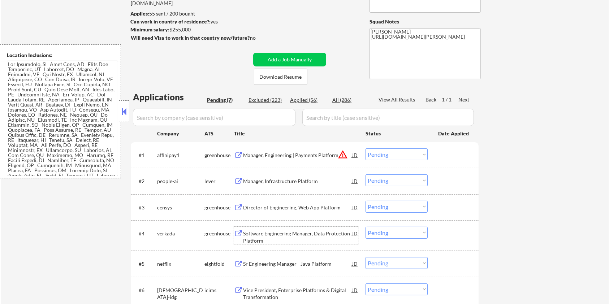
scroll to position [96, 0]
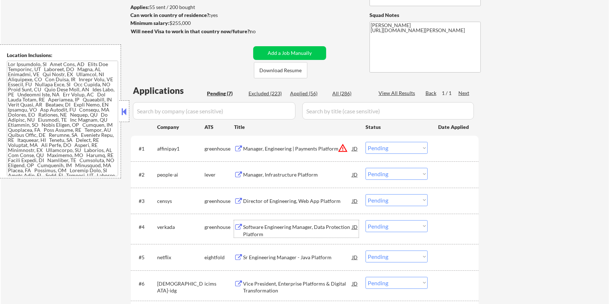
click at [392, 229] on select "Choose an option... Pending Applied Excluded (Questions) Excluded (Expired) Exc…" at bounding box center [397, 226] width 62 height 12
click at [366, 220] on select "Choose an option... Pending Applied Excluded (Questions) Excluded (Expired) Exc…" at bounding box center [397, 226] width 62 height 12
select select ""pending""
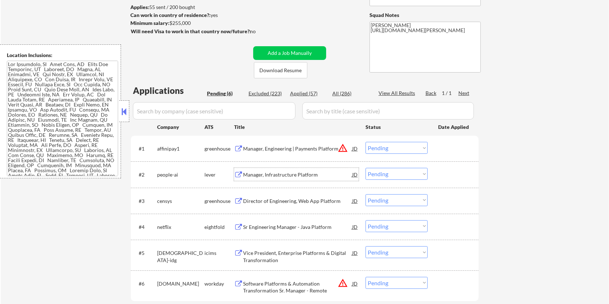
click at [266, 173] on div "Manager, Infrastructure Platform" at bounding box center [297, 174] width 109 height 7
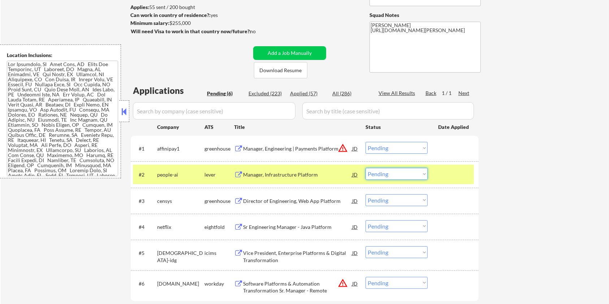
click at [403, 173] on select "Choose an option... Pending Applied Excluded (Questions) Excluded (Expired) Exc…" at bounding box center [397, 174] width 62 height 12
click at [366, 168] on select "Choose an option... Pending Applied Excluded (Questions) Excluded (Expired) Exc…" at bounding box center [397, 174] width 62 height 12
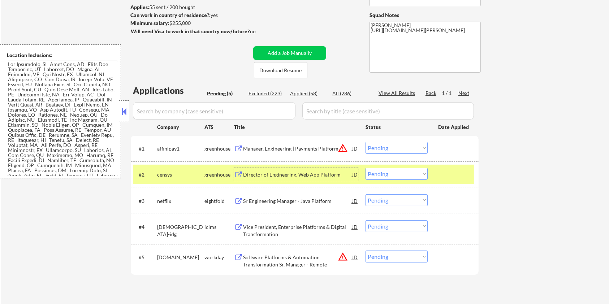
click at [272, 170] on div "Director of Engineering, Web App Platform" at bounding box center [297, 174] width 109 height 13
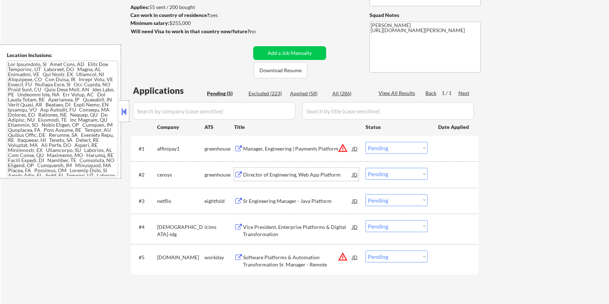
click at [385, 173] on select "Choose an option... Pending Applied Excluded (Questions) Excluded (Expired) Exc…" at bounding box center [397, 174] width 62 height 12
click at [366, 168] on select "Choose an option... Pending Applied Excluded (Questions) Excluded (Expired) Exc…" at bounding box center [397, 174] width 62 height 12
select select ""pending""
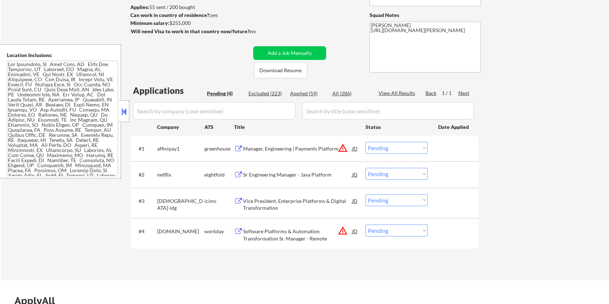
click at [248, 148] on div "Manager, Engineering | Payments Platform" at bounding box center [297, 148] width 109 height 7
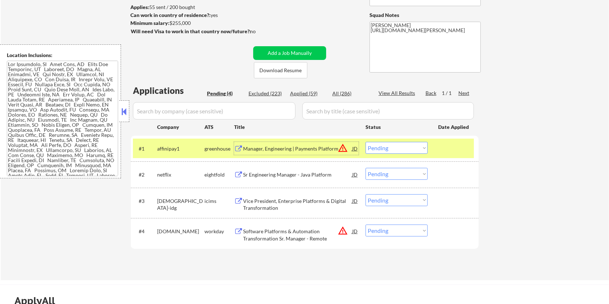
click at [282, 146] on div "Manager, Engineering | Payments Platform" at bounding box center [297, 148] width 109 height 7
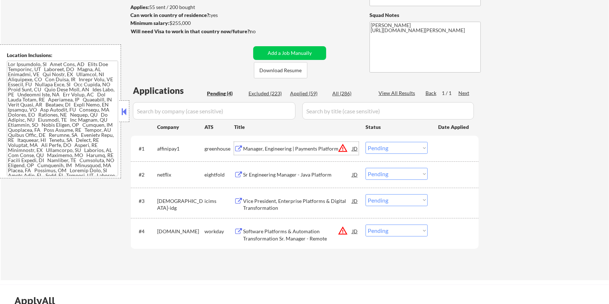
click at [275, 149] on div "Manager, Engineering | Payments Platform" at bounding box center [297, 148] width 109 height 7
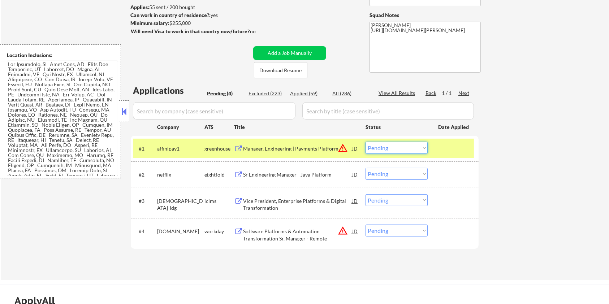
click at [405, 148] on select "Choose an option... Pending Applied Excluded (Questions) Excluded (Expired) Exc…" at bounding box center [397, 148] width 62 height 12
click at [366, 142] on select "Choose an option... Pending Applied Excluded (Questions) Excluded (Expired) Exc…" at bounding box center [397, 148] width 62 height 12
select select ""pending""
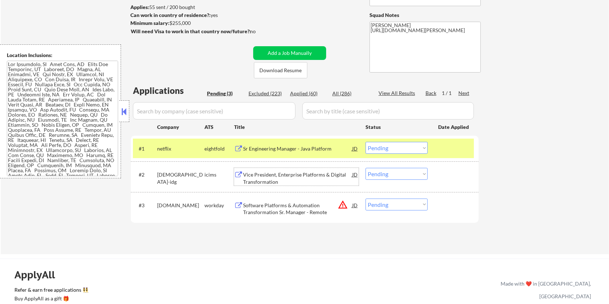
click at [261, 176] on div "Vice President, Enterprise Platforms & Digital Transformation" at bounding box center [297, 178] width 109 height 14
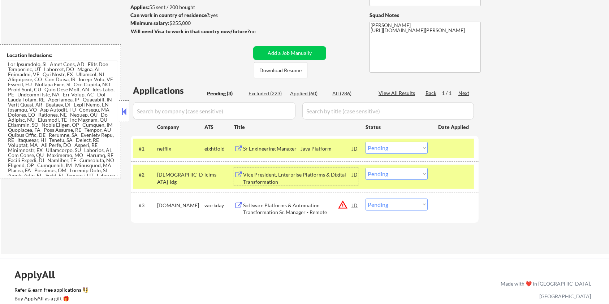
click at [398, 177] on select "Choose an option... Pending Applied Excluded (Questions) Excluded (Expired) Exc…" at bounding box center [397, 174] width 62 height 12
click at [366, 168] on select "Choose an option... Pending Applied Excluded (Questions) Excluded (Expired) Exc…" at bounding box center [397, 174] width 62 height 12
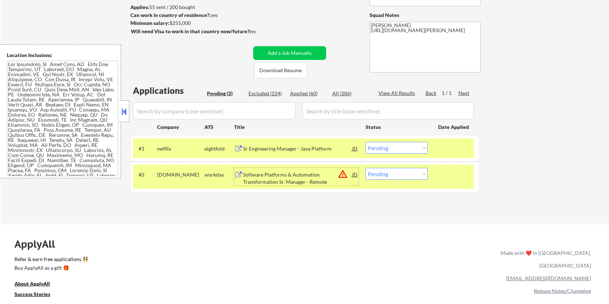
click at [295, 176] on div "Software Platforms & Automation Transformation Sr. Manager - Remote" at bounding box center [297, 178] width 109 height 14
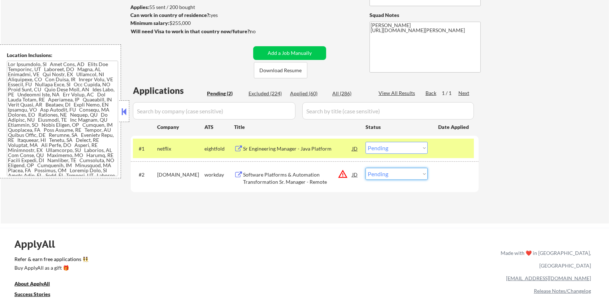
click at [404, 176] on select "Choose an option... Pending Applied Excluded (Questions) Excluded (Expired) Exc…" at bounding box center [397, 174] width 62 height 12
select select ""excluded__bad_match_""
click at [366, 168] on select "Choose an option... Pending Applied Excluded (Questions) Excluded (Expired) Exc…" at bounding box center [397, 174] width 62 height 12
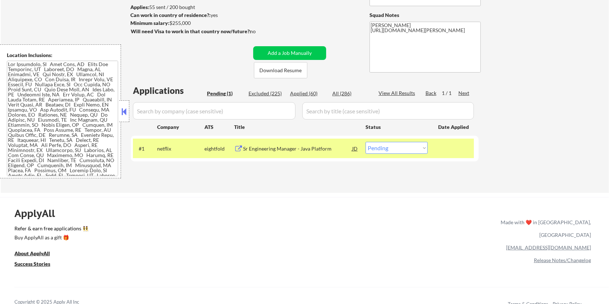
click at [277, 148] on div "Sr Engineering Manager - Java Platform" at bounding box center [297, 148] width 109 height 7
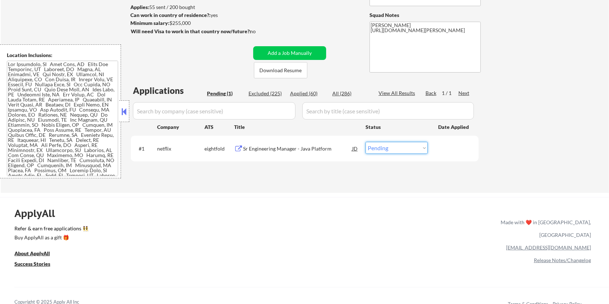
click at [410, 150] on select "Choose an option... Pending Applied Excluded (Questions) Excluded (Expired) Exc…" at bounding box center [397, 148] width 62 height 12
select select ""applied""
click at [366, 142] on select "Choose an option... Pending Applied Excluded (Questions) Excluded (Expired) Exc…" at bounding box center [397, 148] width 62 height 12
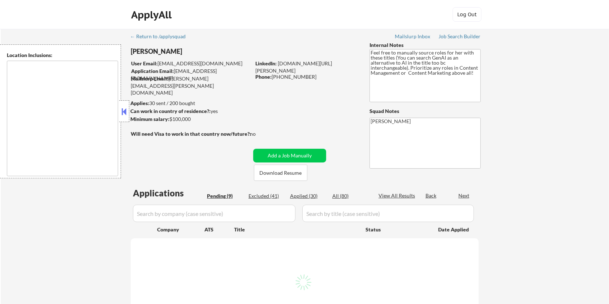
select select ""pending""
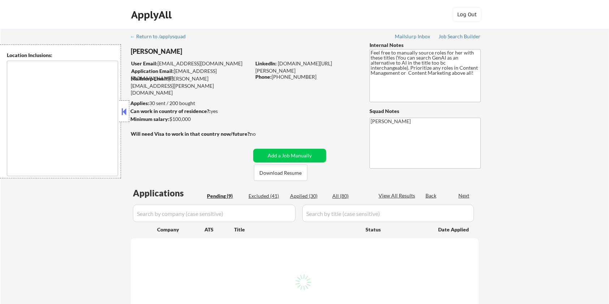
select select ""pending""
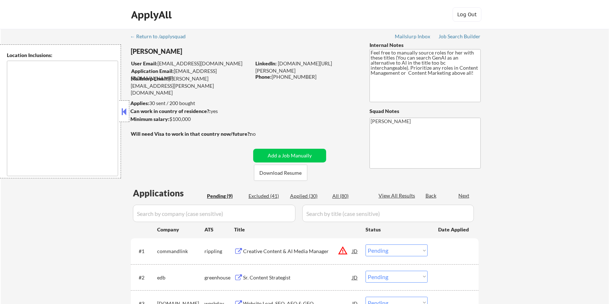
type textarea "[GEOGRAPHIC_DATA], [GEOGRAPHIC_DATA] [GEOGRAPHIC_DATA][PERSON_NAME], [GEOGRAPHI…"
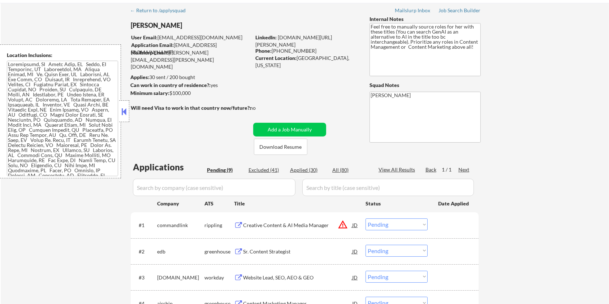
scroll to position [96, 0]
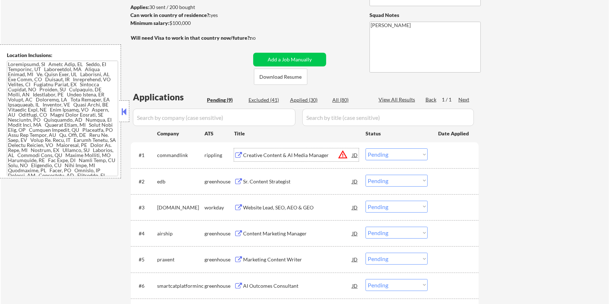
click at [268, 155] on div "Creative Content & AI Media Manager" at bounding box center [297, 155] width 109 height 7
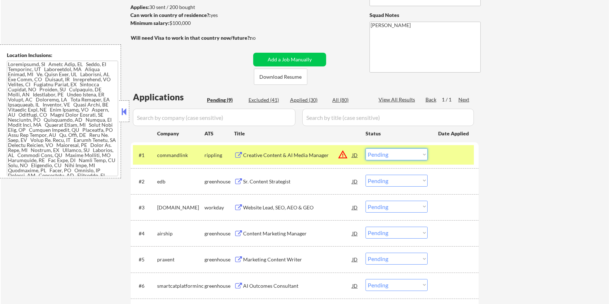
click at [403, 151] on select "Choose an option... Pending Applied Excluded (Questions) Excluded (Expired) Exc…" at bounding box center [397, 155] width 62 height 12
click at [366, 149] on select "Choose an option... Pending Applied Excluded (Questions) Excluded (Expired) Exc…" at bounding box center [397, 155] width 62 height 12
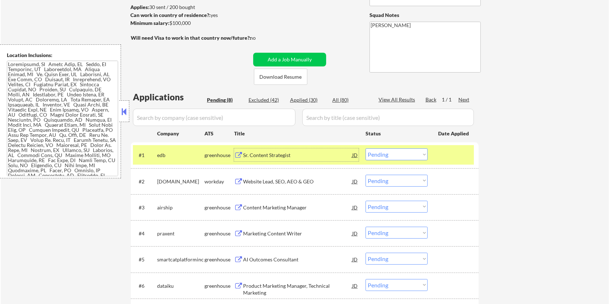
click at [263, 154] on div "Sr. Content Strategist" at bounding box center [297, 155] width 109 height 7
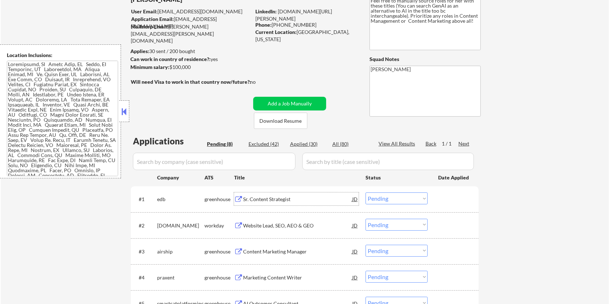
scroll to position [0, 0]
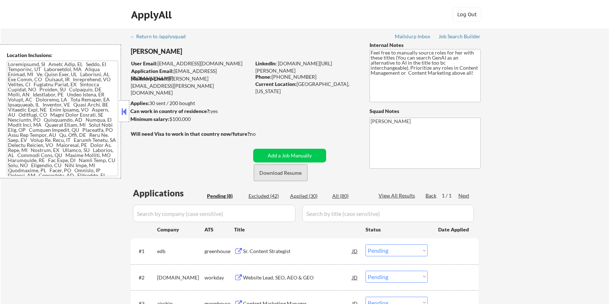
click at [291, 172] on button "Download Resume" at bounding box center [280, 173] width 53 height 16
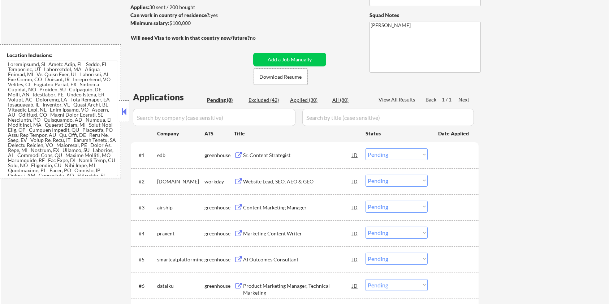
click at [383, 154] on select "Choose an option... Pending Applied Excluded (Questions) Excluded (Expired) Exc…" at bounding box center [397, 155] width 62 height 12
click at [366, 149] on select "Choose an option... Pending Applied Excluded (Questions) Excluded (Expired) Exc…" at bounding box center [397, 155] width 62 height 12
select select ""pending""
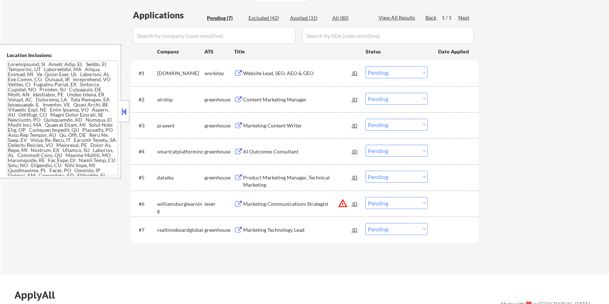
scroll to position [193, 0]
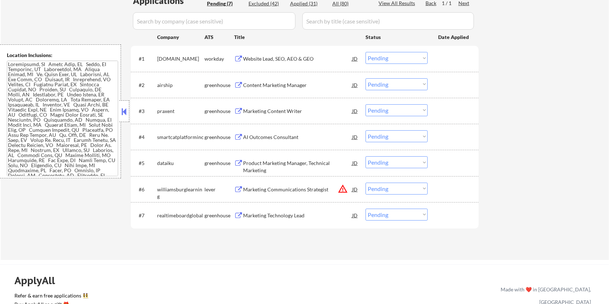
click at [257, 83] on div "Content Marketing Manager" at bounding box center [297, 85] width 109 height 7
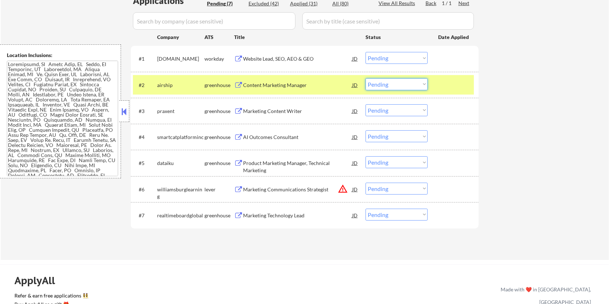
click at [389, 83] on select "Choose an option... Pending Applied Excluded (Questions) Excluded (Expired) Exc…" at bounding box center [397, 84] width 62 height 12
click at [366, 78] on select "Choose an option... Pending Applied Excluded (Questions) Excluded (Expired) Exc…" at bounding box center [397, 84] width 62 height 12
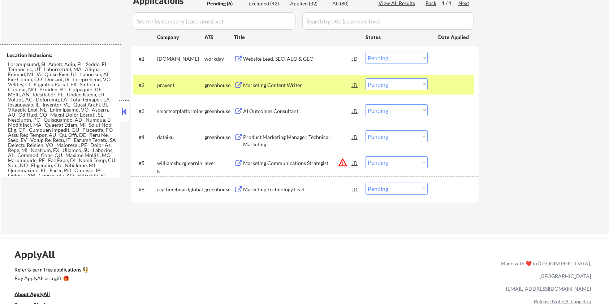
click at [256, 83] on div "Marketing Content Writer" at bounding box center [297, 85] width 109 height 7
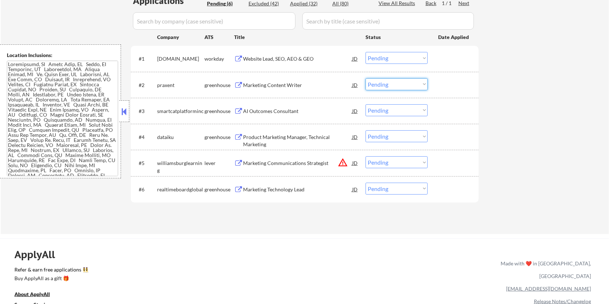
click at [376, 86] on select "Choose an option... Pending Applied Excluded (Questions) Excluded (Expired) Exc…" at bounding box center [397, 84] width 62 height 12
click at [366, 78] on select "Choose an option... Pending Applied Excluded (Questions) Excluded (Expired) Exc…" at bounding box center [397, 84] width 62 height 12
select select ""pending""
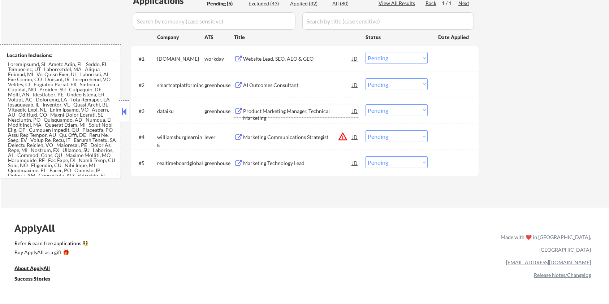
click at [280, 110] on div "Product Marketing Manager, Technical Marketing" at bounding box center [297, 115] width 109 height 14
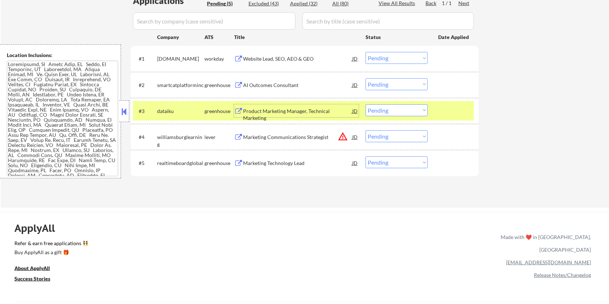
click at [390, 111] on select "Choose an option... Pending Applied Excluded (Questions) Excluded (Expired) Exc…" at bounding box center [397, 110] width 62 height 12
click at [366, 104] on select "Choose an option... Pending Applied Excluded (Questions) Excluded (Expired) Exc…" at bounding box center [397, 110] width 62 height 12
select select ""pending""
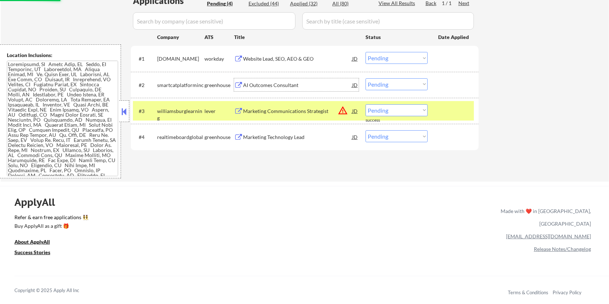
click at [284, 82] on div "AI Outcomes Consultant" at bounding box center [297, 85] width 109 height 7
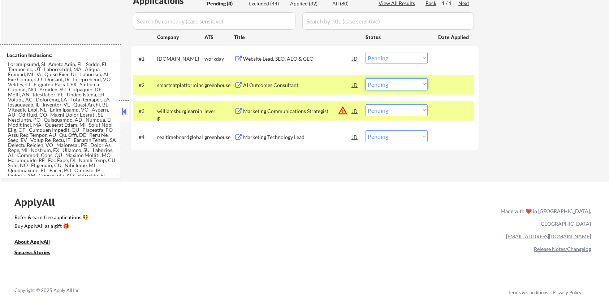
click at [416, 83] on select "Choose an option... Pending Applied Excluded (Questions) Excluded (Expired) Exc…" at bounding box center [397, 84] width 62 height 12
click at [366, 78] on select "Choose an option... Pending Applied Excluded (Questions) Excluded (Expired) Exc…" at bounding box center [397, 84] width 62 height 12
select select ""pending""
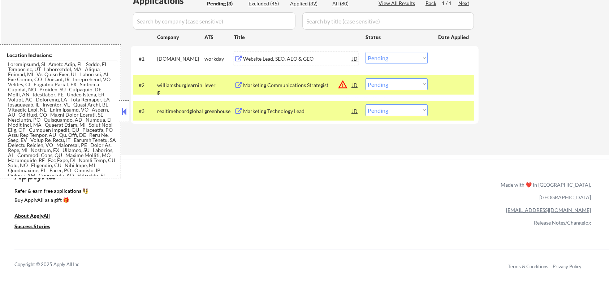
click at [275, 59] on div "Website Lead, SEO, AEO & GEO" at bounding box center [297, 58] width 109 height 7
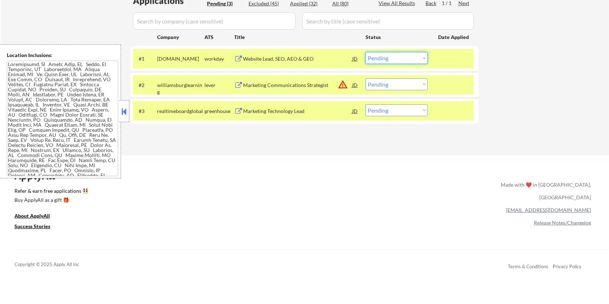
click at [415, 58] on select "Choose an option... Pending Applied Excluded (Questions) Excluded (Expired) Exc…" at bounding box center [397, 58] width 62 height 12
click at [366, 52] on select "Choose an option... Pending Applied Excluded (Questions) Excluded (Expired) Exc…" at bounding box center [397, 58] width 62 height 12
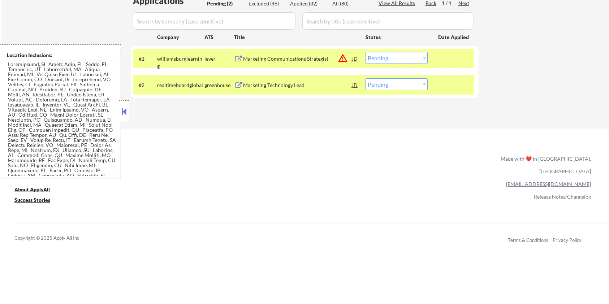
click at [267, 56] on div "Marketing Communications Strategist" at bounding box center [297, 58] width 109 height 7
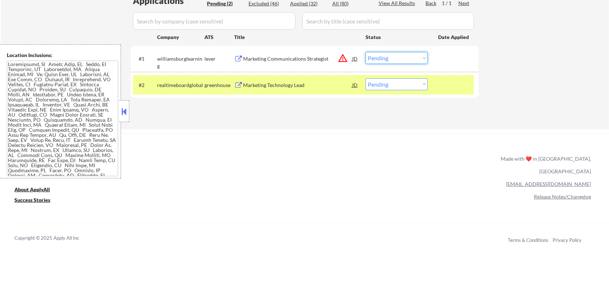
click at [408, 56] on select "Choose an option... Pending Applied Excluded (Questions) Excluded (Expired) Exc…" at bounding box center [397, 58] width 62 height 12
click at [366, 52] on select "Choose an option... Pending Applied Excluded (Questions) Excluded (Expired) Exc…" at bounding box center [397, 58] width 62 height 12
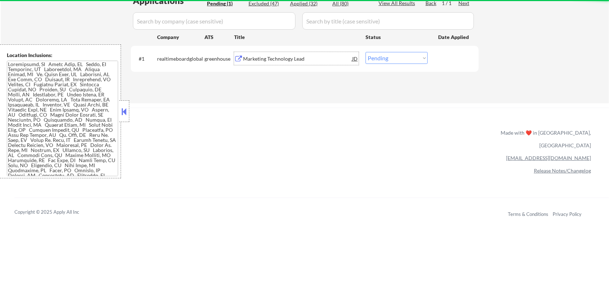
click at [297, 58] on div "Marketing Technology Lead" at bounding box center [297, 58] width 109 height 7
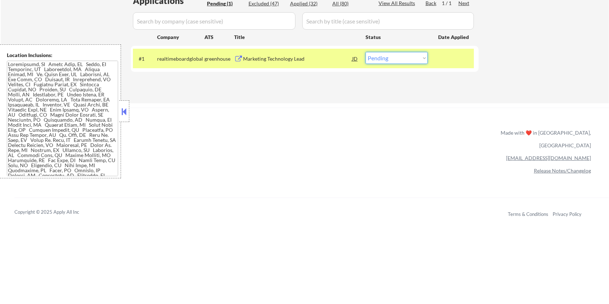
click at [415, 58] on select "Choose an option... Pending Applied Excluded (Questions) Excluded (Expired) Exc…" at bounding box center [397, 58] width 62 height 12
select select ""excluded__bad_match_""
click at [366, 52] on select "Choose an option... Pending Applied Excluded (Questions) Excluded (Expired) Exc…" at bounding box center [397, 58] width 62 height 12
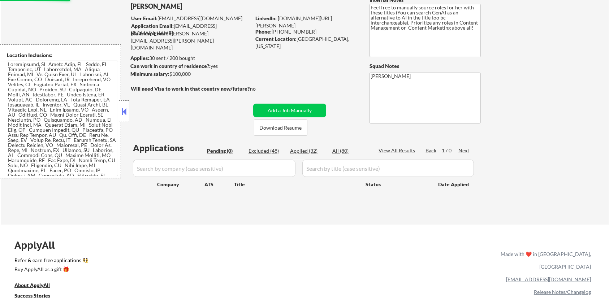
scroll to position [0, 0]
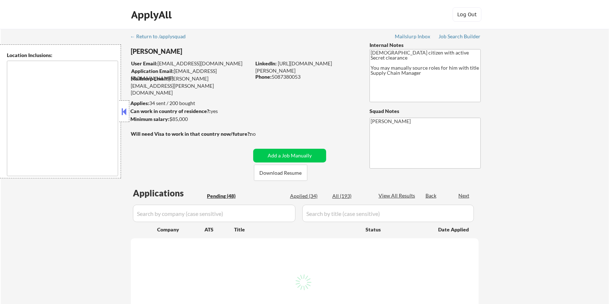
type textarea "[GEOGRAPHIC_DATA], [GEOGRAPHIC_DATA] in the [GEOGRAPHIC_DATA], [GEOGRAPHIC_DATA…"
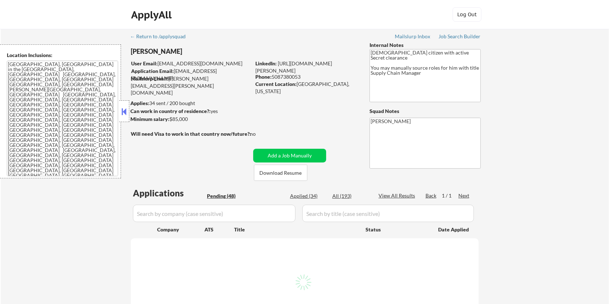
select select ""pending""
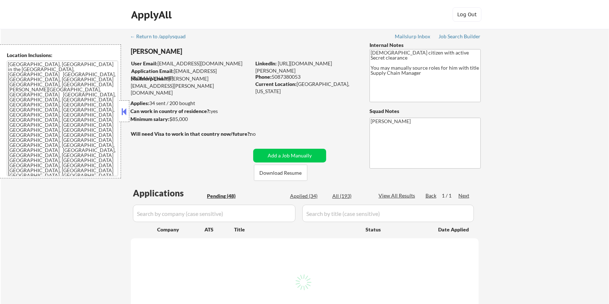
select select ""pending""
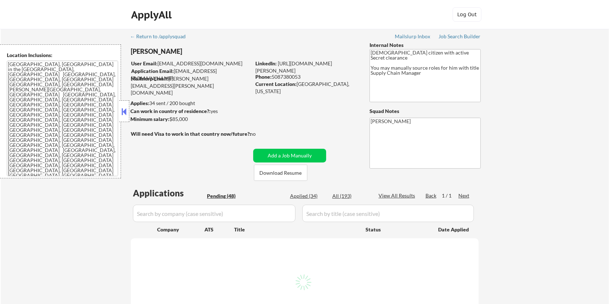
select select ""pending""
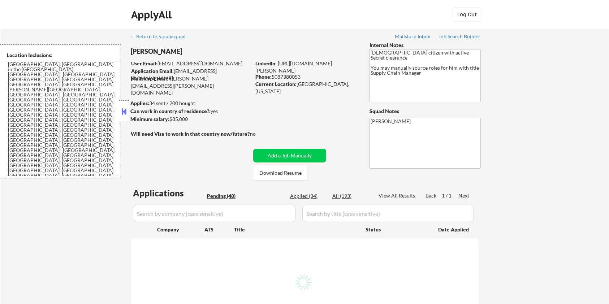
select select ""pending""
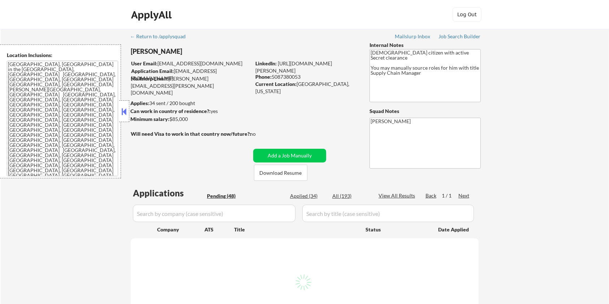
select select ""pending""
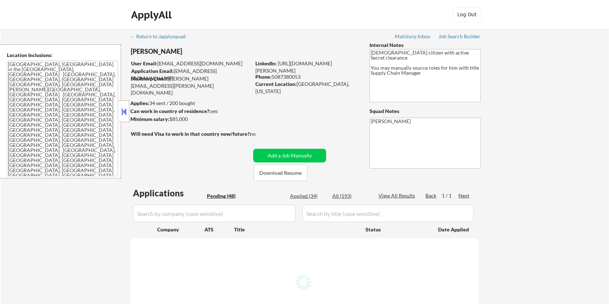
select select ""pending""
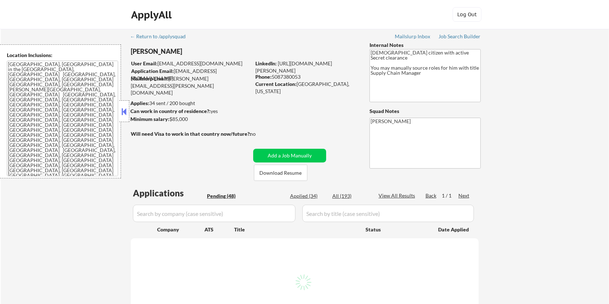
select select ""pending""
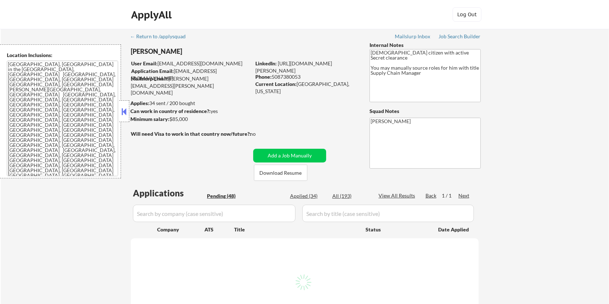
select select ""pending""
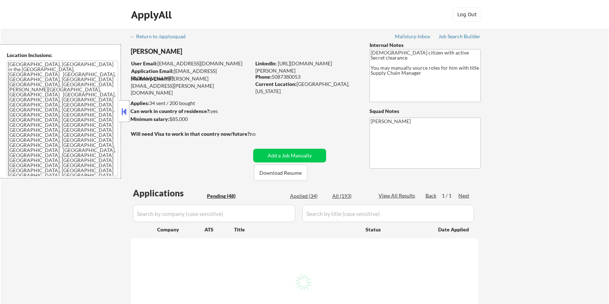
select select ""pending""
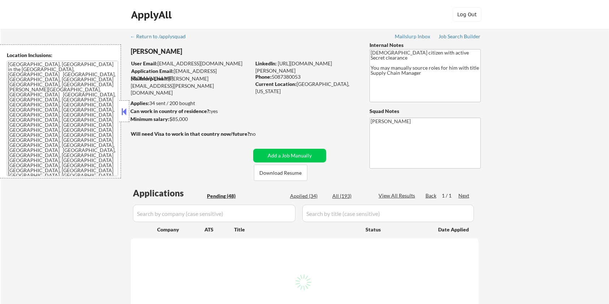
select select ""pending""
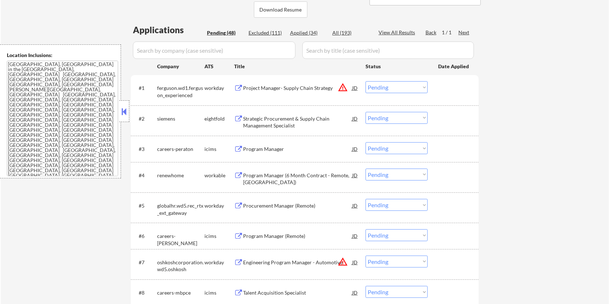
scroll to position [145, 0]
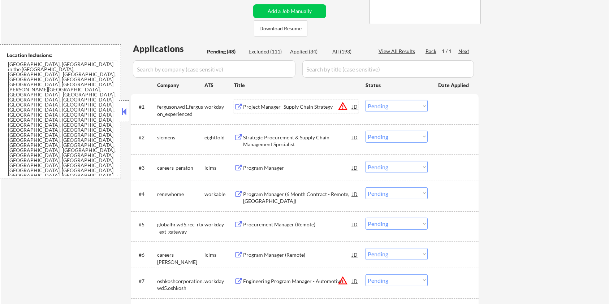
click at [252, 108] on div "Project Manager- Supply Chain Strategy" at bounding box center [297, 106] width 109 height 7
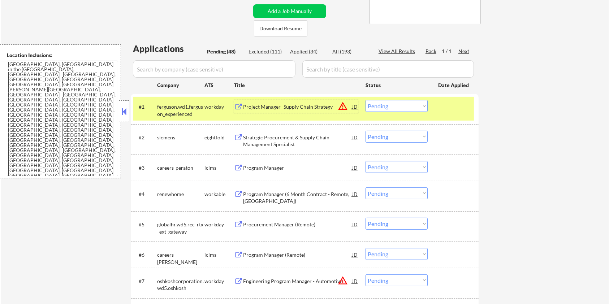
click at [403, 108] on select "Choose an option... Pending Applied Excluded (Questions) Excluded (Expired) Exc…" at bounding box center [397, 106] width 62 height 12
click at [366, 100] on select "Choose an option... Pending Applied Excluded (Questions) Excluded (Expired) Exc…" at bounding box center [397, 106] width 62 height 12
select select ""pending""
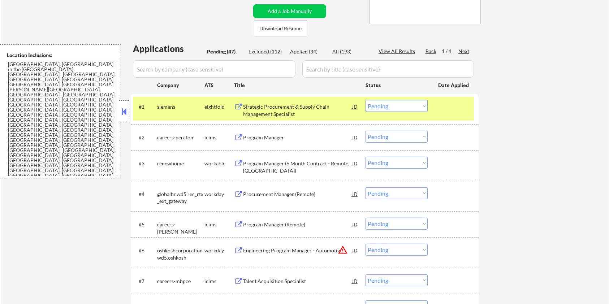
click at [276, 137] on div "Program Manager" at bounding box center [297, 137] width 109 height 7
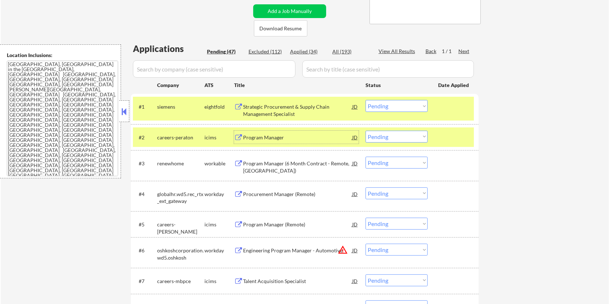
click at [404, 137] on select "Choose an option... Pending Applied Excluded (Questions) Excluded (Expired) Exc…" at bounding box center [397, 137] width 62 height 12
click at [366, 131] on select "Choose an option... Pending Applied Excluded (Questions) Excluded (Expired) Exc…" at bounding box center [397, 137] width 62 height 12
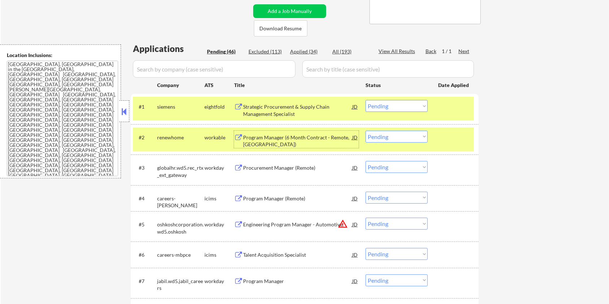
click at [268, 139] on div "Program Manager (6 Month Contract - Remote, US)" at bounding box center [297, 141] width 109 height 14
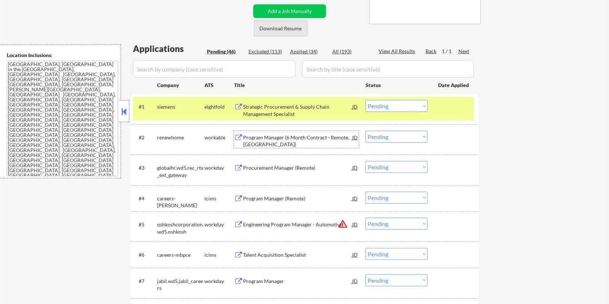
click at [275, 28] on button "Download Resume" at bounding box center [280, 28] width 53 height 16
click at [394, 137] on select "Choose an option... Pending Applied Excluded (Questions) Excluded (Expired) Exc…" at bounding box center [397, 137] width 62 height 12
click at [366, 131] on select "Choose an option... Pending Applied Excluded (Questions) Excluded (Expired) Exc…" at bounding box center [397, 137] width 62 height 12
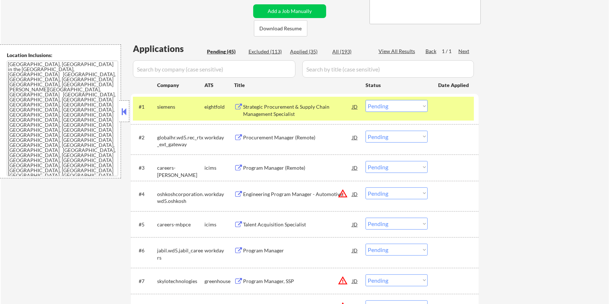
click at [291, 137] on div "Procurement Manager (Remote)" at bounding box center [297, 137] width 109 height 7
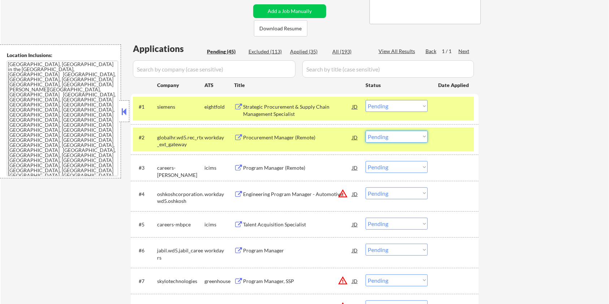
click at [392, 139] on select "Choose an option... Pending Applied Excluded (Questions) Excluded (Expired) Exc…" at bounding box center [397, 137] width 62 height 12
click at [366, 131] on select "Choose an option... Pending Applied Excluded (Questions) Excluded (Expired) Exc…" at bounding box center [397, 137] width 62 height 12
select select ""pending""
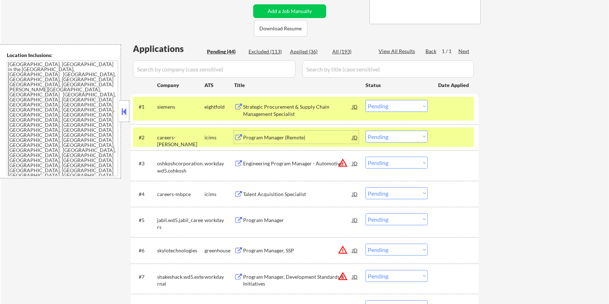
click at [270, 137] on div "Program Manager (Remote)" at bounding box center [297, 137] width 109 height 7
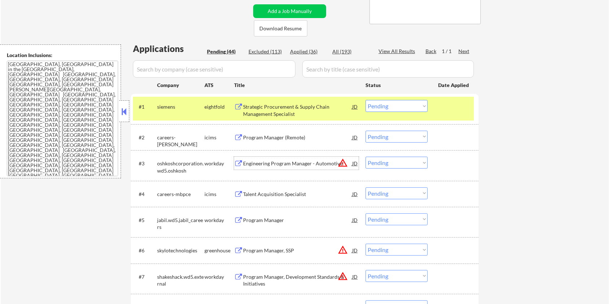
click at [286, 160] on div "Engineering Program Manager - Automotive" at bounding box center [297, 163] width 109 height 7
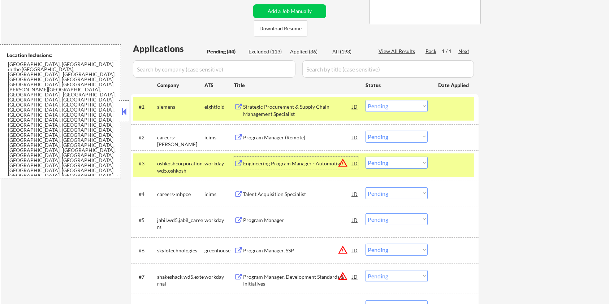
click at [388, 163] on select "Choose an option... Pending Applied Excluded (Questions) Excluded (Expired) Exc…" at bounding box center [397, 163] width 62 height 12
click at [366, 157] on select "Choose an option... Pending Applied Excluded (Questions) Excluded (Expired) Exc…" at bounding box center [397, 163] width 62 height 12
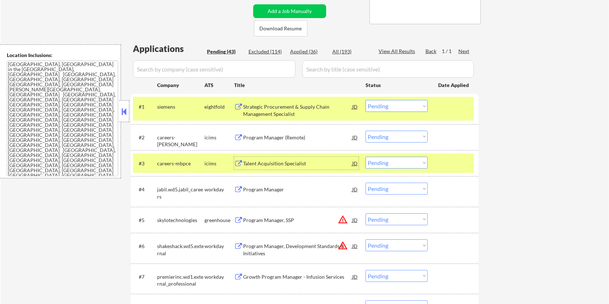
click at [304, 162] on div "Talent Acquisition Specialist" at bounding box center [297, 163] width 109 height 7
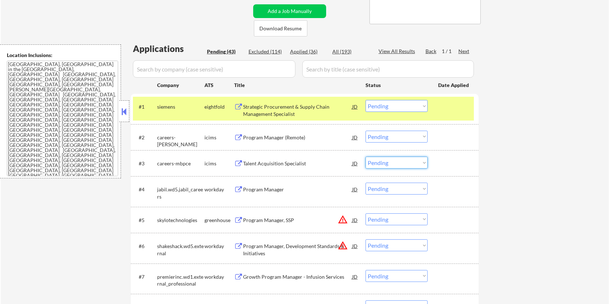
click at [387, 163] on select "Choose an option... Pending Applied Excluded (Questions) Excluded (Expired) Exc…" at bounding box center [397, 163] width 62 height 12
click at [366, 157] on select "Choose an option... Pending Applied Excluded (Questions) Excluded (Expired) Exc…" at bounding box center [397, 163] width 62 height 12
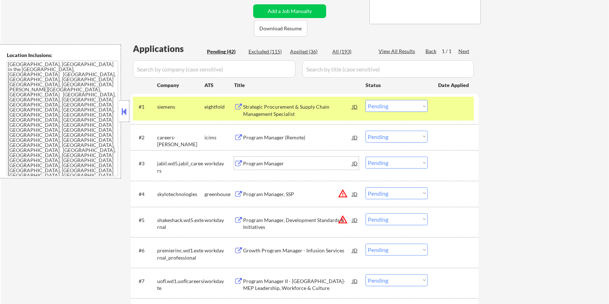
click at [282, 163] on div "Program Manager" at bounding box center [297, 163] width 109 height 7
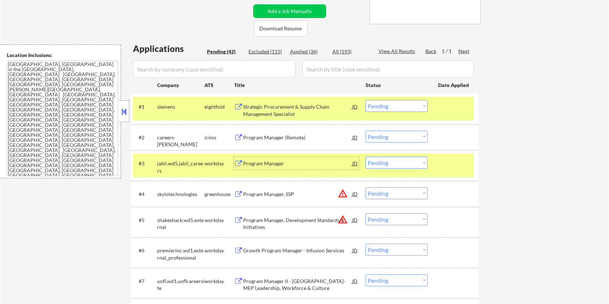
click at [411, 166] on select "Choose an option... Pending Applied Excluded (Questions) Excluded (Expired) Exc…" at bounding box center [397, 163] width 62 height 12
click at [366, 157] on select "Choose an option... Pending Applied Excluded (Questions) Excluded (Expired) Exc…" at bounding box center [397, 163] width 62 height 12
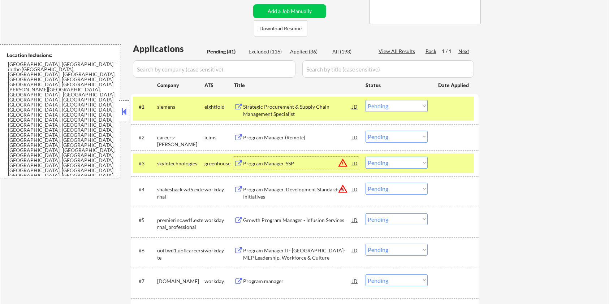
click at [263, 159] on div "Program Manager, SSP" at bounding box center [297, 163] width 109 height 13
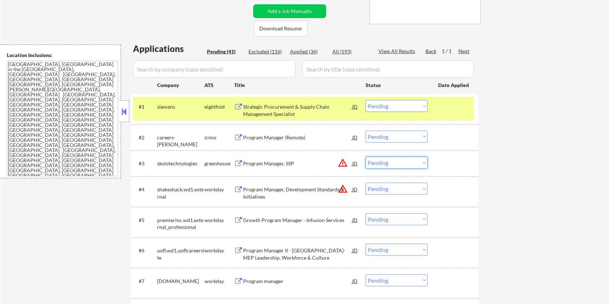
click at [405, 160] on select "Choose an option... Pending Applied Excluded (Questions) Excluded (Expired) Exc…" at bounding box center [397, 163] width 62 height 12
click at [366, 157] on select "Choose an option... Pending Applied Excluded (Questions) Excluded (Expired) Exc…" at bounding box center [397, 163] width 62 height 12
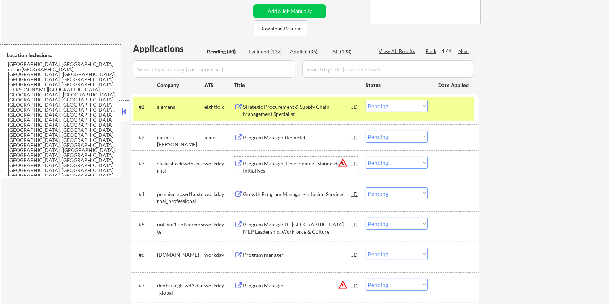
click at [275, 166] on div "Program Manager, Development Standards & Initiatives" at bounding box center [297, 167] width 109 height 14
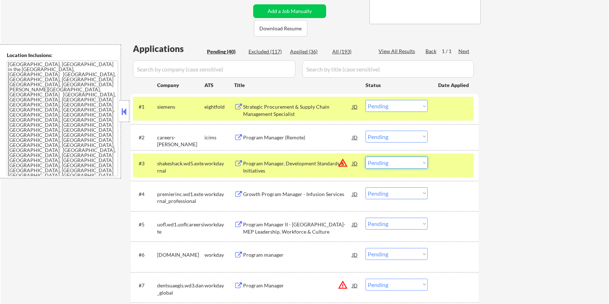
click at [409, 161] on select "Choose an option... Pending Applied Excluded (Questions) Excluded (Expired) Exc…" at bounding box center [397, 163] width 62 height 12
click at [366, 157] on select "Choose an option... Pending Applied Excluded (Questions) Excluded (Expired) Exc…" at bounding box center [397, 163] width 62 height 12
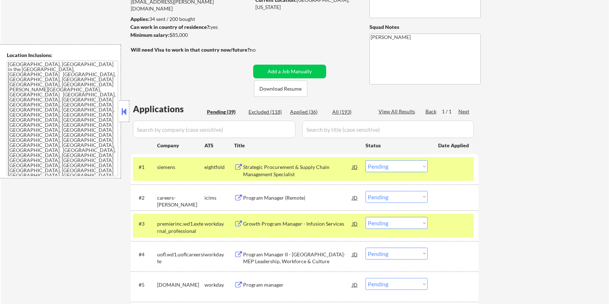
scroll to position [96, 0]
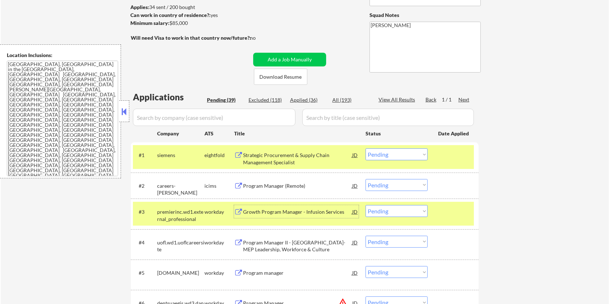
click at [279, 212] on div "Growth Program Manager - Infusion Services" at bounding box center [297, 211] width 109 height 7
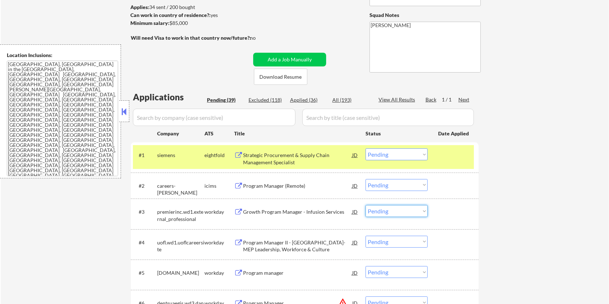
click at [401, 210] on select "Choose an option... Pending Applied Excluded (Questions) Excluded (Expired) Exc…" at bounding box center [397, 211] width 62 height 12
click at [366, 205] on select "Choose an option... Pending Applied Excluded (Questions) Excluded (Expired) Exc…" at bounding box center [397, 211] width 62 height 12
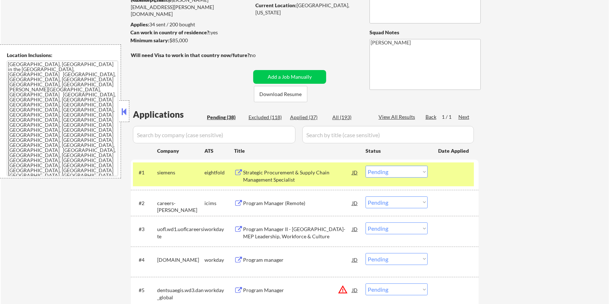
scroll to position [145, 0]
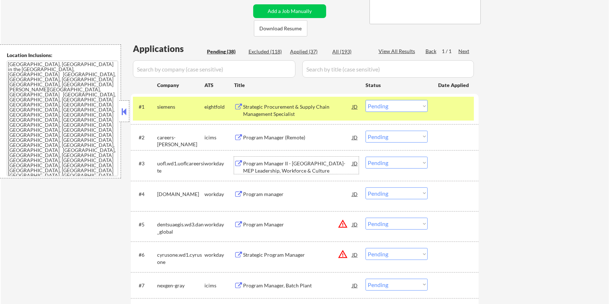
click at [263, 166] on div "Program Manager II - KY-MEP Leadership, Workforce & Culture" at bounding box center [297, 167] width 109 height 14
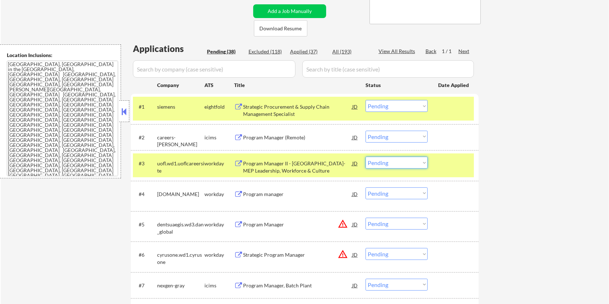
click at [396, 166] on select "Choose an option... Pending Applied Excluded (Questions) Excluded (Expired) Exc…" at bounding box center [397, 163] width 62 height 12
click at [366, 157] on select "Choose an option... Pending Applied Excluded (Questions) Excluded (Expired) Exc…" at bounding box center [397, 163] width 62 height 12
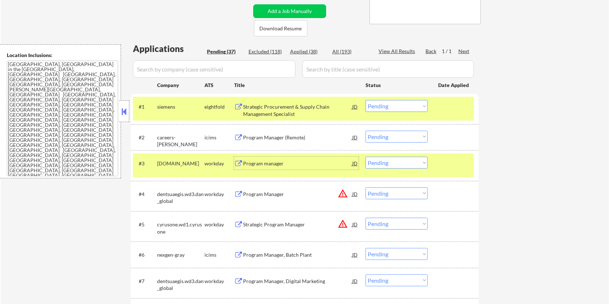
click at [264, 164] on div "Program manager" at bounding box center [297, 163] width 109 height 7
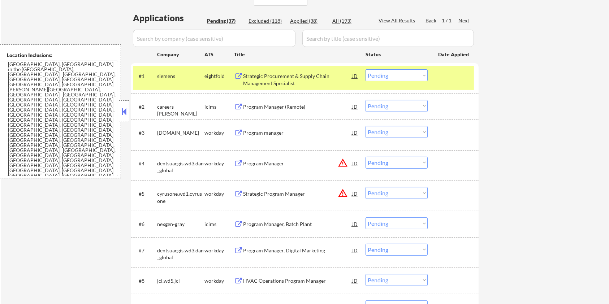
scroll to position [193, 0]
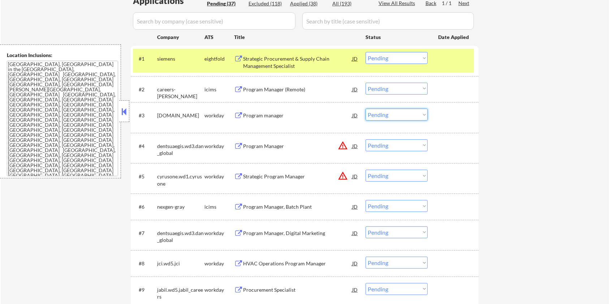
click at [397, 114] on select "Choose an option... Pending Applied Excluded (Questions) Excluded (Expired) Exc…" at bounding box center [397, 115] width 62 height 12
click at [366, 109] on select "Choose an option... Pending Applied Excluded (Questions) Excluded (Expired) Exc…" at bounding box center [397, 115] width 62 height 12
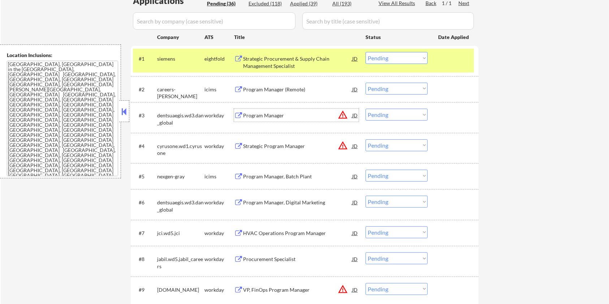
click at [265, 117] on div "Program Manager" at bounding box center [297, 115] width 109 height 7
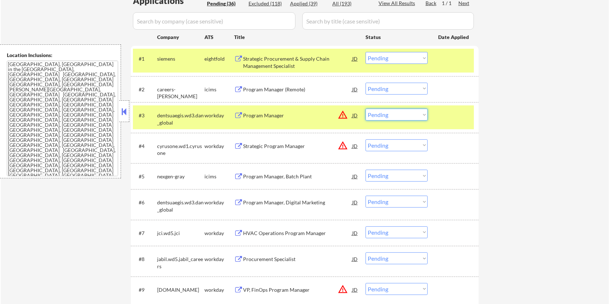
click at [412, 112] on select "Choose an option... Pending Applied Excluded (Questions) Excluded (Expired) Exc…" at bounding box center [397, 115] width 62 height 12
click at [366, 109] on select "Choose an option... Pending Applied Excluded (Questions) Excluded (Expired) Exc…" at bounding box center [397, 115] width 62 height 12
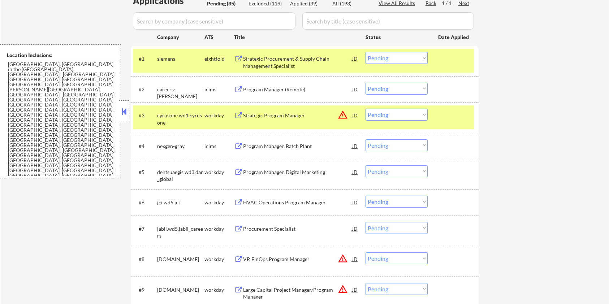
click at [298, 112] on div "Strategic Program Manager" at bounding box center [297, 115] width 109 height 7
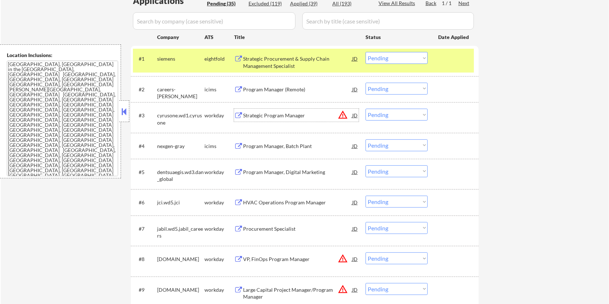
click at [401, 114] on select "Choose an option... Pending Applied Excluded (Questions) Excluded (Expired) Exc…" at bounding box center [397, 115] width 62 height 12
click at [366, 109] on select "Choose an option... Pending Applied Excluded (Questions) Excluded (Expired) Exc…" at bounding box center [397, 115] width 62 height 12
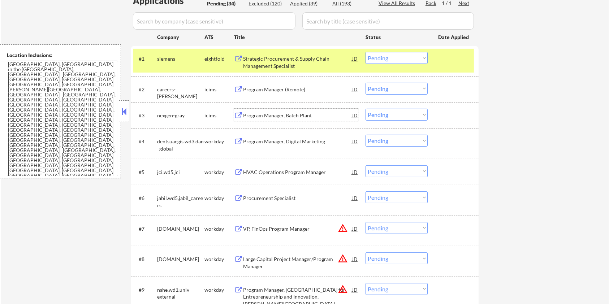
click at [289, 114] on div "Program Manager, Batch Plant" at bounding box center [297, 115] width 109 height 7
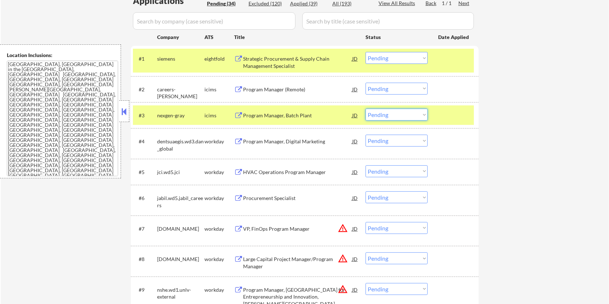
click at [401, 113] on select "Choose an option... Pending Applied Excluded (Questions) Excluded (Expired) Exc…" at bounding box center [397, 115] width 62 height 12
click at [366, 109] on select "Choose an option... Pending Applied Excluded (Questions) Excluded (Expired) Exc…" at bounding box center [397, 115] width 62 height 12
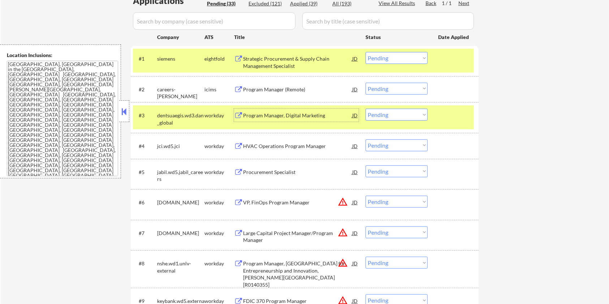
click at [248, 115] on div "Program Manager, Digital Marketing" at bounding box center [297, 115] width 109 height 7
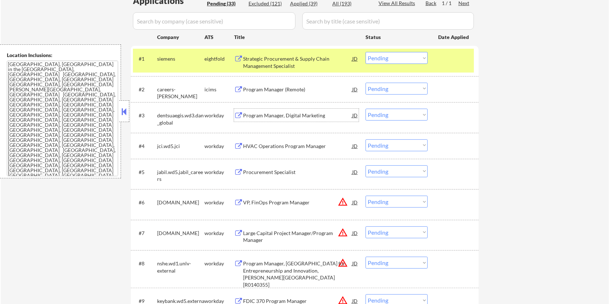
click at [399, 115] on select "Choose an option... Pending Applied Excluded (Questions) Excluded (Expired) Exc…" at bounding box center [397, 115] width 62 height 12
click at [366, 109] on select "Choose an option... Pending Applied Excluded (Questions) Excluded (Expired) Exc…" at bounding box center [397, 115] width 62 height 12
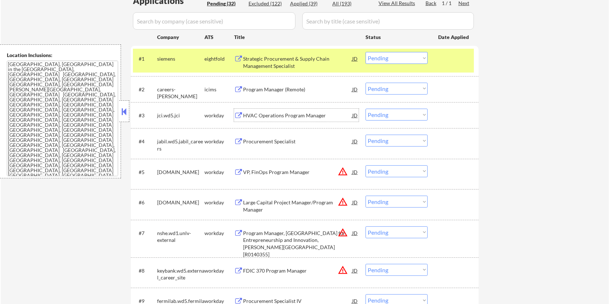
click at [257, 114] on div "HVAC Operations Program Manager" at bounding box center [297, 115] width 109 height 7
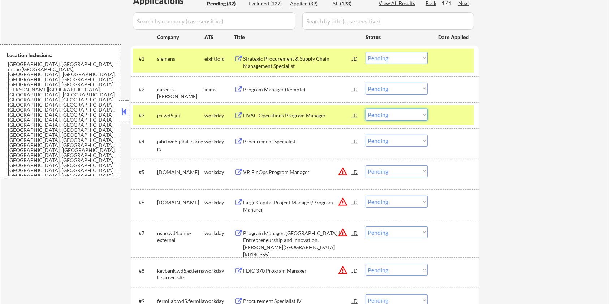
click at [419, 115] on select "Choose an option... Pending Applied Excluded (Questions) Excluded (Expired) Exc…" at bounding box center [397, 115] width 62 height 12
click at [366, 109] on select "Choose an option... Pending Applied Excluded (Questions) Excluded (Expired) Exc…" at bounding box center [397, 115] width 62 height 12
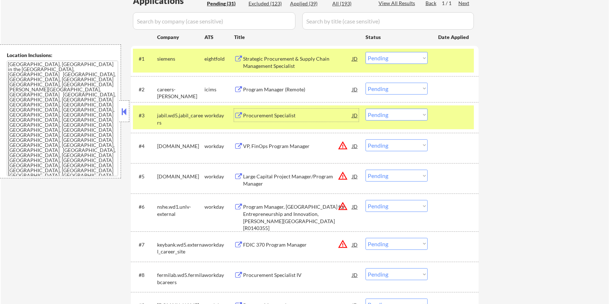
click at [281, 116] on div "Procurement Specialist" at bounding box center [297, 115] width 109 height 7
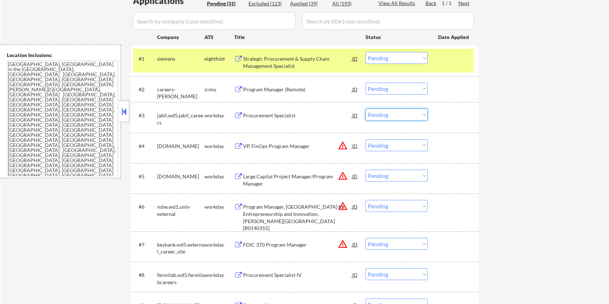
click at [409, 117] on select "Choose an option... Pending Applied Excluded (Questions) Excluded (Expired) Exc…" at bounding box center [397, 115] width 62 height 12
click at [366, 109] on select "Choose an option... Pending Applied Excluded (Questions) Excluded (Expired) Exc…" at bounding box center [397, 115] width 62 height 12
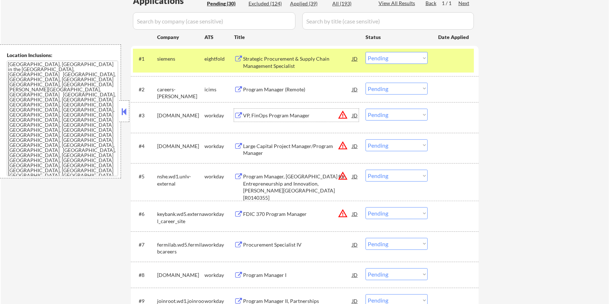
click at [265, 116] on div "VP, FinOps Program Manager" at bounding box center [297, 115] width 109 height 7
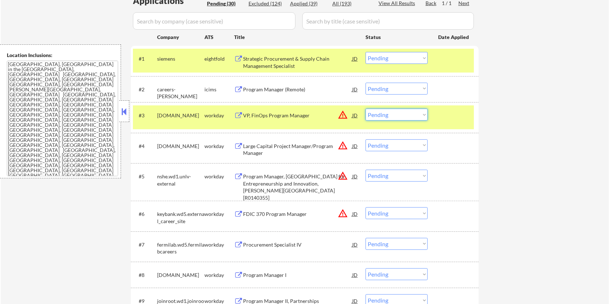
click at [377, 117] on select "Choose an option... Pending Applied Excluded (Questions) Excluded (Expired) Exc…" at bounding box center [397, 115] width 62 height 12
click at [366, 109] on select "Choose an option... Pending Applied Excluded (Questions) Excluded (Expired) Exc…" at bounding box center [397, 115] width 62 height 12
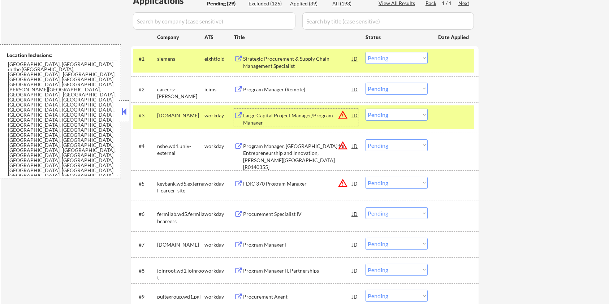
click at [272, 117] on div "Large Capital Project Manager/Program Manager" at bounding box center [297, 119] width 109 height 14
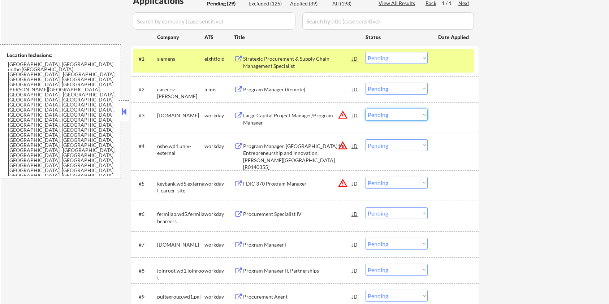
click at [394, 113] on select "Choose an option... Pending Applied Excluded (Questions) Excluded (Expired) Exc…" at bounding box center [397, 115] width 62 height 12
click at [366, 109] on select "Choose an option... Pending Applied Excluded (Questions) Excluded (Expired) Exc…" at bounding box center [397, 115] width 62 height 12
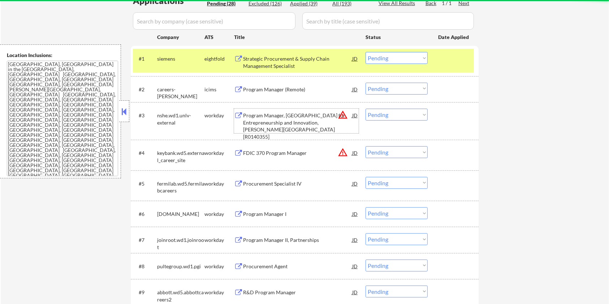
click at [283, 122] on div "Program Manager, Troesh Center for Entrepreneurship and Innovation, Lee Busines…" at bounding box center [297, 126] width 109 height 28
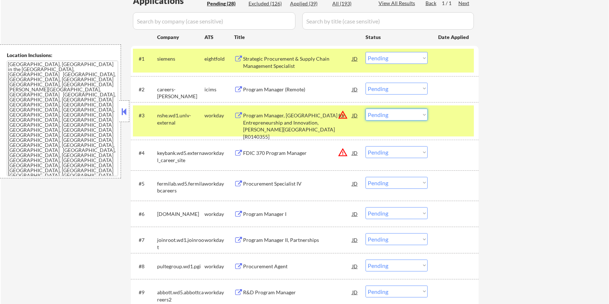
click at [395, 119] on select "Choose an option... Pending Applied Excluded (Questions) Excluded (Expired) Exc…" at bounding box center [397, 115] width 62 height 12
click at [366, 109] on select "Choose an option... Pending Applied Excluded (Questions) Excluded (Expired) Exc…" at bounding box center [397, 115] width 62 height 12
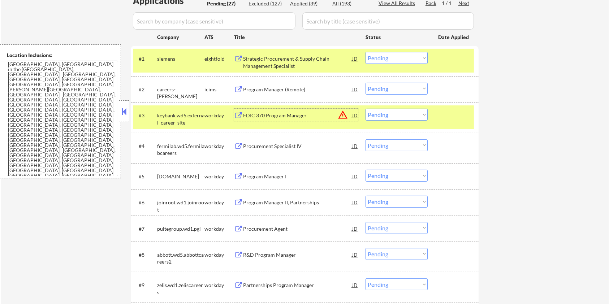
click at [290, 117] on div "FDIC 370 Program Manager" at bounding box center [297, 115] width 109 height 7
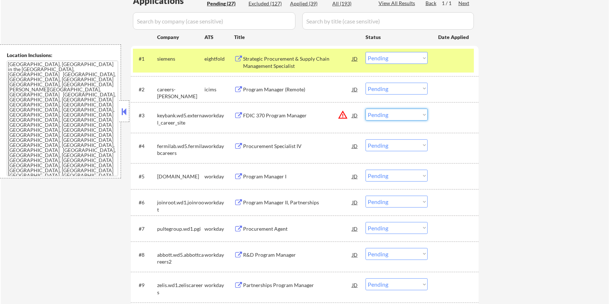
click at [380, 115] on select "Choose an option... Pending Applied Excluded (Questions) Excluded (Expired) Exc…" at bounding box center [397, 115] width 62 height 12
click at [366, 109] on select "Choose an option... Pending Applied Excluded (Questions) Excluded (Expired) Exc…" at bounding box center [397, 115] width 62 height 12
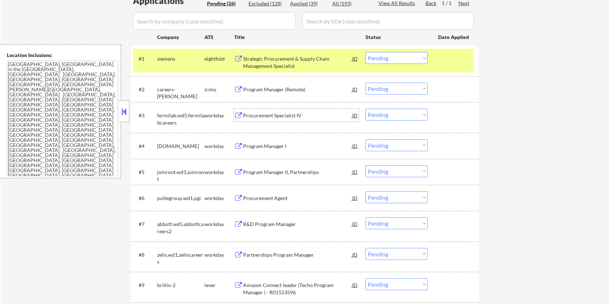
click at [269, 118] on div "Procurement Specialist IV" at bounding box center [297, 115] width 109 height 7
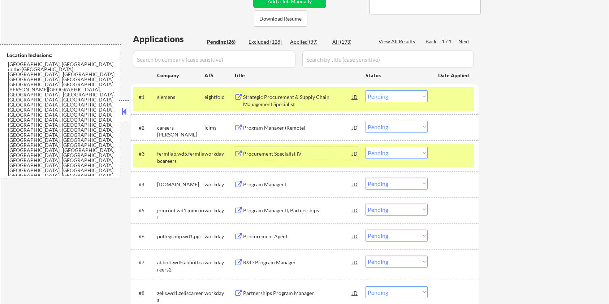
scroll to position [96, 0]
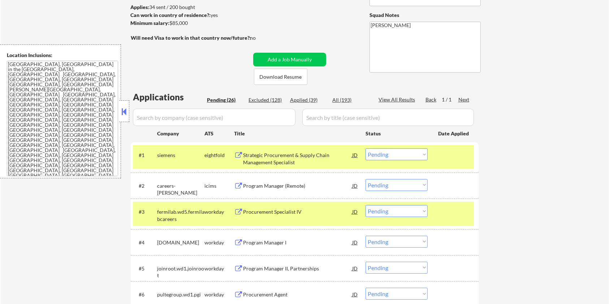
drag, startPoint x: 193, startPoint y: 25, endPoint x: 170, endPoint y: 22, distance: 23.2
click at [170, 22] on div "Minimum salary: $85,000" at bounding box center [190, 23] width 120 height 7
copy div "$85,000"
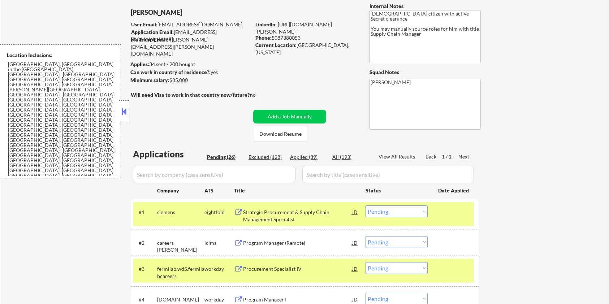
scroll to position [145, 0]
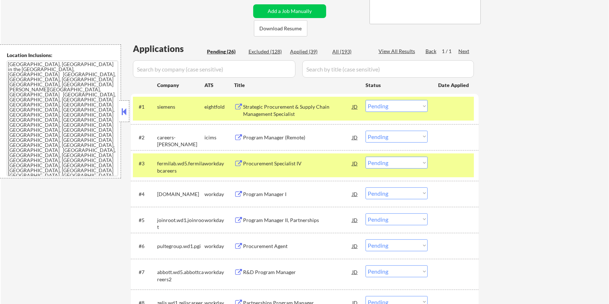
click at [397, 165] on select "Choose an option... Pending Applied Excluded (Questions) Excluded (Expired) Exc…" at bounding box center [397, 163] width 62 height 12
click at [366, 157] on select "Choose an option... Pending Applied Excluded (Questions) Excluded (Expired) Exc…" at bounding box center [397, 163] width 62 height 12
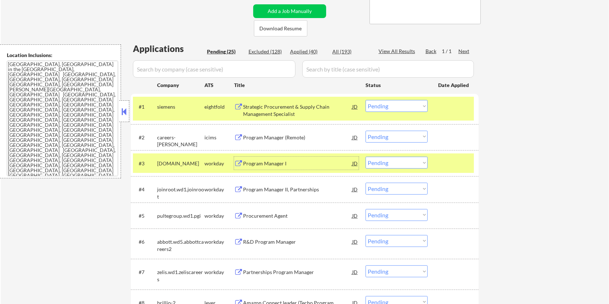
click at [263, 162] on div "Program Manager I" at bounding box center [297, 163] width 109 height 7
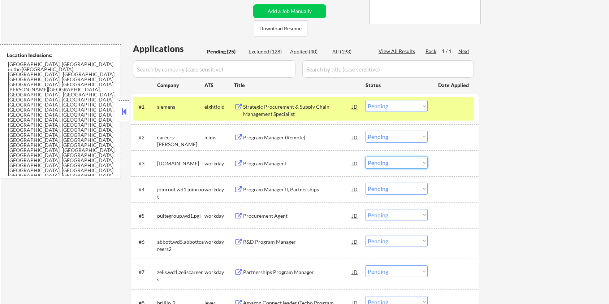
click at [403, 162] on select "Choose an option... Pending Applied Excluded (Questions) Excluded (Expired) Exc…" at bounding box center [397, 163] width 62 height 12
click at [366, 157] on select "Choose an option... Pending Applied Excluded (Questions) Excluded (Expired) Exc…" at bounding box center [397, 163] width 62 height 12
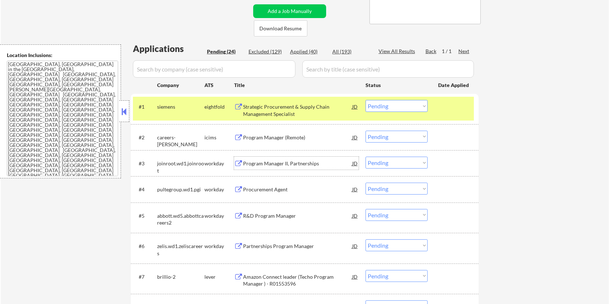
click at [286, 160] on div "Program Manager II, Partnerships" at bounding box center [297, 163] width 109 height 7
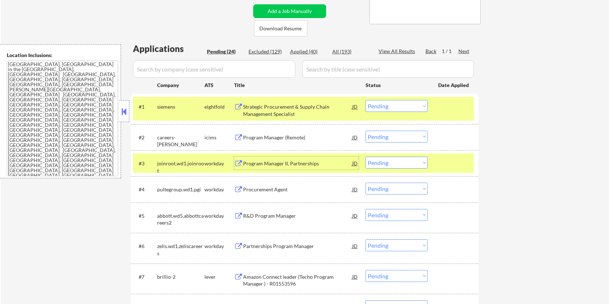
scroll to position [96, 0]
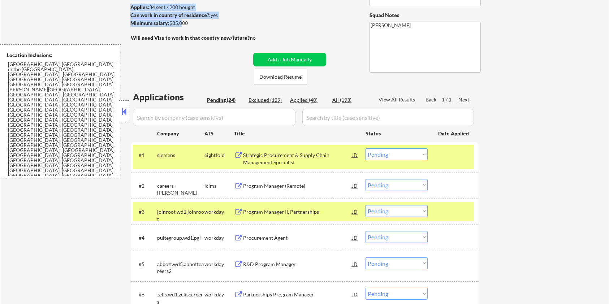
drag, startPoint x: 197, startPoint y: 28, endPoint x: 181, endPoint y: 21, distance: 17.2
drag, startPoint x: 169, startPoint y: 22, endPoint x: 190, endPoint y: 28, distance: 21.8
click at [189, 26] on div "Minimum salary: $85,000" at bounding box center [190, 24] width 120 height 8
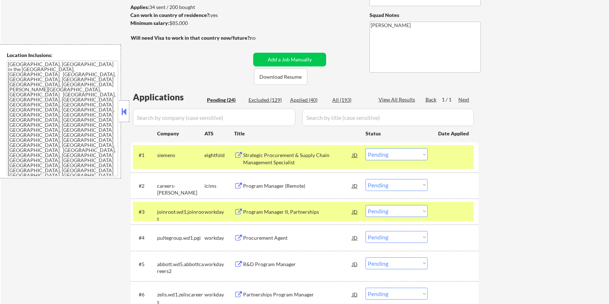
copy div "$85,000"
click at [417, 212] on select "Choose an option... Pending Applied Excluded (Questions) Excluded (Expired) Exc…" at bounding box center [397, 211] width 62 height 12
click at [366, 205] on select "Choose an option... Pending Applied Excluded (Questions) Excluded (Expired) Exc…" at bounding box center [397, 211] width 62 height 12
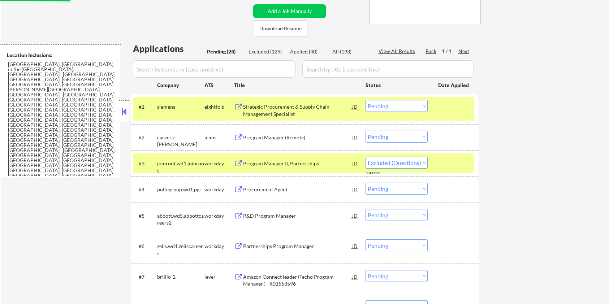
select select ""pending""
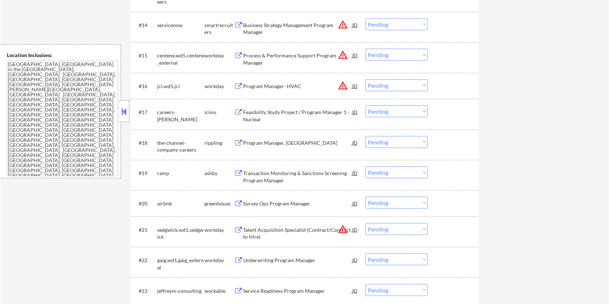
scroll to position [674, 0]
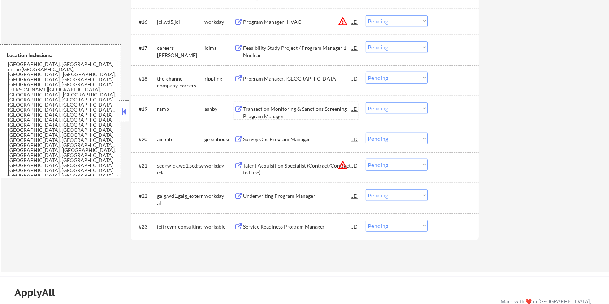
click at [280, 114] on div "Transaction Monitoring & Sanctions Screening Program Manager" at bounding box center [297, 113] width 109 height 14
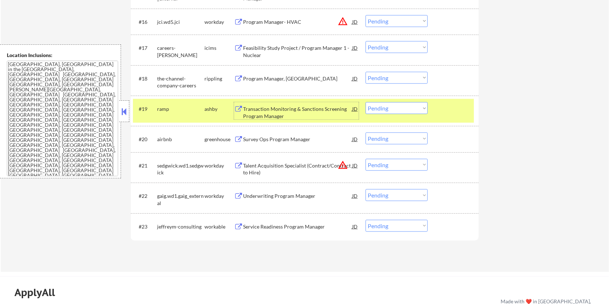
click at [396, 108] on select "Choose an option... Pending Applied Excluded (Questions) Excluded (Expired) Exc…" at bounding box center [397, 108] width 62 height 12
click at [366, 102] on select "Choose an option... Pending Applied Excluded (Questions) Excluded (Expired) Exc…" at bounding box center [397, 108] width 62 height 12
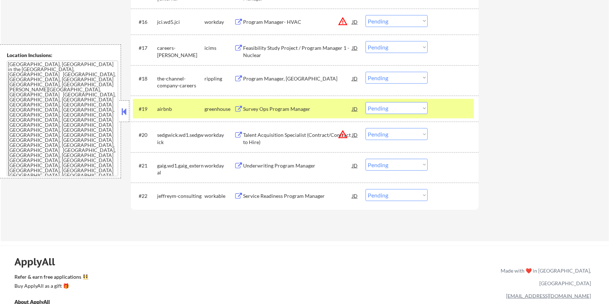
click at [251, 104] on div "Survey Ops Program Manager" at bounding box center [297, 108] width 109 height 13
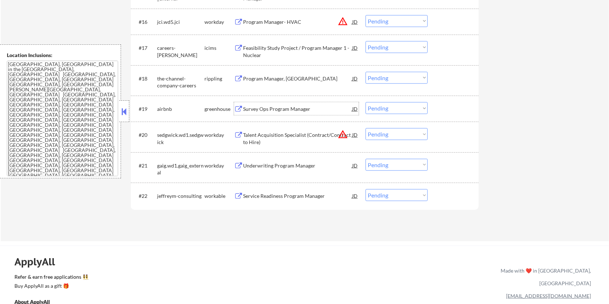
scroll to position [626, 0]
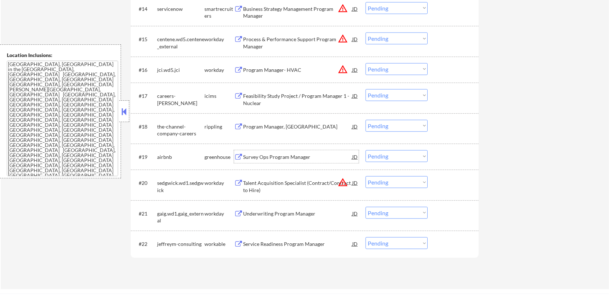
click at [397, 156] on select "Choose an option... Pending Applied Excluded (Questions) Excluded (Expired) Exc…" at bounding box center [397, 156] width 62 height 12
click at [366, 150] on select "Choose an option... Pending Applied Excluded (Questions) Excluded (Expired) Exc…" at bounding box center [397, 156] width 62 height 12
select select ""pending""
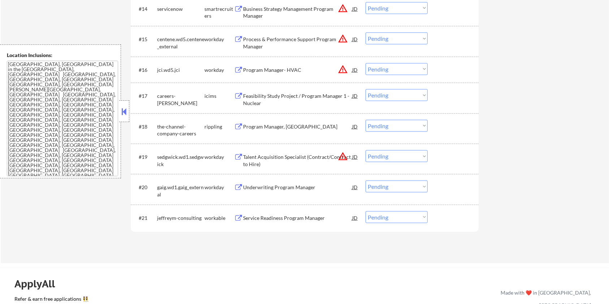
click at [257, 187] on div "Underwriting Program Manager" at bounding box center [297, 187] width 109 height 7
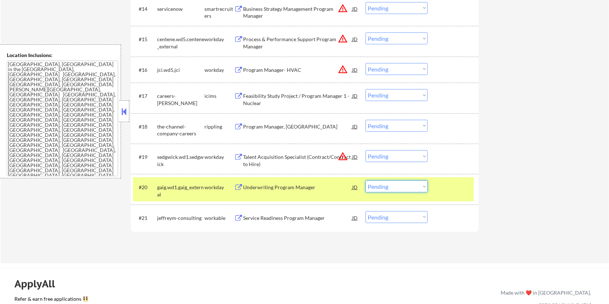
click at [391, 187] on select "Choose an option... Pending Applied Excluded (Questions) Excluded (Expired) Exc…" at bounding box center [397, 187] width 62 height 12
click at [366, 181] on select "Choose an option... Pending Applied Excluded (Questions) Excluded (Expired) Exc…" at bounding box center [397, 187] width 62 height 12
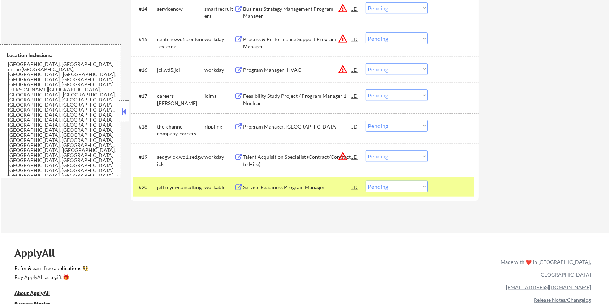
click at [271, 185] on div "Service Readiness Program Manager" at bounding box center [297, 187] width 109 height 7
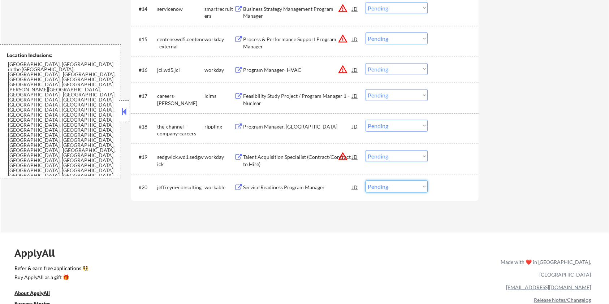
click at [391, 187] on select "Choose an option... Pending Applied Excluded (Questions) Excluded (Expired) Exc…" at bounding box center [397, 187] width 62 height 12
select select ""applied""
click at [366, 181] on select "Choose an option... Pending Applied Excluded (Questions) Excluded (Expired) Exc…" at bounding box center [397, 187] width 62 height 12
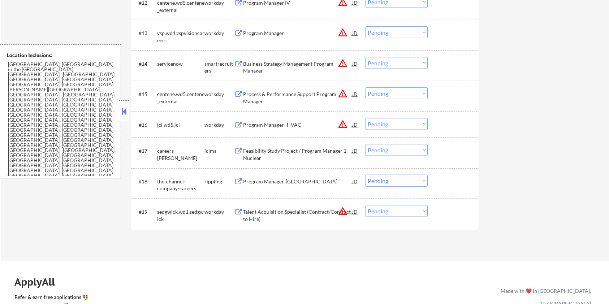
scroll to position [578, 0]
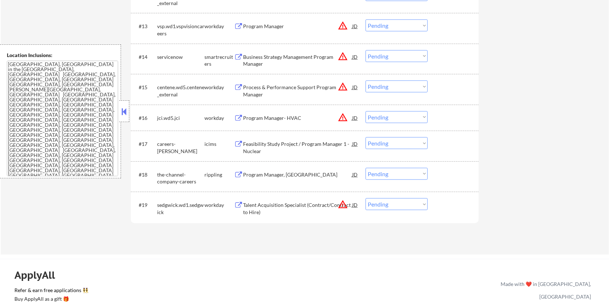
click at [258, 202] on div "Talent Acquisition Specialist (Contract/Contract to Hire)" at bounding box center [297, 209] width 109 height 14
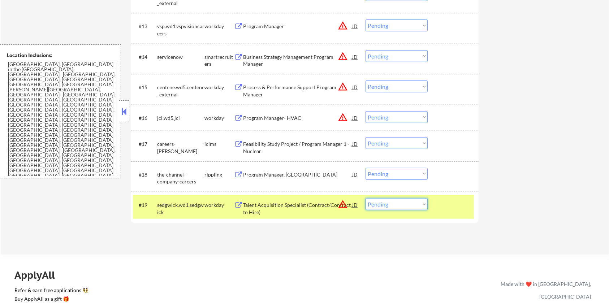
click at [411, 207] on select "Choose an option... Pending Applied Excluded (Questions) Excluded (Expired) Exc…" at bounding box center [397, 204] width 62 height 12
select select ""excluded__expired_""
click at [366, 198] on select "Choose an option... Pending Applied Excluded (Questions) Excluded (Expired) Exc…" at bounding box center [397, 204] width 62 height 12
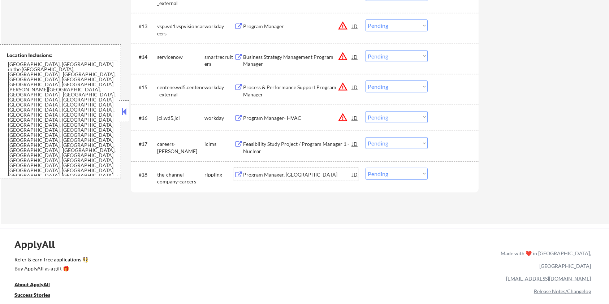
click at [294, 173] on div "Program Manager, WOTC" at bounding box center [297, 174] width 109 height 7
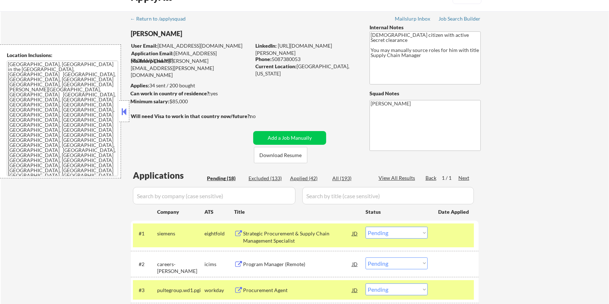
scroll to position [0, 0]
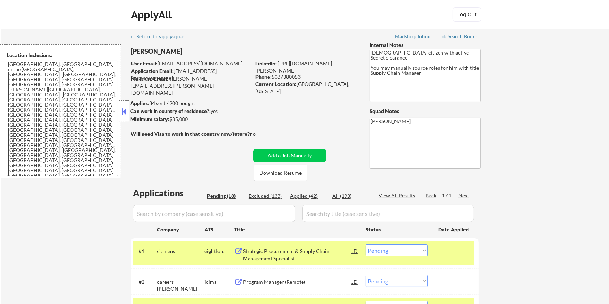
drag, startPoint x: 195, startPoint y: 118, endPoint x: 170, endPoint y: 118, distance: 25.3
click at [170, 118] on div "Minimum salary: $85,000" at bounding box center [190, 119] width 120 height 7
copy div "$85,000"
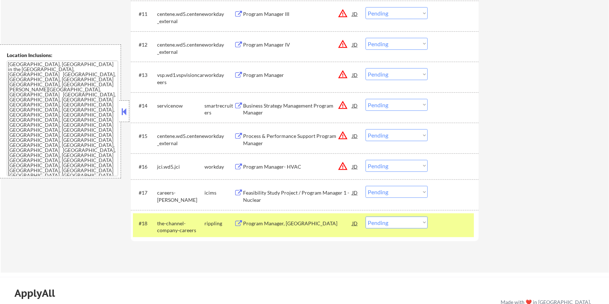
scroll to position [530, 0]
click at [401, 224] on select "Choose an option... Pending Applied Excluded (Questions) Excluded (Expired) Exc…" at bounding box center [397, 222] width 62 height 12
select select ""applied""
click at [366, 216] on select "Choose an option... Pending Applied Excluded (Questions) Excluded (Expired) Exc…" at bounding box center [397, 222] width 62 height 12
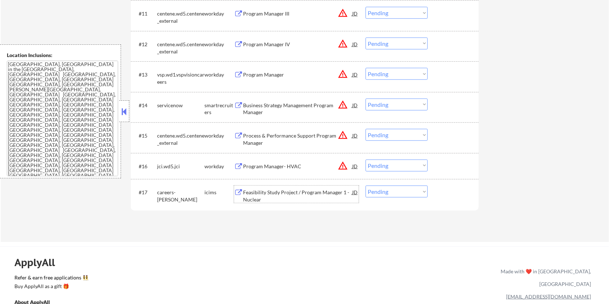
click at [279, 194] on div "Feasibility Study Project / Program Manager 1 - Nuclear" at bounding box center [297, 196] width 109 height 14
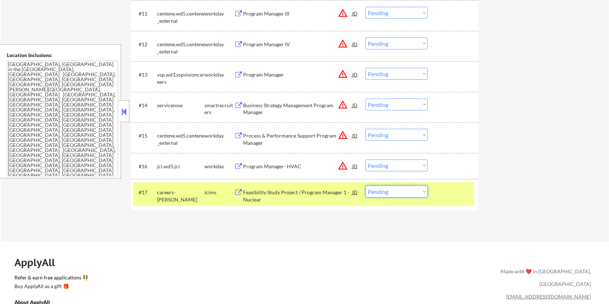
click at [388, 197] on select "Choose an option... Pending Applied Excluded (Questions) Excluded (Expired) Exc…" at bounding box center [397, 192] width 62 height 12
select select ""excluded__expired_""
click at [366, 186] on select "Choose an option... Pending Applied Excluded (Questions) Excluded (Expired) Exc…" at bounding box center [397, 192] width 62 height 12
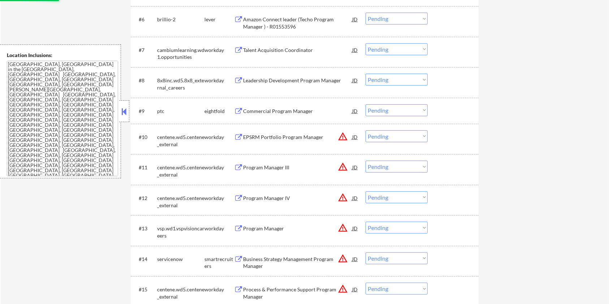
scroll to position [337, 0]
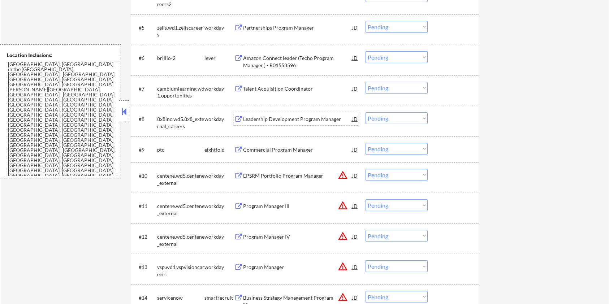
click at [265, 119] on div "Leadership Development Program Manager" at bounding box center [297, 119] width 109 height 7
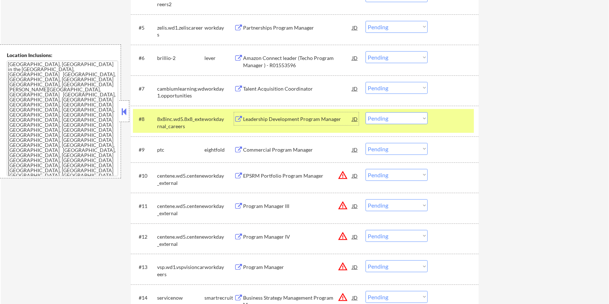
click at [417, 122] on select "Choose an option... Pending Applied Excluded (Questions) Excluded (Expired) Exc…" at bounding box center [397, 118] width 62 height 12
click at [295, 91] on div "Talent Acquisition Coordinator" at bounding box center [297, 88] width 109 height 7
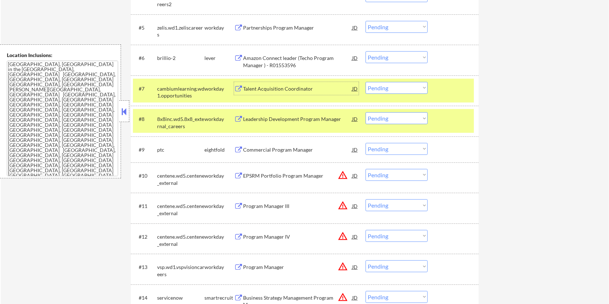
click at [451, 117] on div at bounding box center [454, 118] width 32 height 13
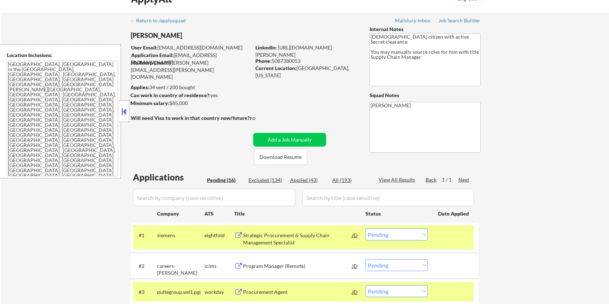
scroll to position [0, 0]
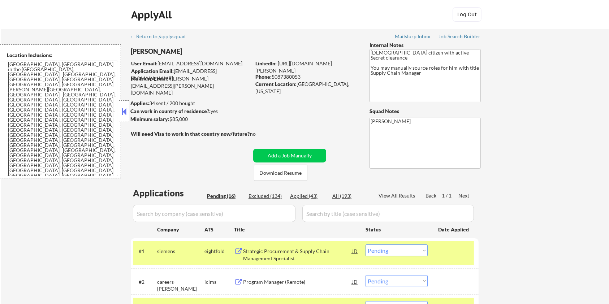
drag, startPoint x: 190, startPoint y: 121, endPoint x: 171, endPoint y: 117, distance: 20.3
click at [171, 117] on div "Minimum salary: $85,000" at bounding box center [190, 119] width 120 height 7
copy div "$85,000"
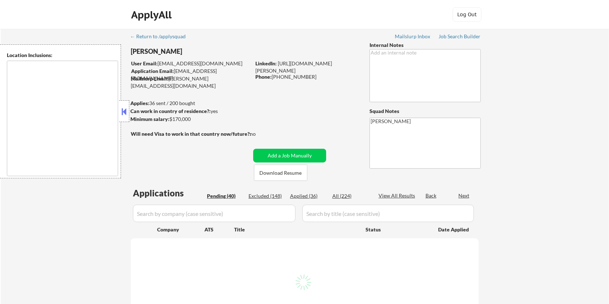
type textarea "[GEOGRAPHIC_DATA], [GEOGRAPHIC_DATA], [GEOGRAPHIC_DATA] [GEOGRAPHIC_DATA], [GEO…"
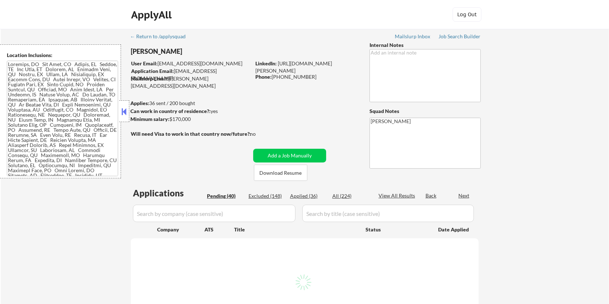
select select ""pending""
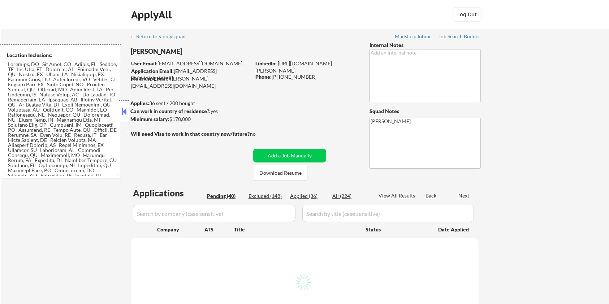
select select ""pending""
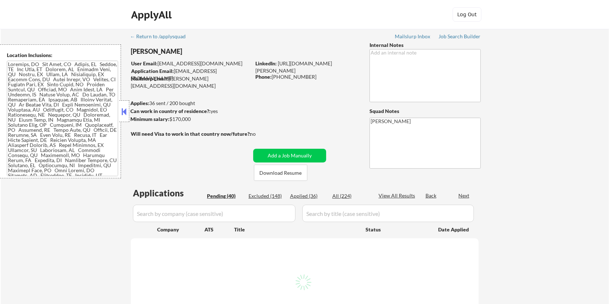
select select ""pending""
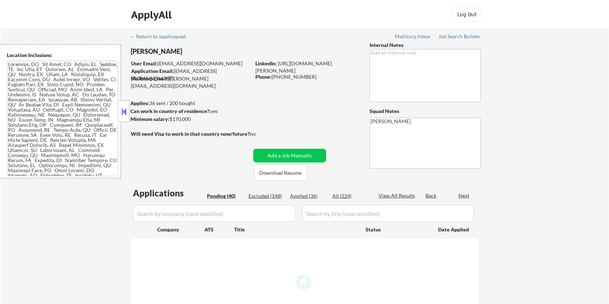
select select ""pending""
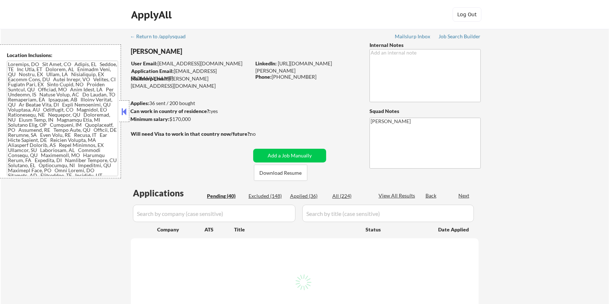
select select ""pending""
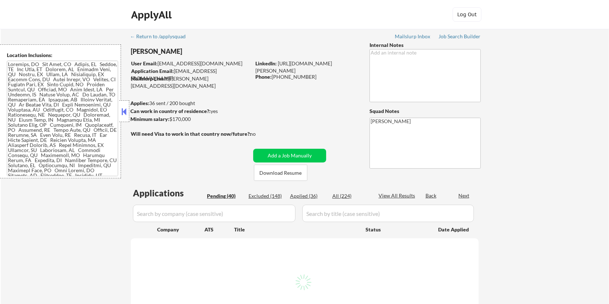
select select ""pending""
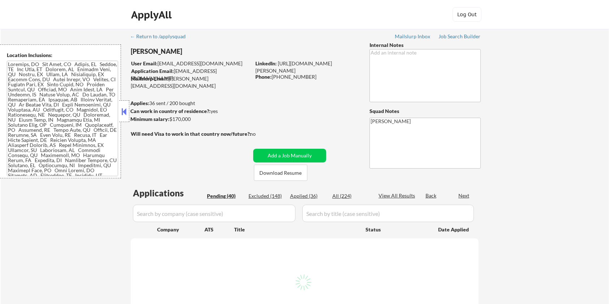
select select ""pending""
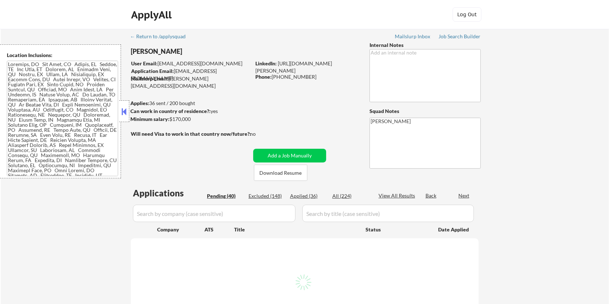
select select ""pending""
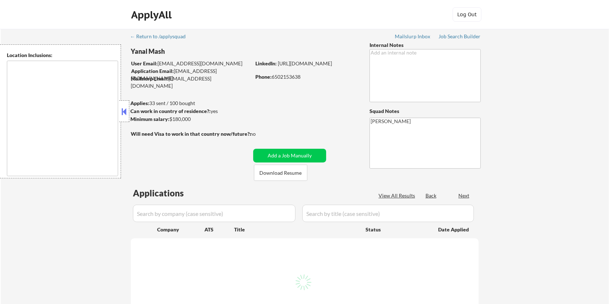
select select ""pending""
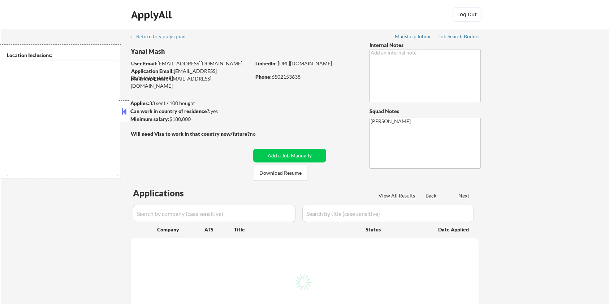
select select ""pending""
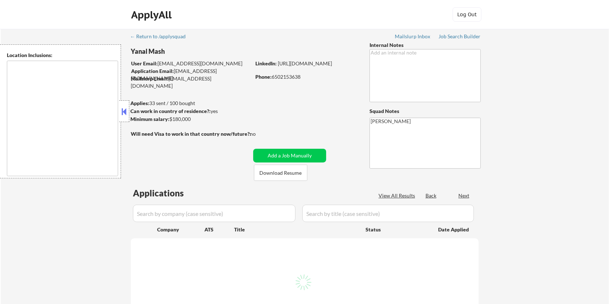
select select ""pending""
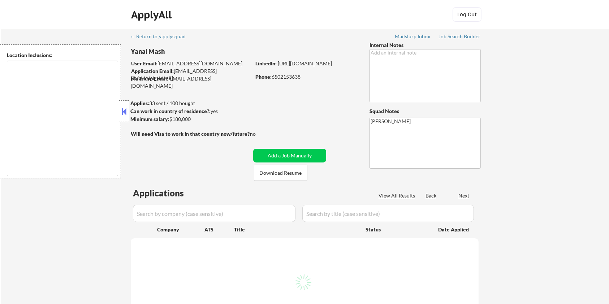
select select ""pending""
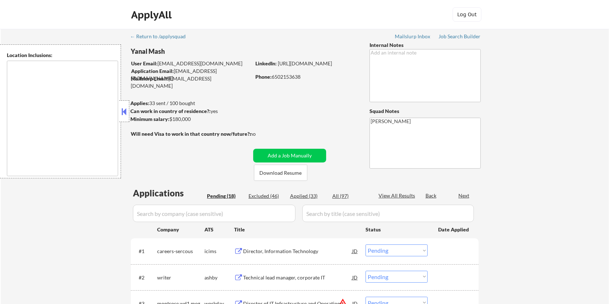
type textarea "[GEOGRAPHIC_DATA], [GEOGRAPHIC_DATA] [GEOGRAPHIC_DATA], [GEOGRAPHIC_DATA] [GEOG…"
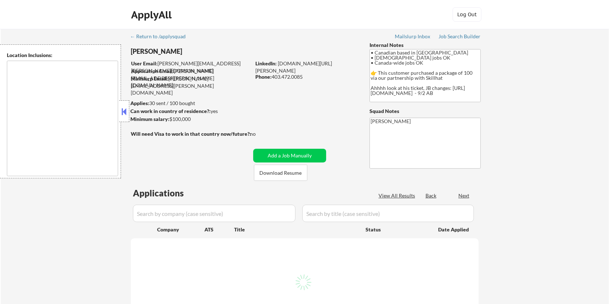
select select ""pending""
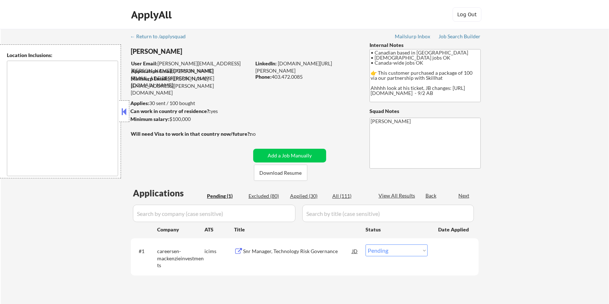
type textarea "country:[GEOGRAPHIC_DATA]"
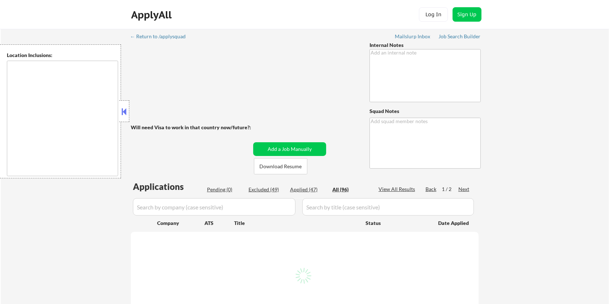
type textarea "+11 for channels being no bueno - 8/19 AB"
type textarea "[PERSON_NAME]"
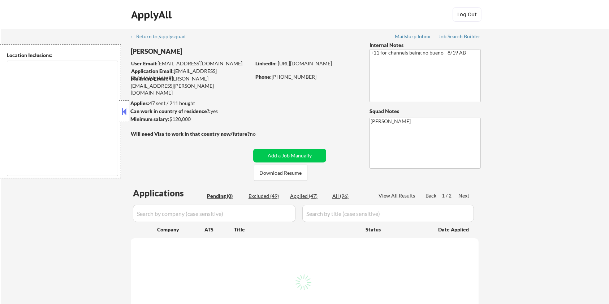
type textarea "remote"
select select ""pending""
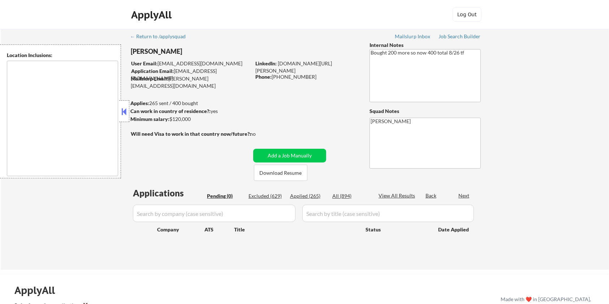
type textarea "[GEOGRAPHIC_DATA], [GEOGRAPHIC_DATA] [GEOGRAPHIC_DATA], [GEOGRAPHIC_DATA] [GEOG…"
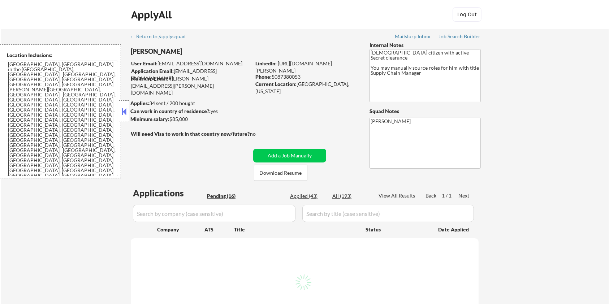
select select ""pending""
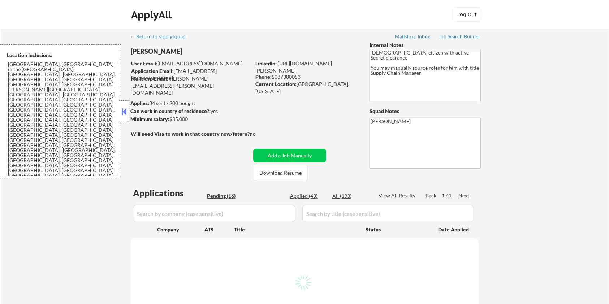
select select ""pending""
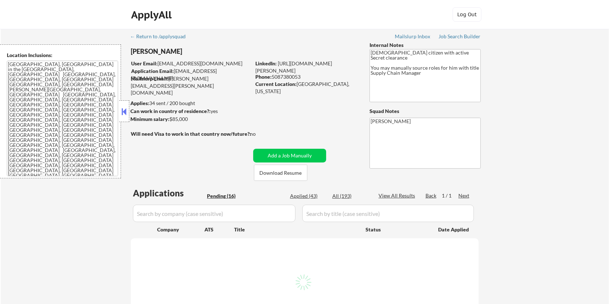
select select ""pending""
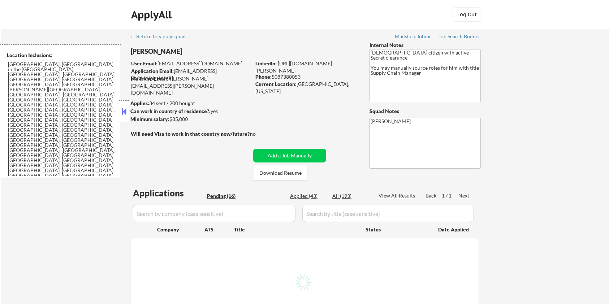
select select ""pending""
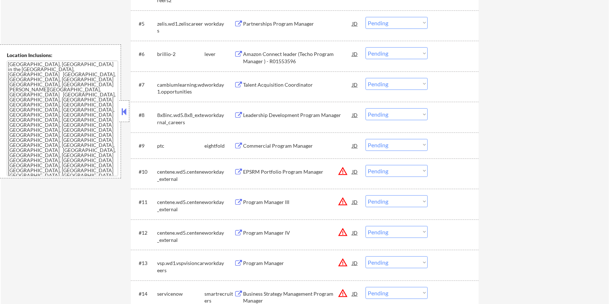
scroll to position [289, 0]
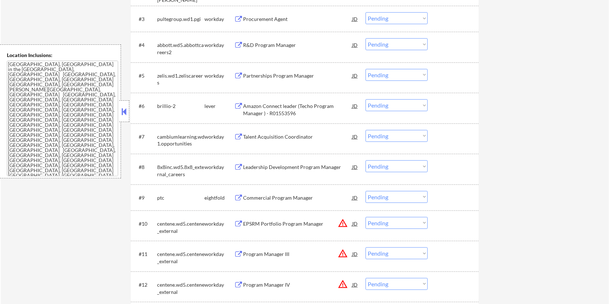
click at [384, 138] on select "Choose an option... Pending Applied Excluded (Questions) Excluded (Expired) Exc…" at bounding box center [397, 136] width 62 height 12
click at [390, 135] on select "Choose an option... Pending Applied Excluded (Questions) Excluded (Expired) Exc…" at bounding box center [397, 136] width 62 height 12
click at [366, 130] on select "Choose an option... Pending Applied Excluded (Questions) Excluded (Expired) Exc…" at bounding box center [397, 136] width 62 height 12
select select ""pending""
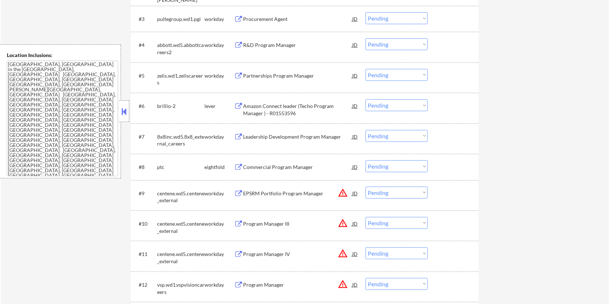
click at [290, 109] on div "Amazon Connect leader (Techo Program Manager ) - R01553596" at bounding box center [297, 110] width 109 height 14
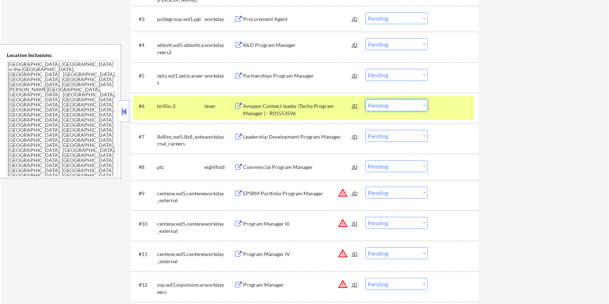
click at [391, 105] on select "Choose an option... Pending Applied Excluded (Questions) Excluded (Expired) Exc…" at bounding box center [397, 105] width 62 height 12
click at [366, 99] on select "Choose an option... Pending Applied Excluded (Questions) Excluded (Expired) Exc…" at bounding box center [397, 105] width 62 height 12
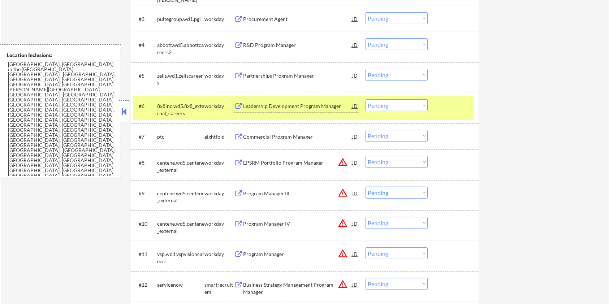
click at [260, 108] on div "Leadership Development Program Manager" at bounding box center [297, 106] width 109 height 7
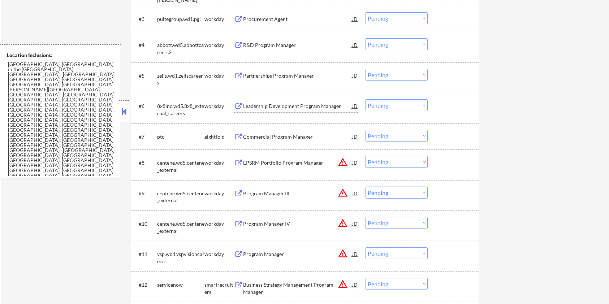
click at [401, 104] on select "Choose an option... Pending Applied Excluded (Questions) Excluded (Expired) Exc…" at bounding box center [397, 105] width 62 height 12
click at [390, 104] on select "Choose an option... Pending Applied Excluded (Questions) Excluded (Expired) Exc…" at bounding box center [397, 105] width 62 height 12
click at [366, 99] on select "Choose an option... Pending Applied Excluded (Questions) Excluded (Expired) Exc…" at bounding box center [397, 105] width 62 height 12
select select ""pending""
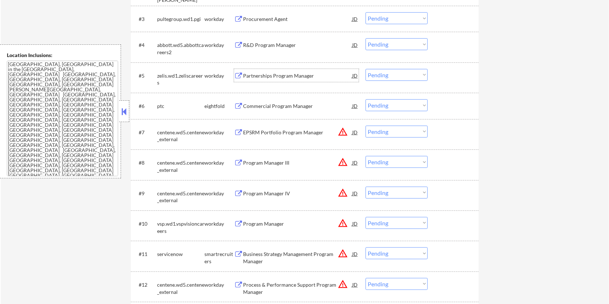
click at [298, 74] on div "Partnerships Program Manager" at bounding box center [297, 75] width 109 height 7
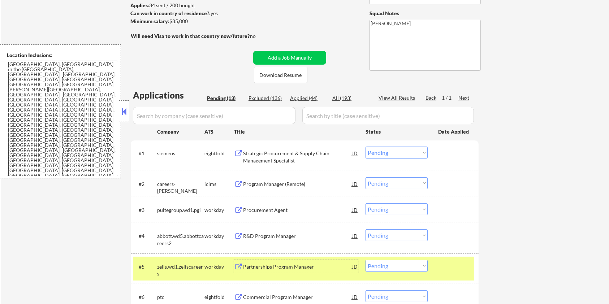
scroll to position [96, 0]
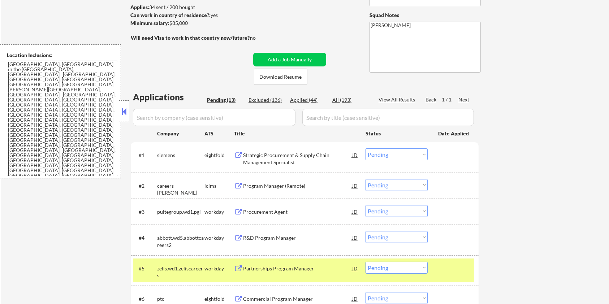
drag, startPoint x: 200, startPoint y: 27, endPoint x: 171, endPoint y: 22, distance: 29.9
click at [171, 22] on div "Minimum salary: $85,000" at bounding box center [190, 24] width 120 height 8
copy div "$85,000"
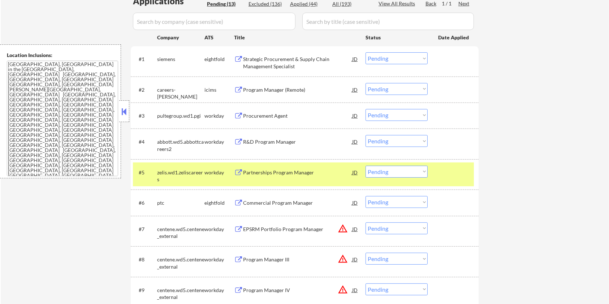
scroll to position [193, 0]
click at [400, 174] on select "Choose an option... Pending Applied Excluded (Questions) Excluded (Expired) Exc…" at bounding box center [397, 171] width 62 height 12
click at [366, 165] on select "Choose an option... Pending Applied Excluded (Questions) Excluded (Expired) Exc…" at bounding box center [397, 171] width 62 height 12
select select ""pending""
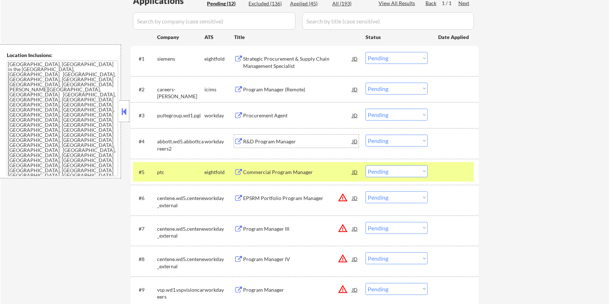
click at [293, 137] on div "R&D Program Manager" at bounding box center [297, 141] width 109 height 13
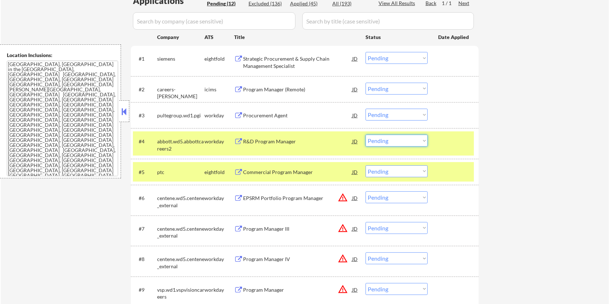
click at [413, 138] on select "Choose an option... Pending Applied Excluded (Questions) Excluded (Expired) Exc…" at bounding box center [397, 141] width 62 height 12
click at [366, 135] on select "Choose an option... Pending Applied Excluded (Questions) Excluded (Expired) Exc…" at bounding box center [397, 141] width 62 height 12
select select ""pending""
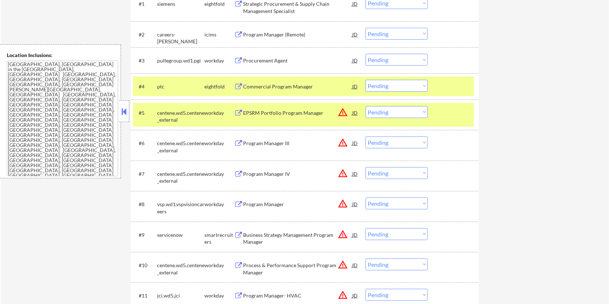
scroll to position [241, 0]
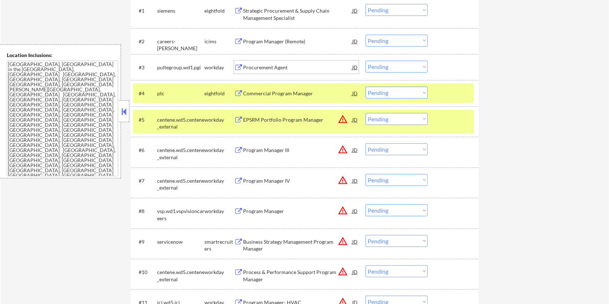
click at [275, 65] on div "Procurement Agent" at bounding box center [297, 67] width 109 height 7
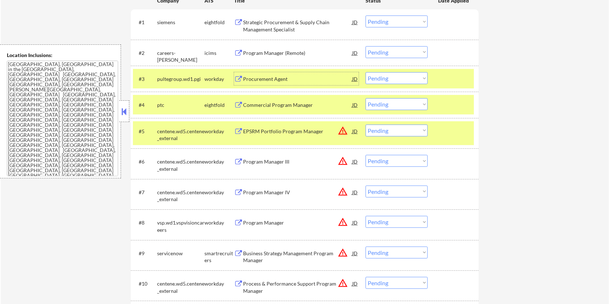
scroll to position [193, 0]
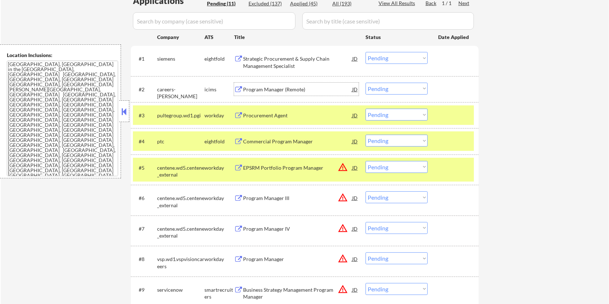
click at [263, 87] on div "Program Manager (Remote)" at bounding box center [297, 89] width 109 height 7
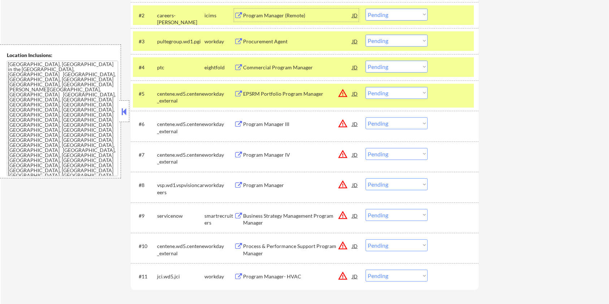
scroll to position [289, 0]
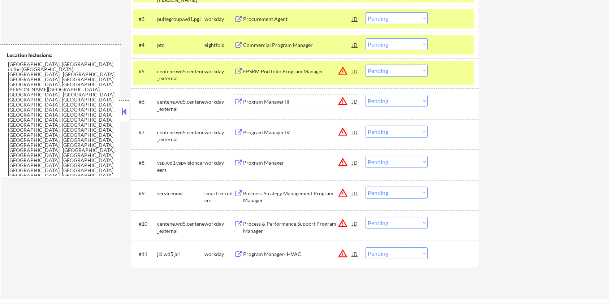
click at [259, 99] on div "Program Manager III" at bounding box center [297, 101] width 109 height 7
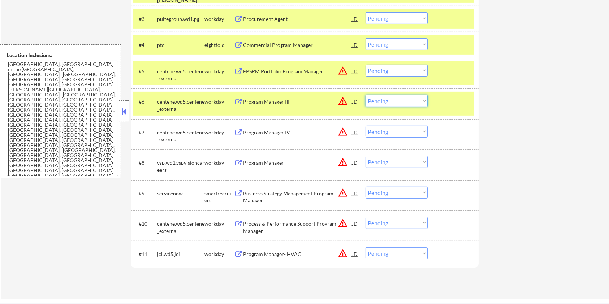
click at [408, 102] on select "Choose an option... Pending Applied Excluded (Questions) Excluded (Expired) Exc…" at bounding box center [397, 101] width 62 height 12
click at [366, 95] on select "Choose an option... Pending Applied Excluded (Questions) Excluded (Expired) Exc…" at bounding box center [397, 101] width 62 height 12
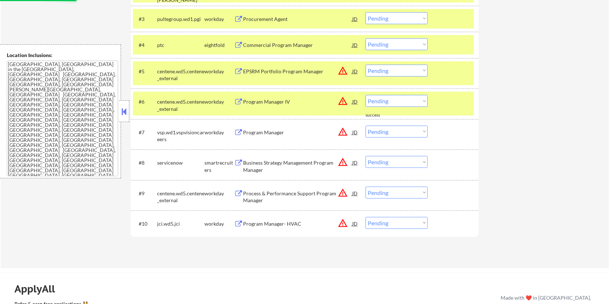
click at [260, 99] on div "Program Manager IV" at bounding box center [297, 101] width 109 height 7
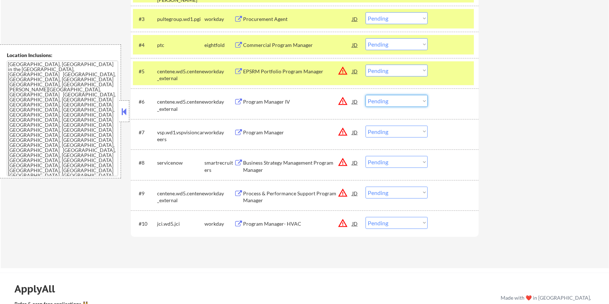
click at [408, 100] on select "Choose an option... Pending Applied Excluded (Questions) Excluded (Expired) Exc…" at bounding box center [397, 101] width 62 height 12
click at [366, 95] on select "Choose an option... Pending Applied Excluded (Questions) Excluded (Expired) Exc…" at bounding box center [397, 101] width 62 height 12
select select ""pending""
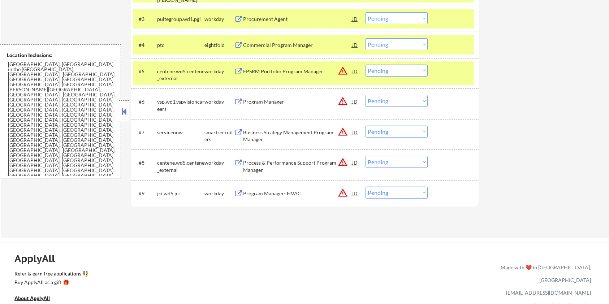
click at [287, 74] on div "EPSRM Portfolio Program Manager" at bounding box center [297, 71] width 109 height 7
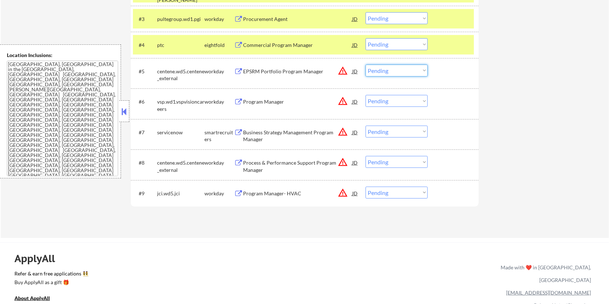
click at [403, 71] on select "Choose an option... Pending Applied Excluded (Questions) Excluded (Expired) Exc…" at bounding box center [397, 71] width 62 height 12
click at [366, 65] on select "Choose an option... Pending Applied Excluded (Questions) Excluded (Expired) Exc…" at bounding box center [397, 71] width 62 height 12
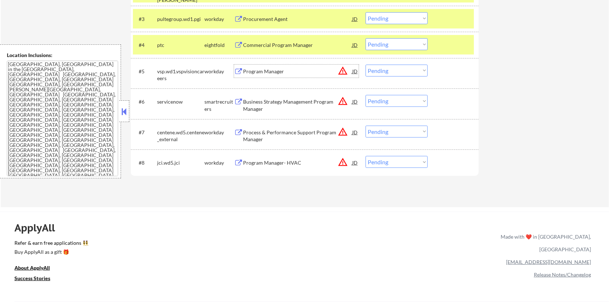
click at [274, 70] on div "Program Manager" at bounding box center [297, 71] width 109 height 7
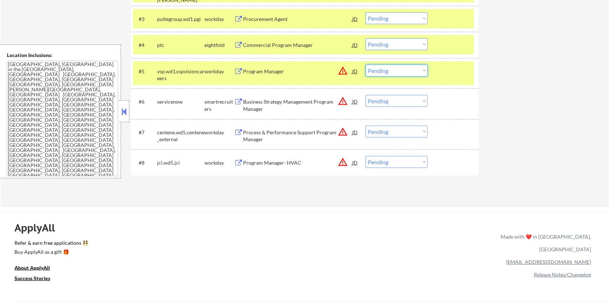
click at [396, 69] on select "Choose an option... Pending Applied Excluded (Questions) Excluded (Expired) Exc…" at bounding box center [397, 71] width 62 height 12
click at [366, 65] on select "Choose an option... Pending Applied Excluded (Questions) Excluded (Expired) Exc…" at bounding box center [397, 71] width 62 height 12
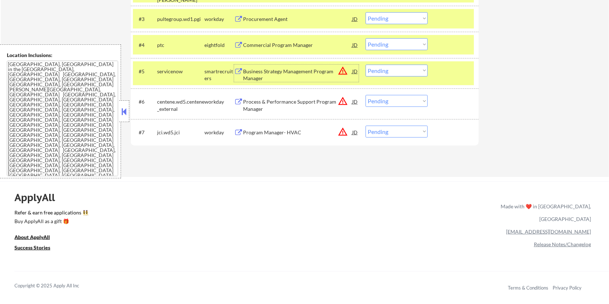
click at [275, 72] on div "Business Strategy Management Program Manager" at bounding box center [297, 75] width 109 height 14
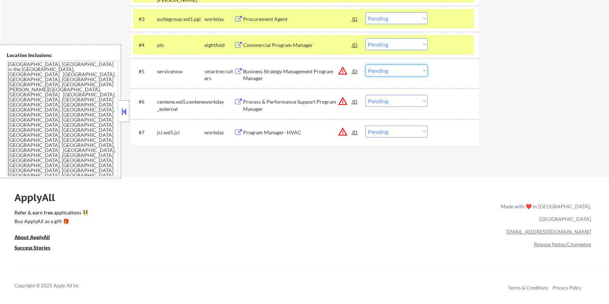
click at [399, 71] on select "Choose an option... Pending Applied Excluded (Questions) Excluded (Expired) Exc…" at bounding box center [397, 71] width 62 height 12
click at [366, 65] on select "Choose an option... Pending Applied Excluded (Questions) Excluded (Expired) Exc…" at bounding box center [397, 71] width 62 height 12
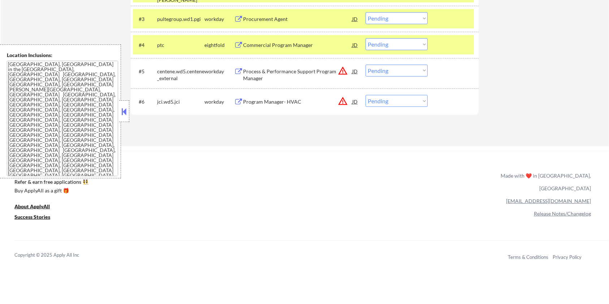
click at [284, 74] on div "Process & Performance Support Program Manager" at bounding box center [297, 75] width 109 height 14
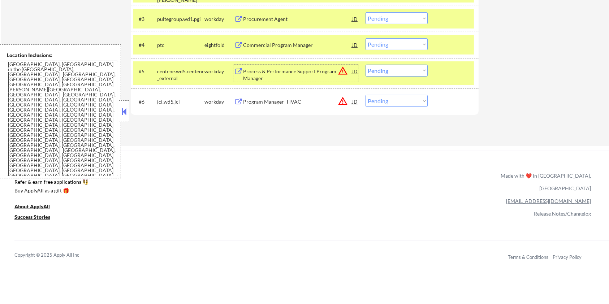
click at [386, 67] on select "Choose an option... Pending Applied Excluded (Questions) Excluded (Expired) Exc…" at bounding box center [397, 71] width 62 height 12
click at [366, 65] on select "Choose an option... Pending Applied Excluded (Questions) Excluded (Expired) Exc…" at bounding box center [397, 71] width 62 height 12
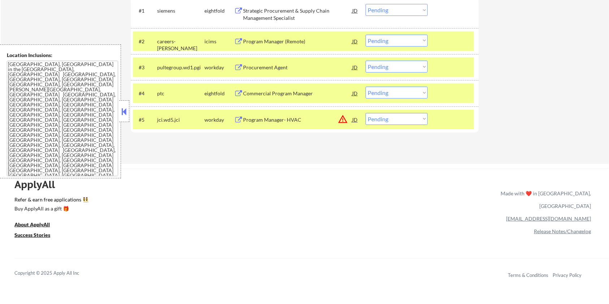
scroll to position [193, 0]
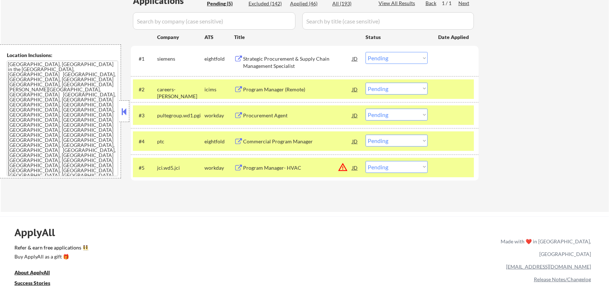
click at [267, 170] on div "Program Manager- HVAC" at bounding box center [297, 167] width 109 height 7
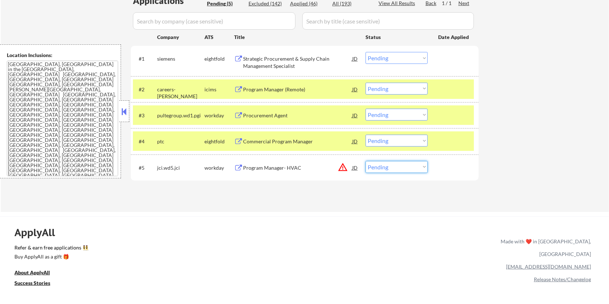
click at [426, 169] on select "Choose an option... Pending Applied Excluded (Questions) Excluded (Expired) Exc…" at bounding box center [397, 167] width 62 height 12
select select ""excluded__location_""
click at [366, 161] on select "Choose an option... Pending Applied Excluded (Questions) Excluded (Expired) Exc…" at bounding box center [397, 167] width 62 height 12
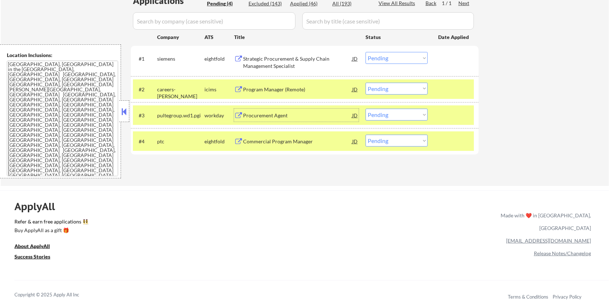
click at [251, 112] on div "Procurement Agent" at bounding box center [297, 115] width 109 height 7
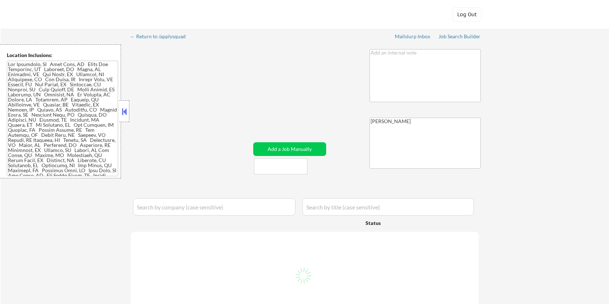
select select ""pending""
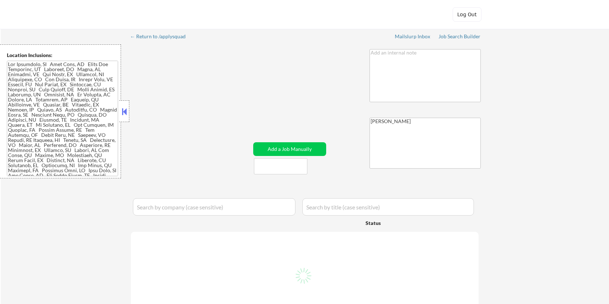
select select ""pending""
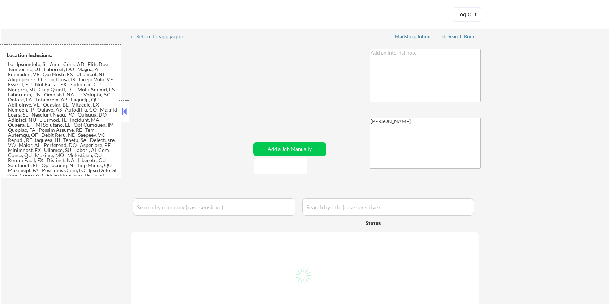
select select ""pending""
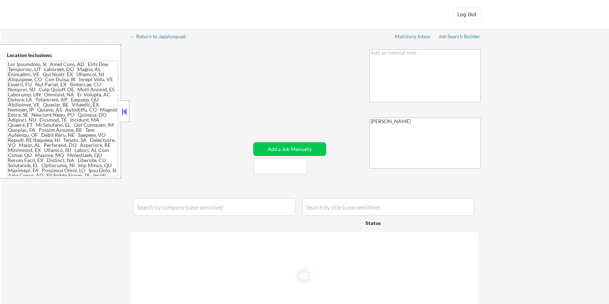
select select ""pending""
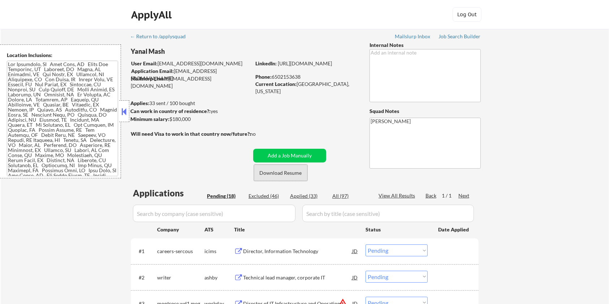
click at [274, 173] on button "Download Resume" at bounding box center [280, 173] width 53 height 16
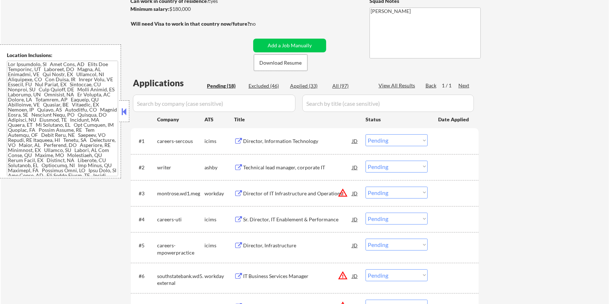
scroll to position [145, 0]
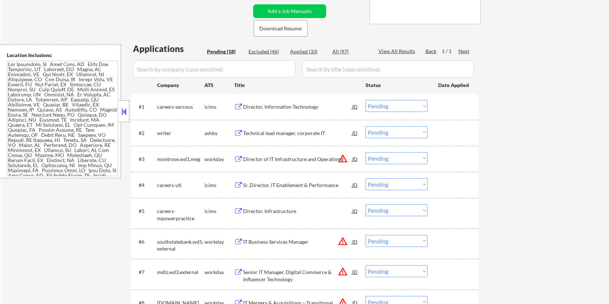
click at [253, 133] on div "Technical lead manager, corporate IT" at bounding box center [297, 133] width 109 height 7
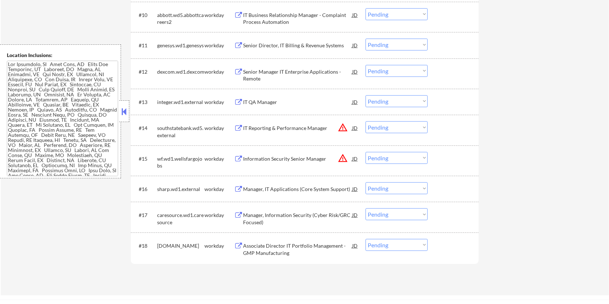
scroll to position [434, 0]
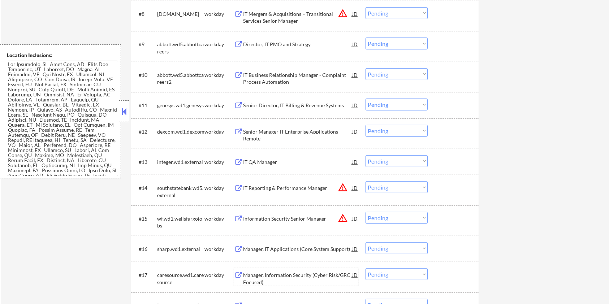
click at [294, 276] on div "Manager, Information Security (Cyber Risk/GRC Focused)" at bounding box center [297, 279] width 109 height 14
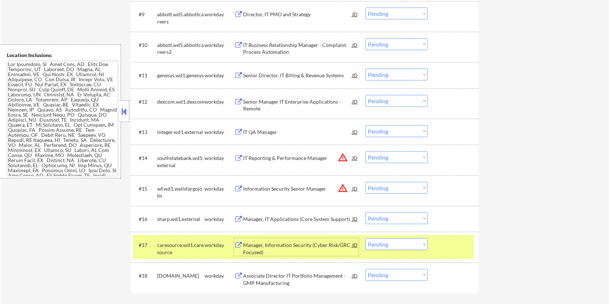
scroll to position [482, 0]
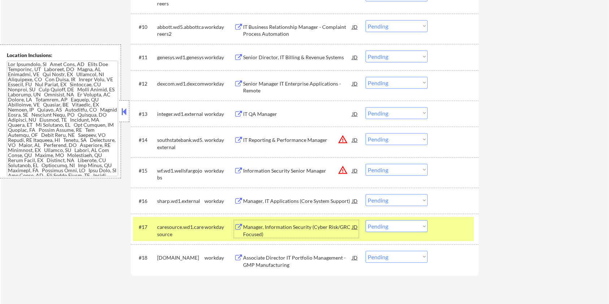
click at [405, 229] on select "Choose an option... Pending Applied Excluded (Questions) Excluded (Expired) Exc…" at bounding box center [397, 226] width 62 height 12
click at [366, 220] on select "Choose an option... Pending Applied Excluded (Questions) Excluded (Expired) Exc…" at bounding box center [397, 226] width 62 height 12
select select ""pending""
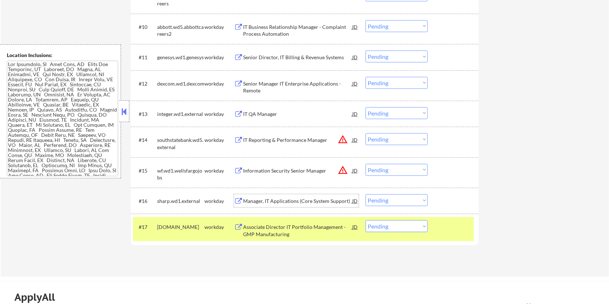
click at [279, 201] on div "Manager, IT Applications (Core System Support)" at bounding box center [297, 201] width 109 height 7
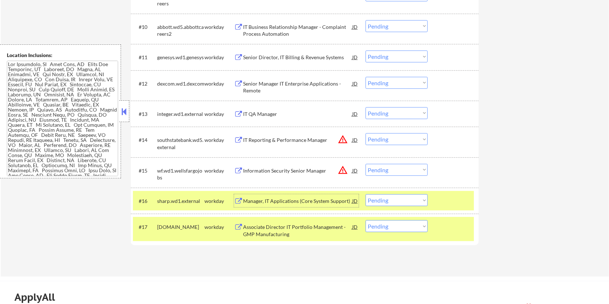
click at [404, 202] on select "Choose an option... Pending Applied Excluded (Questions) Excluded (Expired) Exc…" at bounding box center [397, 200] width 62 height 12
click at [366, 194] on select "Choose an option... Pending Applied Excluded (Questions) Excluded (Expired) Exc…" at bounding box center [397, 200] width 62 height 12
select select ""pending""
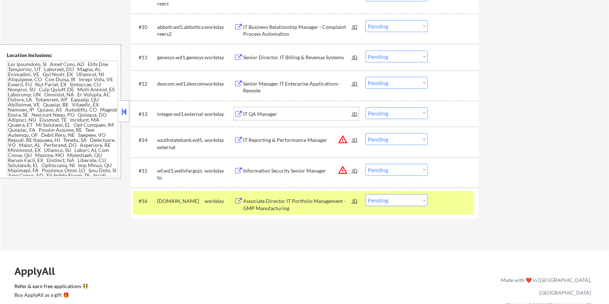
click at [278, 115] on div "IT QA Manager" at bounding box center [297, 114] width 109 height 7
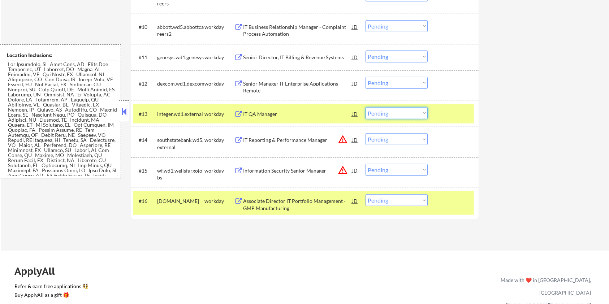
click at [401, 112] on select "Choose an option... Pending Applied Excluded (Questions) Excluded (Expired) Exc…" at bounding box center [397, 113] width 62 height 12
click at [366, 107] on select "Choose an option... Pending Applied Excluded (Questions) Excluded (Expired) Exc…" at bounding box center [397, 113] width 62 height 12
select select ""pending""
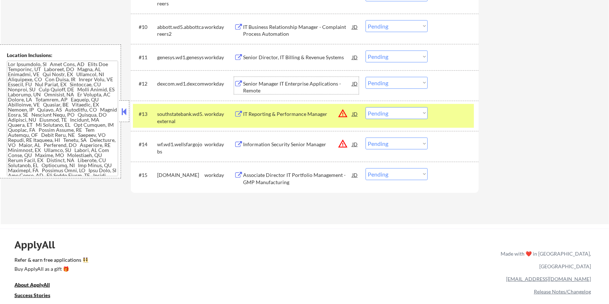
click at [271, 82] on div "Senior Manager IT Enterprise Applications - Remote" at bounding box center [297, 87] width 109 height 14
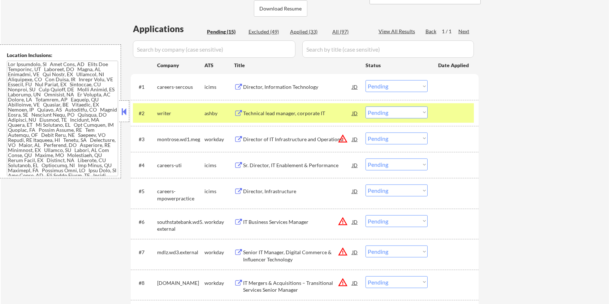
scroll to position [48, 0]
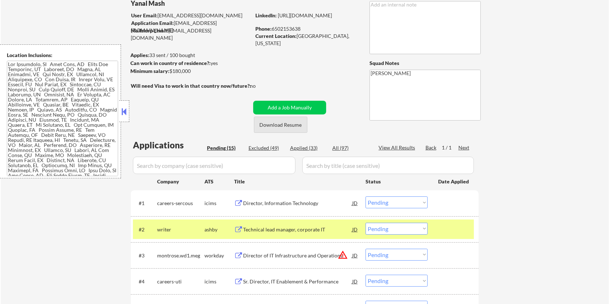
click at [282, 122] on button "Download Resume" at bounding box center [280, 125] width 53 height 16
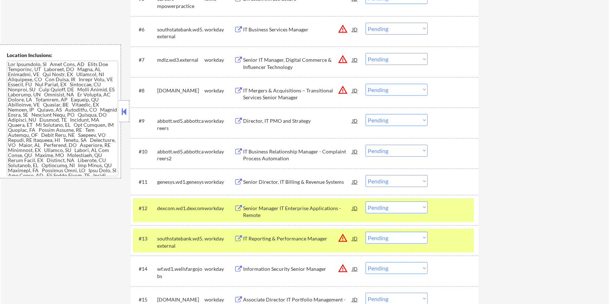
scroll to position [385, 0]
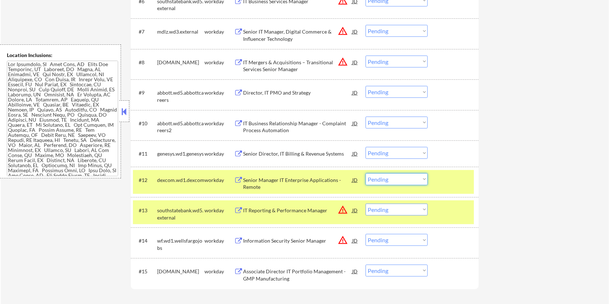
click at [399, 184] on select "Choose an option... Pending Applied Excluded (Questions) Excluded (Expired) Exc…" at bounding box center [397, 179] width 62 height 12
click at [366, 173] on select "Choose an option... Pending Applied Excluded (Questions) Excluded (Expired) Exc…" at bounding box center [397, 179] width 62 height 12
select select ""pending""
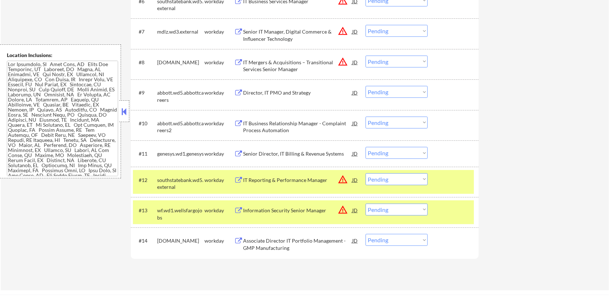
click at [269, 152] on div "Senior Director, IT Billing & Revenue Systems" at bounding box center [297, 153] width 109 height 7
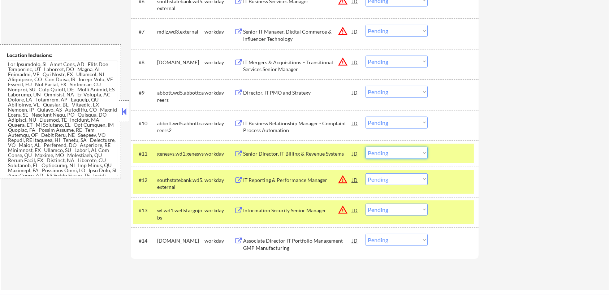
click at [402, 153] on select "Choose an option... Pending Applied Excluded (Questions) Excluded (Expired) Exc…" at bounding box center [397, 153] width 62 height 12
click at [366, 147] on select "Choose an option... Pending Applied Excluded (Questions) Excluded (Expired) Exc…" at bounding box center [397, 153] width 62 height 12
select select ""pending""
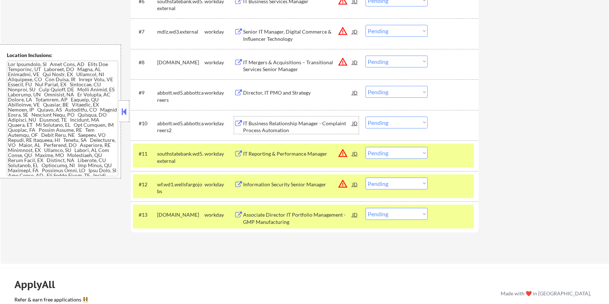
click at [262, 125] on div "IT Business Relationship Manager - Complaint Process Automation" at bounding box center [297, 127] width 109 height 14
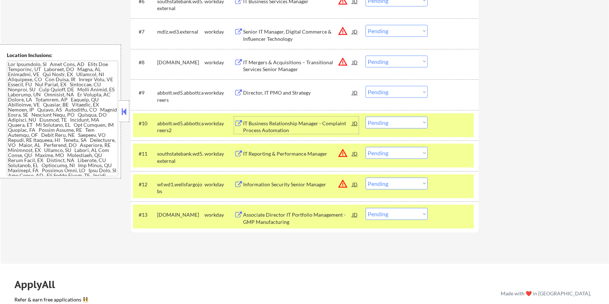
click at [412, 126] on select "Choose an option... Pending Applied Excluded (Questions) Excluded (Expired) Exc…" at bounding box center [397, 123] width 62 height 12
click at [366, 117] on select "Choose an option... Pending Applied Excluded (Questions) Excluded (Expired) Exc…" at bounding box center [397, 123] width 62 height 12
select select ""pending""
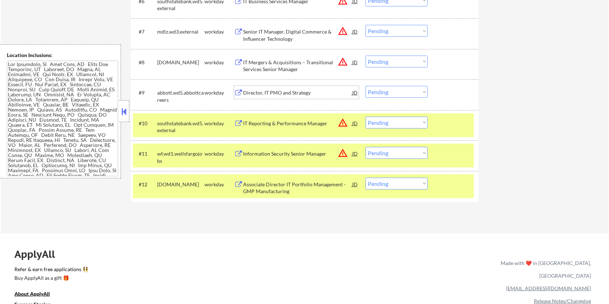
click at [298, 92] on div "Director, IT PMO and Strategy" at bounding box center [297, 92] width 109 height 7
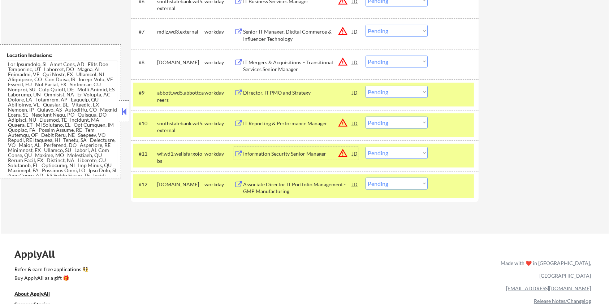
click at [285, 155] on div "Information Security Senior Manager" at bounding box center [297, 153] width 109 height 7
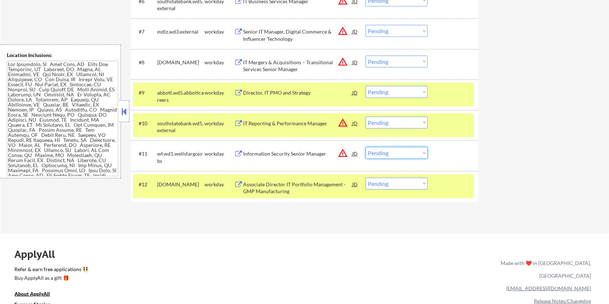
click at [380, 153] on select "Choose an option... Pending Applied Excluded (Questions) Excluded (Expired) Exc…" at bounding box center [397, 153] width 62 height 12
click at [366, 147] on select "Choose an option... Pending Applied Excluded (Questions) Excluded (Expired) Exc…" at bounding box center [397, 153] width 62 height 12
select select ""pending""
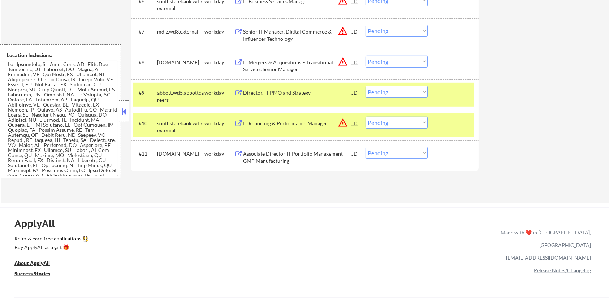
click at [294, 120] on div "IT Reporting & Performance Manager" at bounding box center [297, 123] width 109 height 7
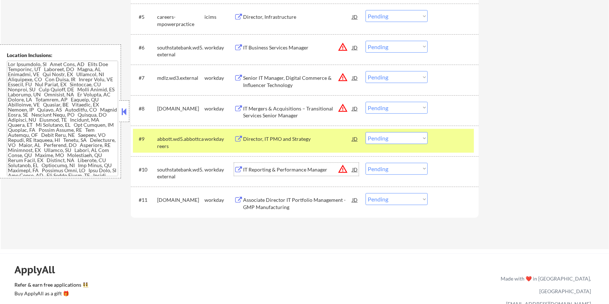
scroll to position [289, 0]
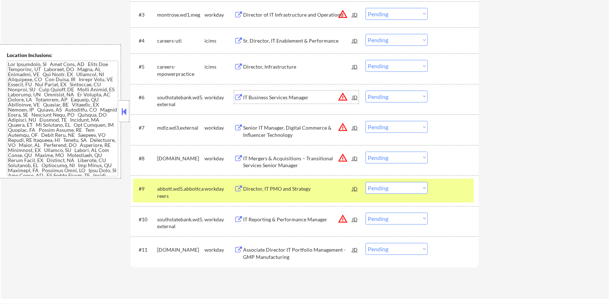
click at [301, 93] on div "IT Business Services Manager" at bounding box center [297, 97] width 109 height 13
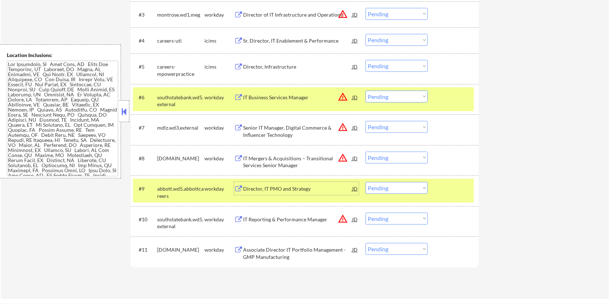
click at [292, 192] on div "Director, IT PMO and Strategy" at bounding box center [297, 188] width 109 height 7
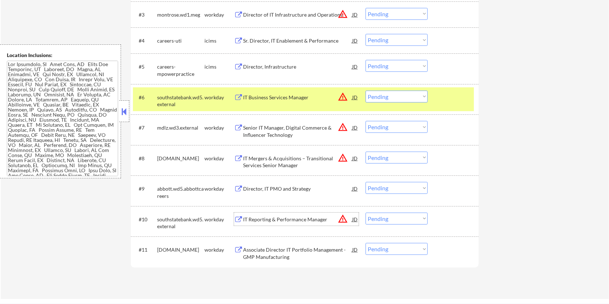
click at [260, 215] on div "IT Reporting & Performance Manager" at bounding box center [297, 219] width 109 height 13
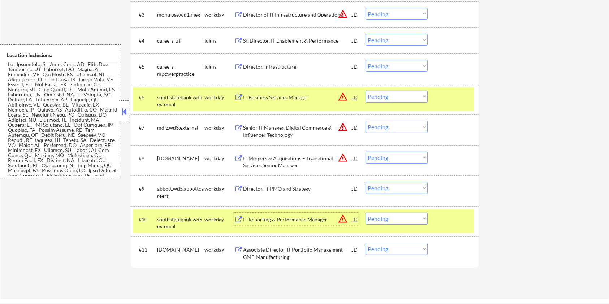
click at [392, 223] on select "Choose an option... Pending Applied Excluded (Questions) Excluded (Expired) Exc…" at bounding box center [397, 219] width 62 height 12
click at [366, 213] on select "Choose an option... Pending Applied Excluded (Questions) Excluded (Expired) Exc…" at bounding box center [397, 219] width 62 height 12
select select ""pending""
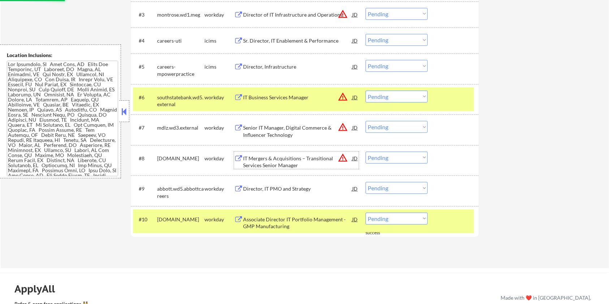
click at [280, 163] on div "IT Mergers & Acquisitions – Transitional Services Senior Manager" at bounding box center [297, 162] width 109 height 14
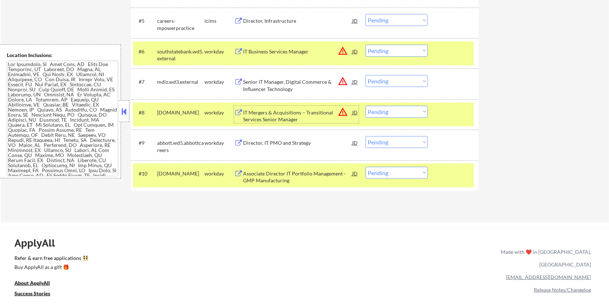
scroll to position [337, 0]
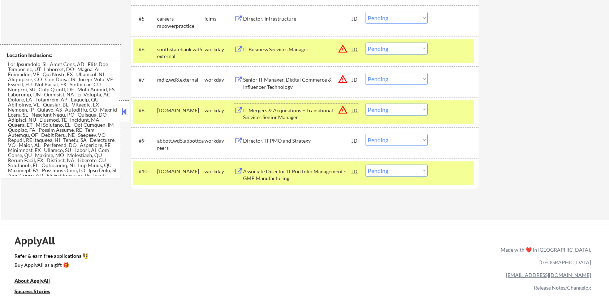
click at [399, 106] on select "Choose an option... Pending Applied Excluded (Questions) Excluded (Expired) Exc…" at bounding box center [397, 110] width 62 height 12
click at [366, 104] on select "Choose an option... Pending Applied Excluded (Questions) Excluded (Expired) Exc…" at bounding box center [397, 110] width 62 height 12
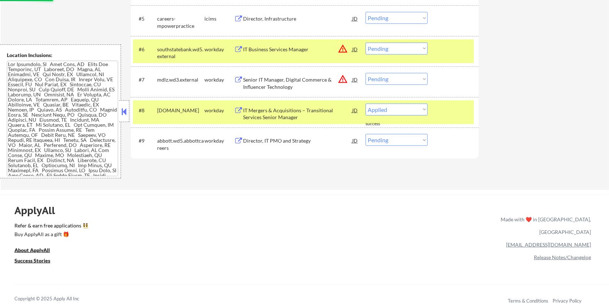
select select ""pending""
